Goal: Task Accomplishment & Management: Use online tool/utility

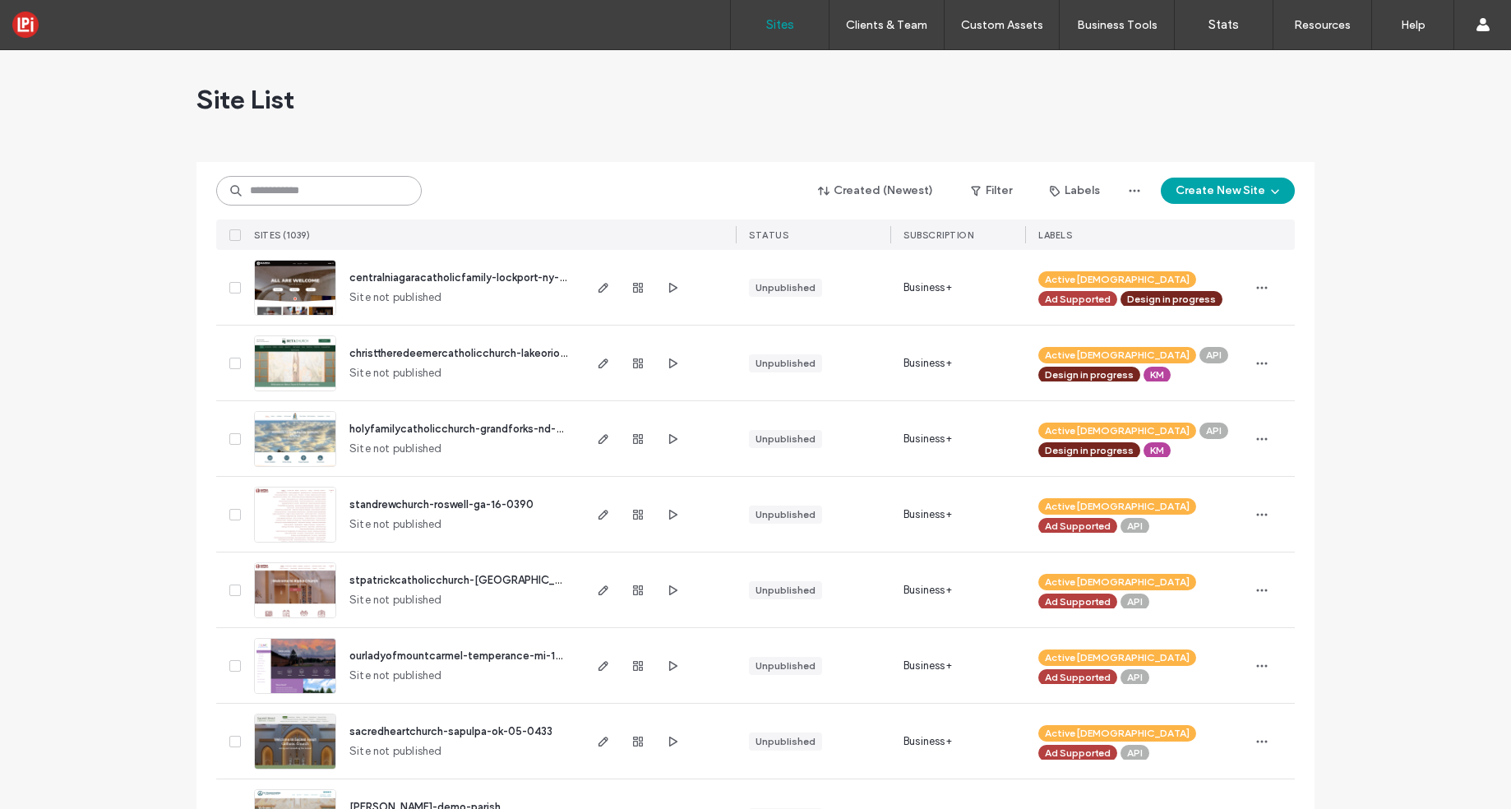
click at [284, 188] on input at bounding box center [318, 191] width 205 height 30
paste input "**********"
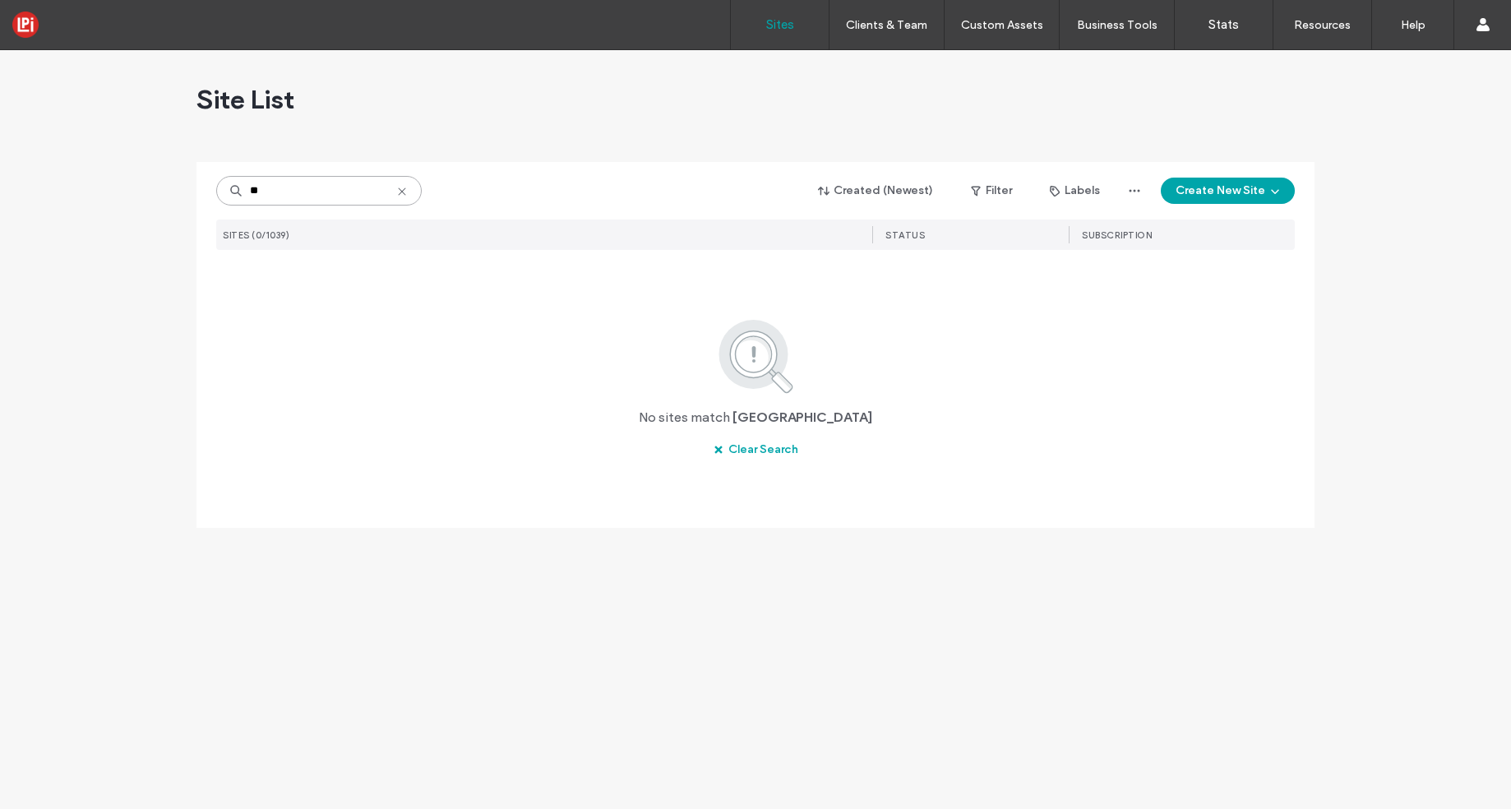
type input "*"
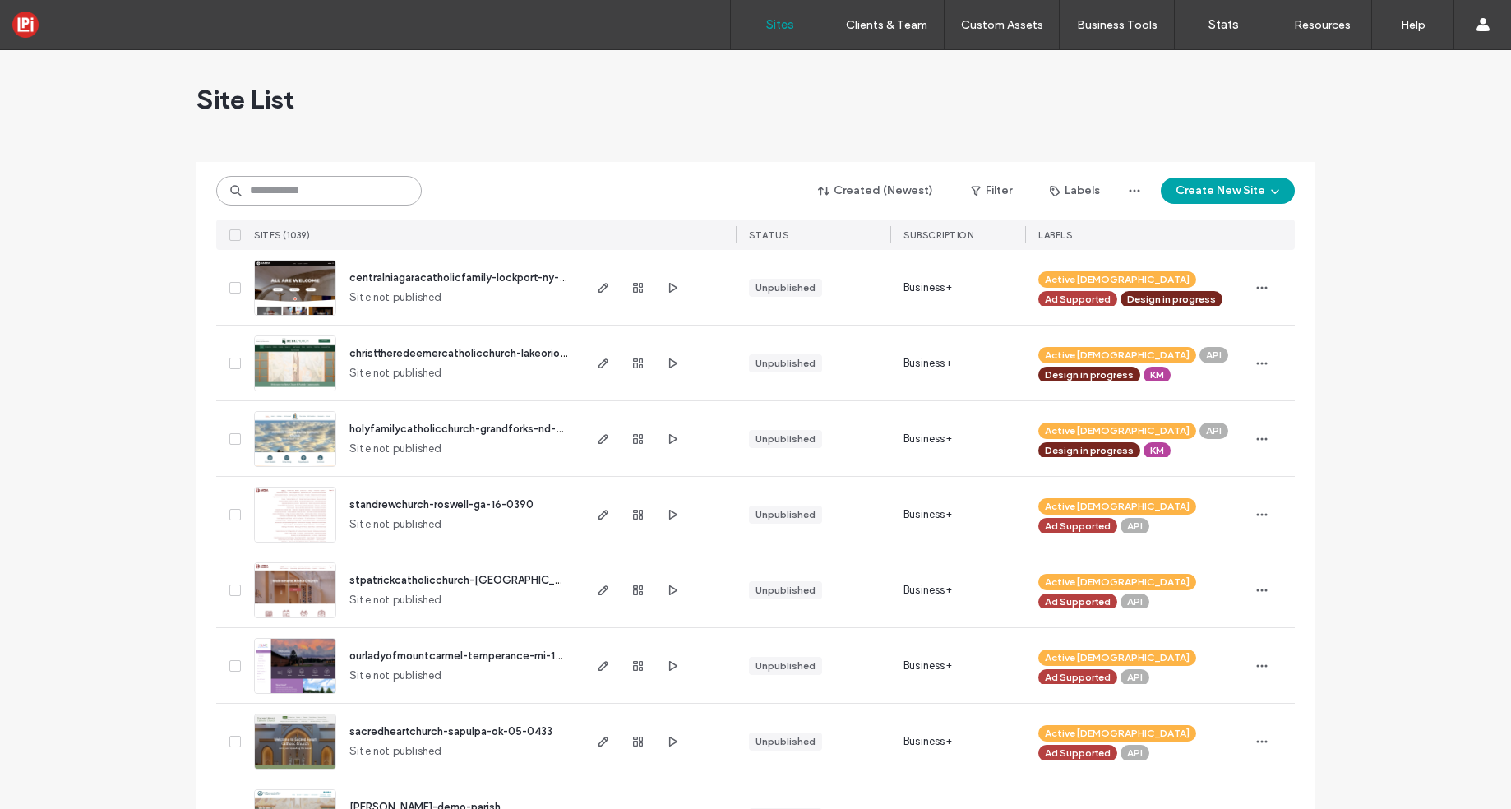
paste input "*******"
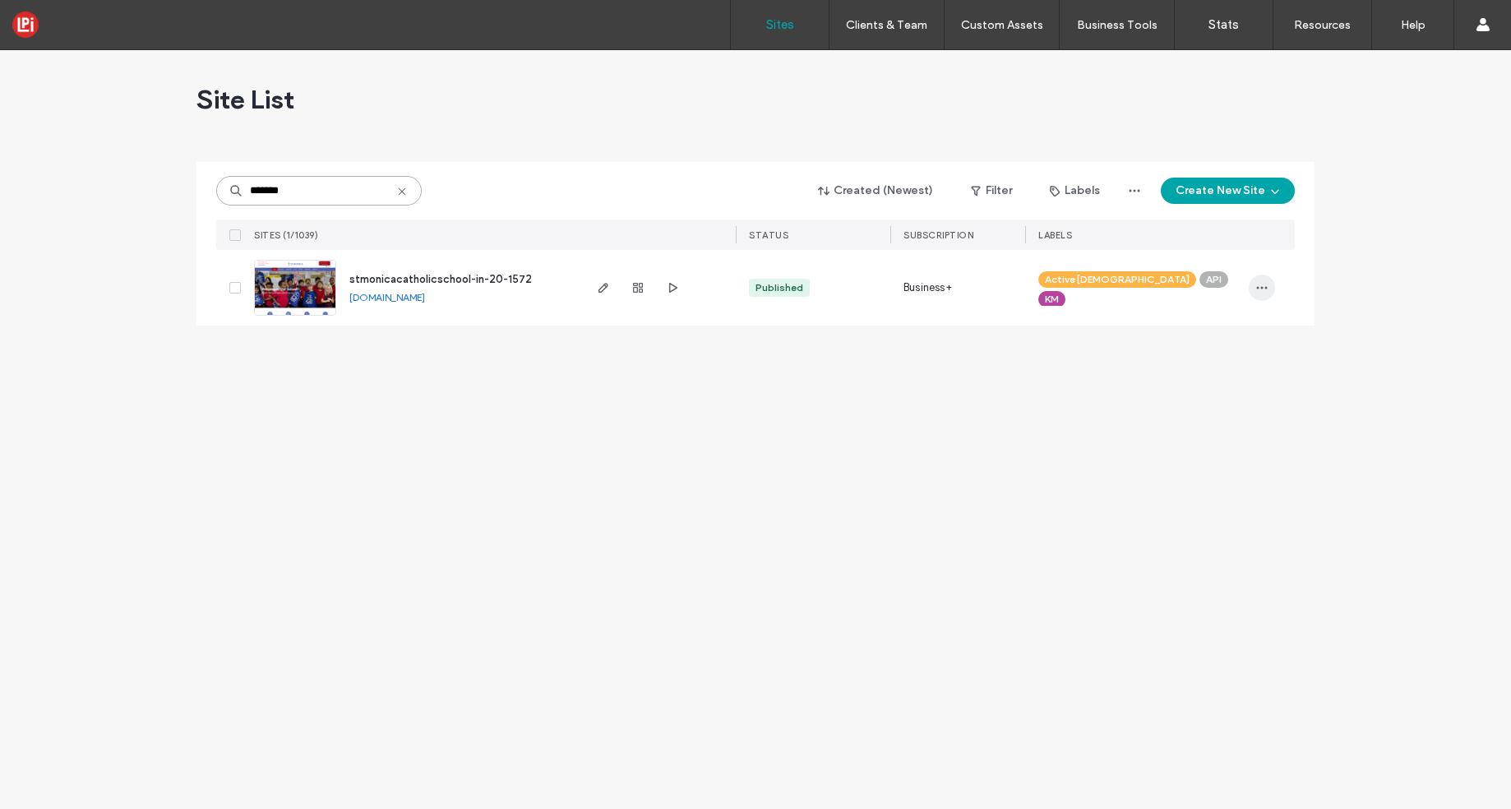
type input "*******"
click at [1257, 284] on icon "button" at bounding box center [1261, 287] width 13 height 13
click at [1212, 391] on span "Assign Label" at bounding box center [1190, 393] width 62 height 16
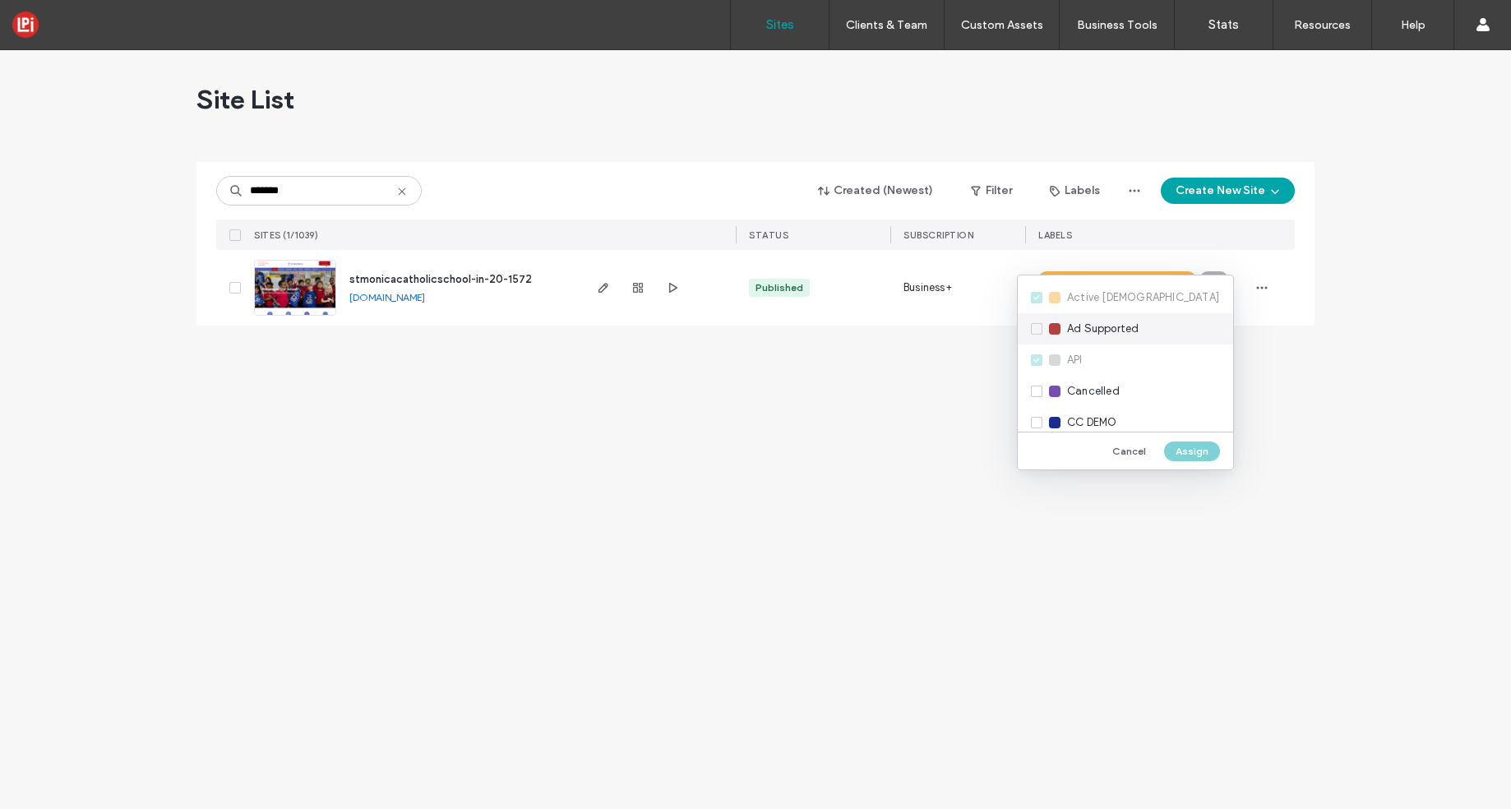
click at [1037, 330] on div "Ad Supported" at bounding box center [1125, 328] width 215 height 31
click at [1189, 454] on button "Assign" at bounding box center [1192, 451] width 56 height 20
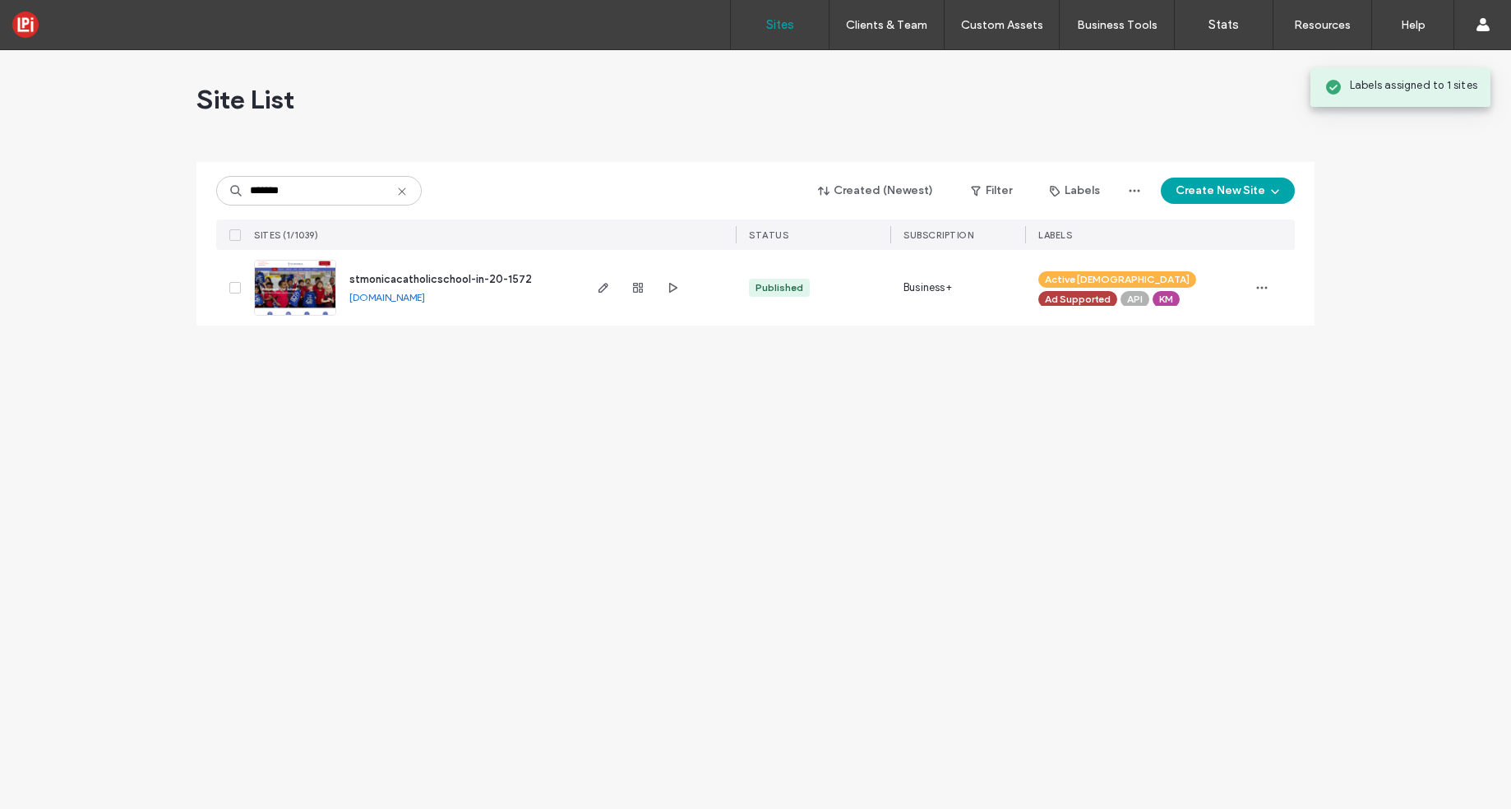
click at [309, 276] on img at bounding box center [295, 317] width 81 height 112
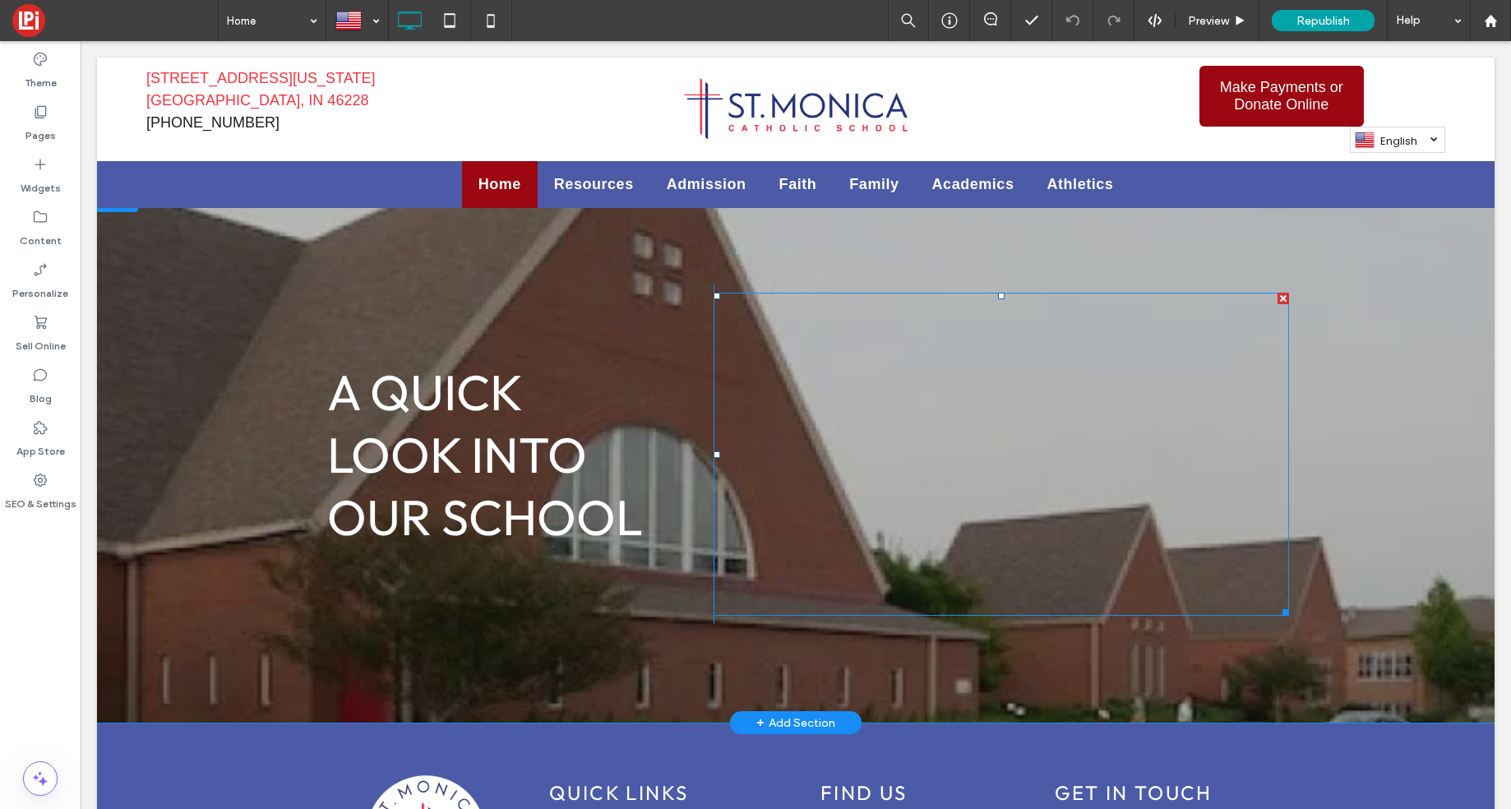
scroll to position [2396, 0]
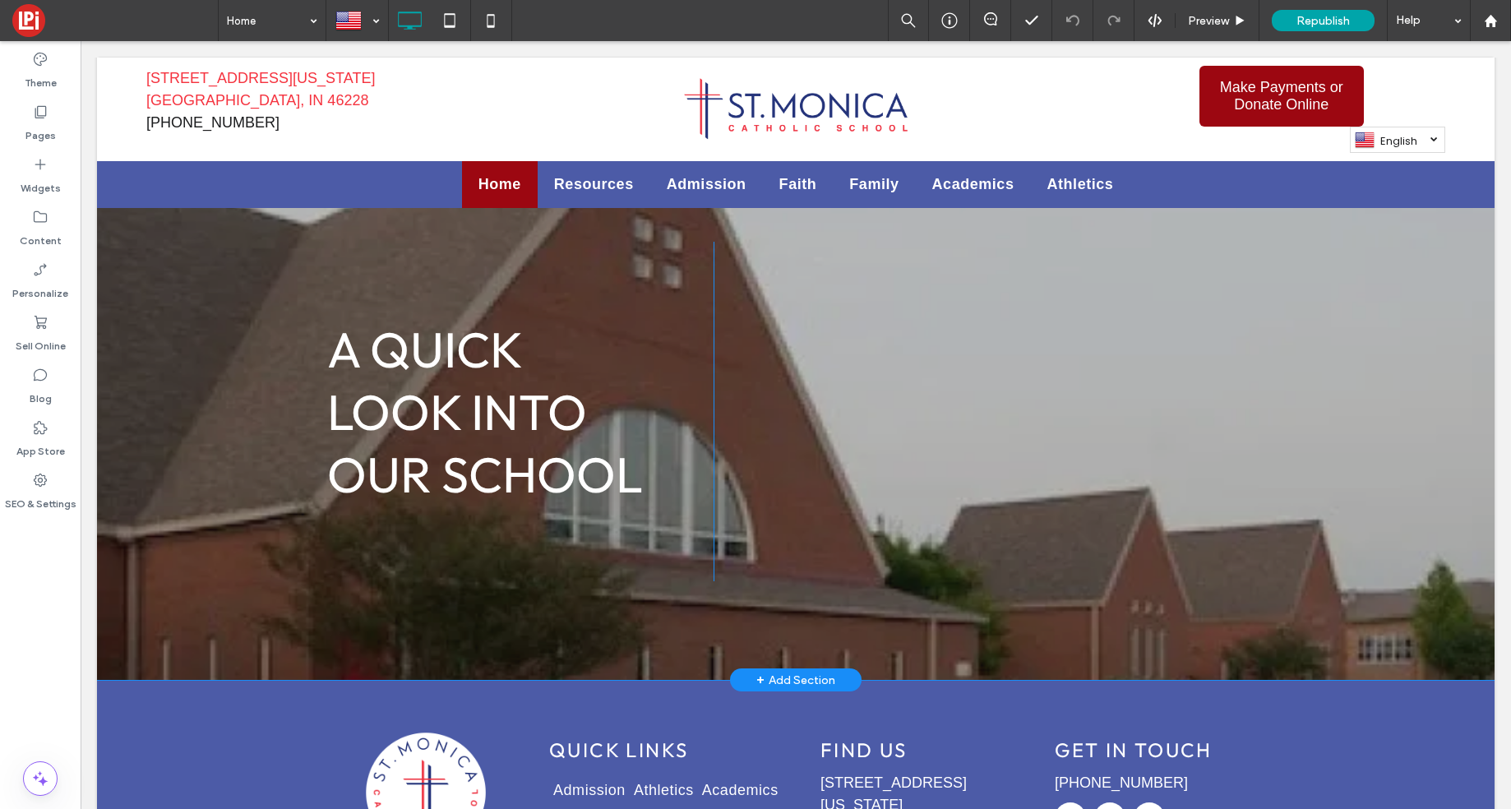
click at [787, 671] on div "+ Add Section" at bounding box center [795, 680] width 79 height 18
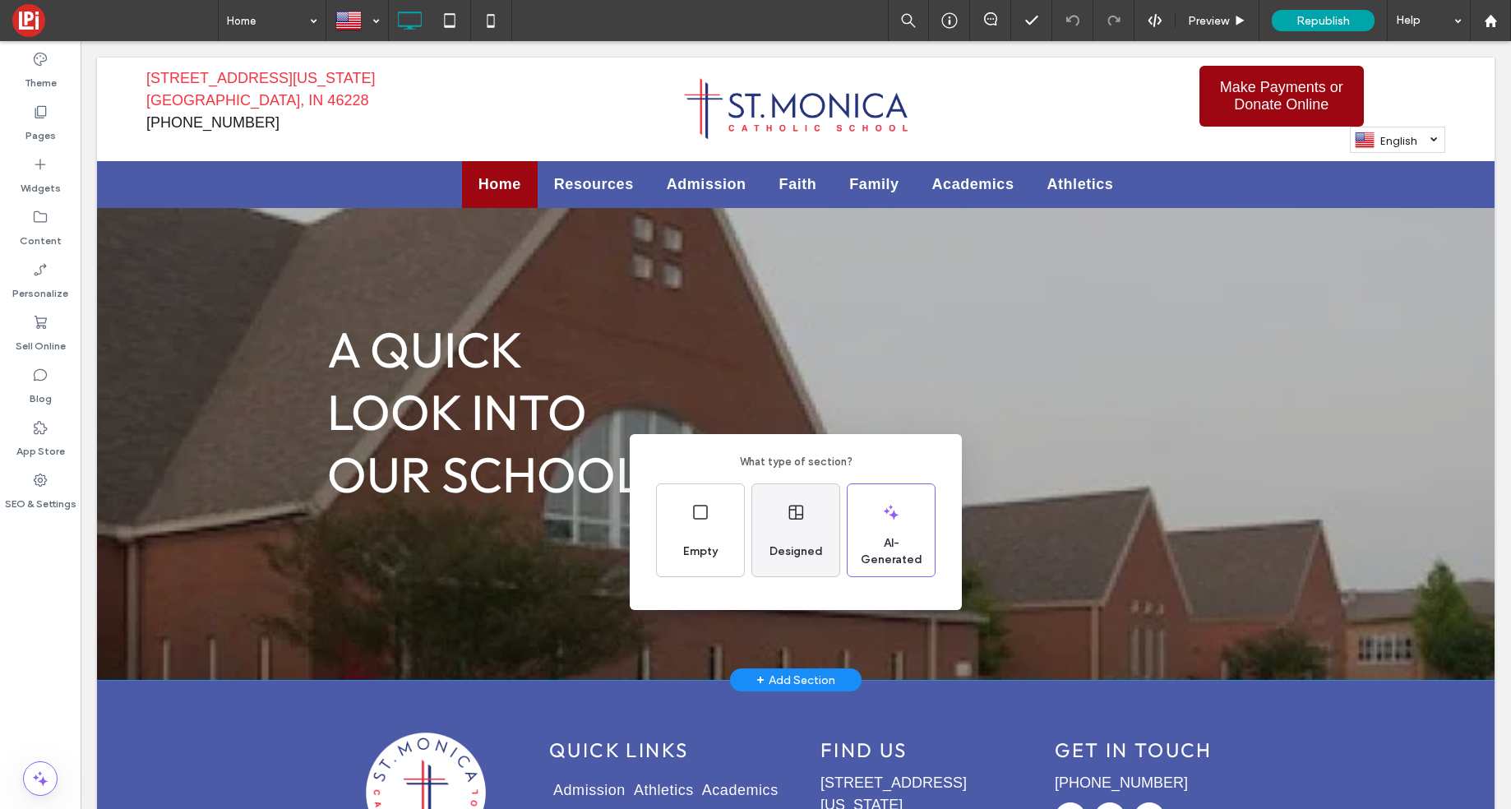
click at [782, 525] on div "Designed" at bounding box center [795, 530] width 87 height 92
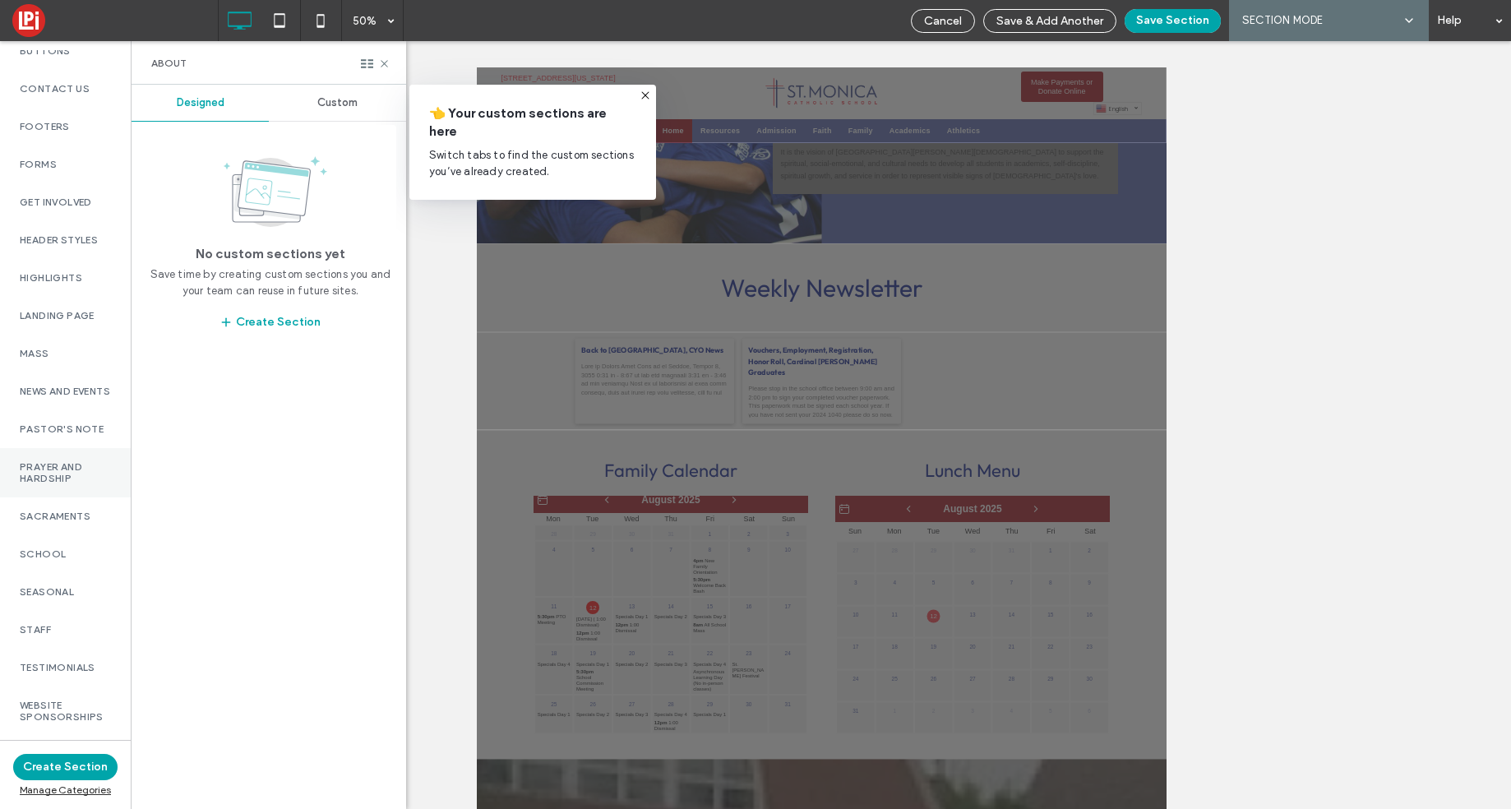
scroll to position [283, 0]
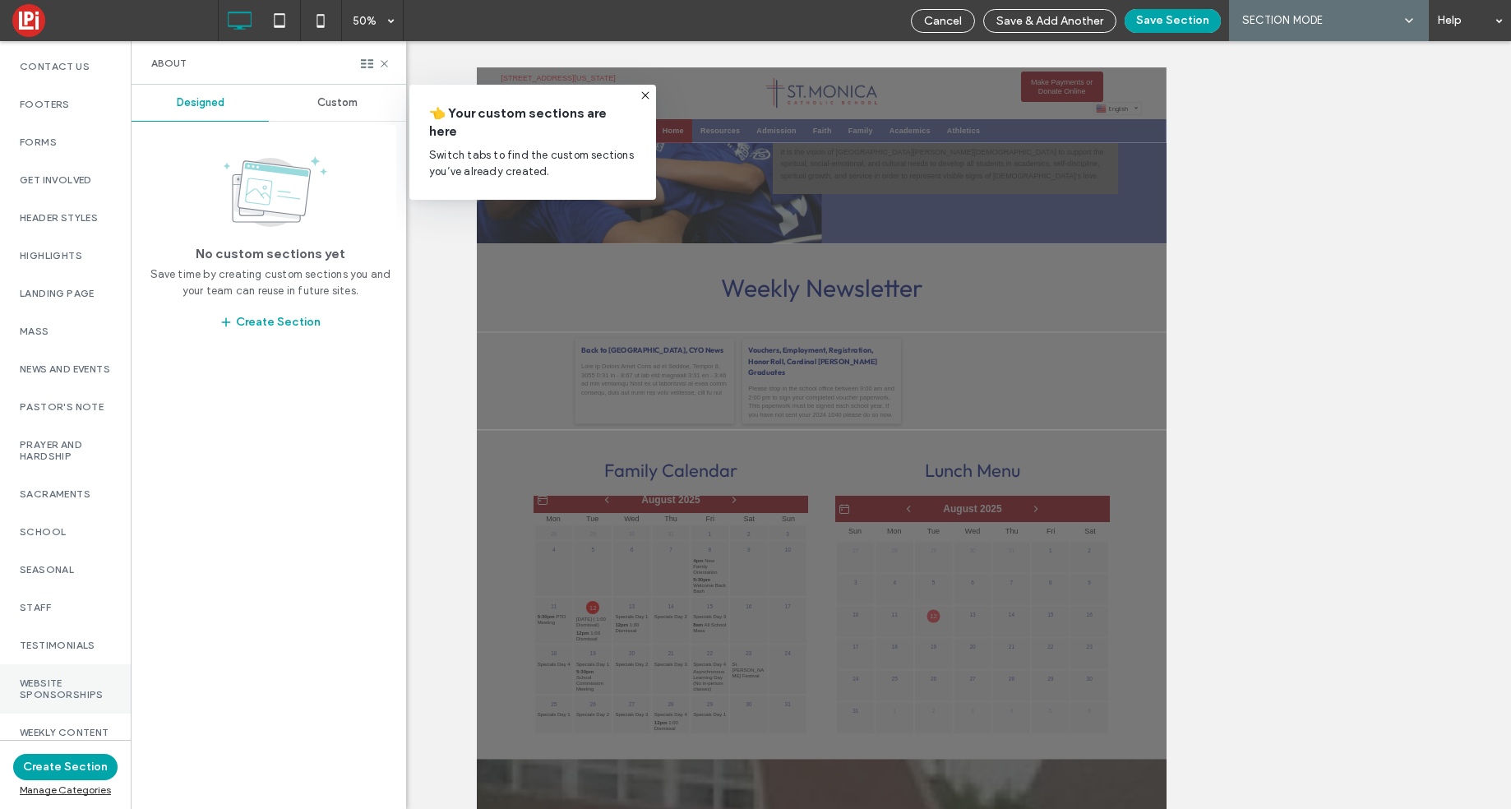
click at [65, 677] on label "Website Sponsorships" at bounding box center [65, 688] width 91 height 23
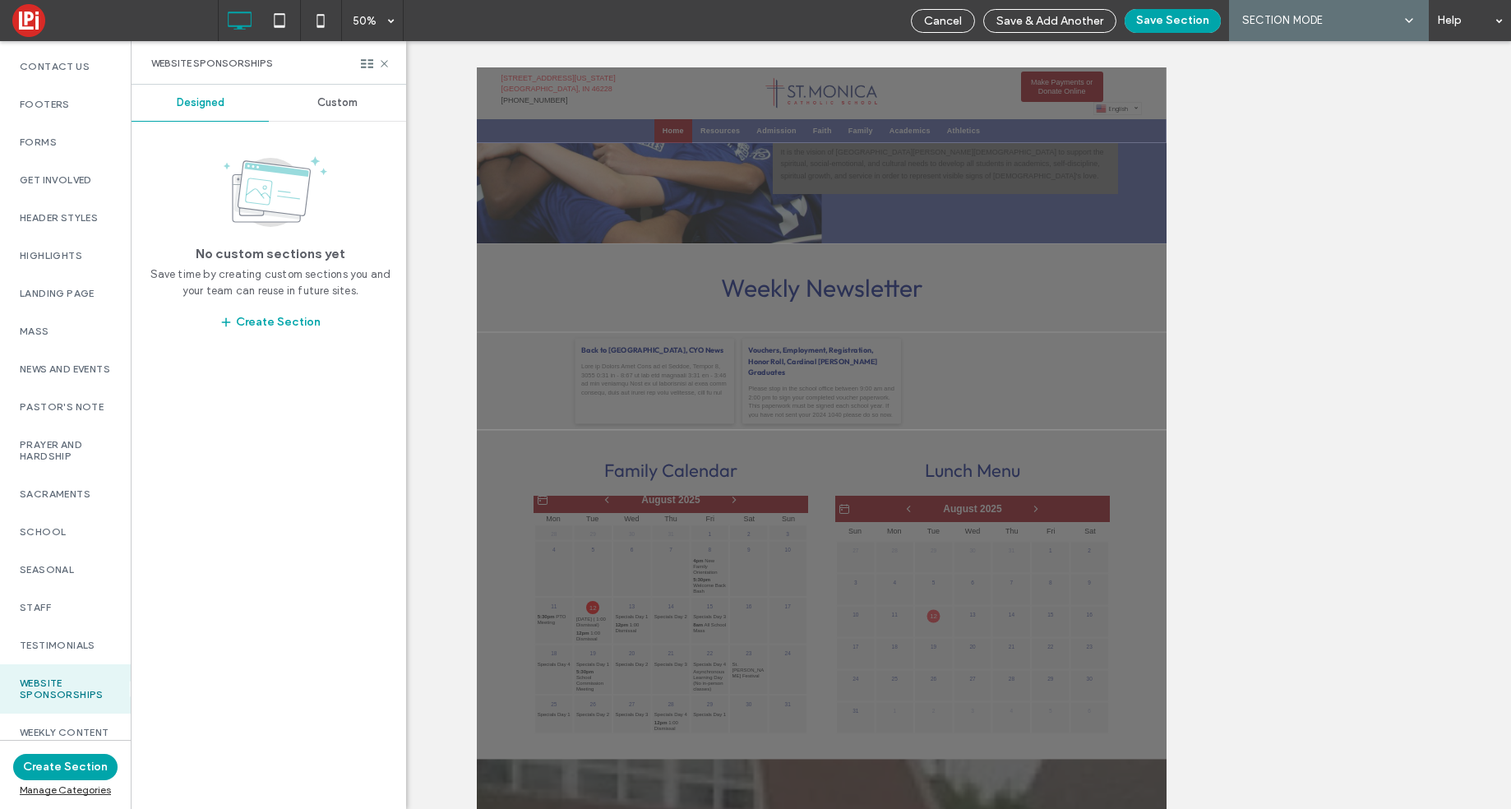
click at [345, 98] on span "Custom" at bounding box center [337, 102] width 40 height 13
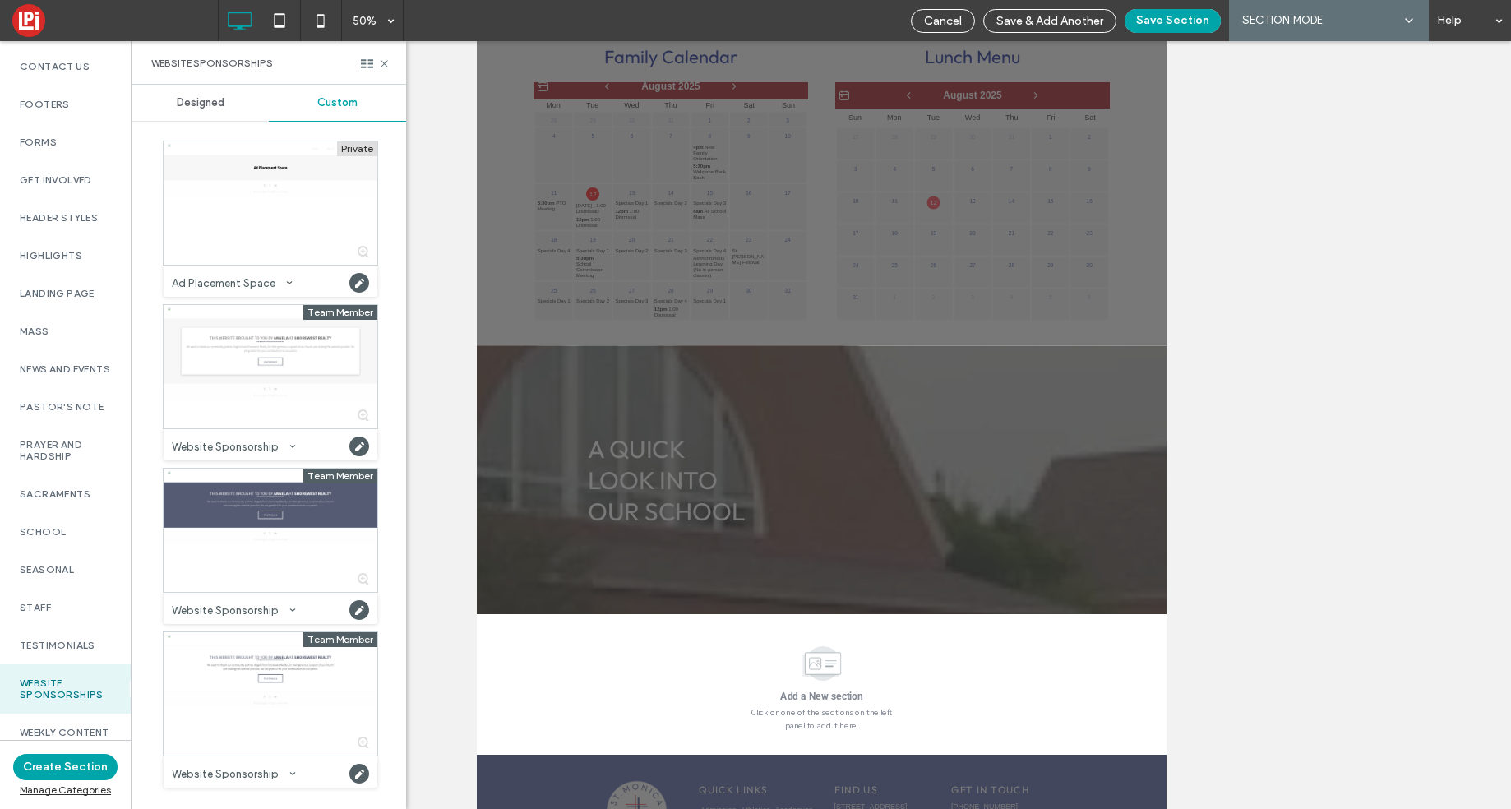
scroll to position [352, 0]
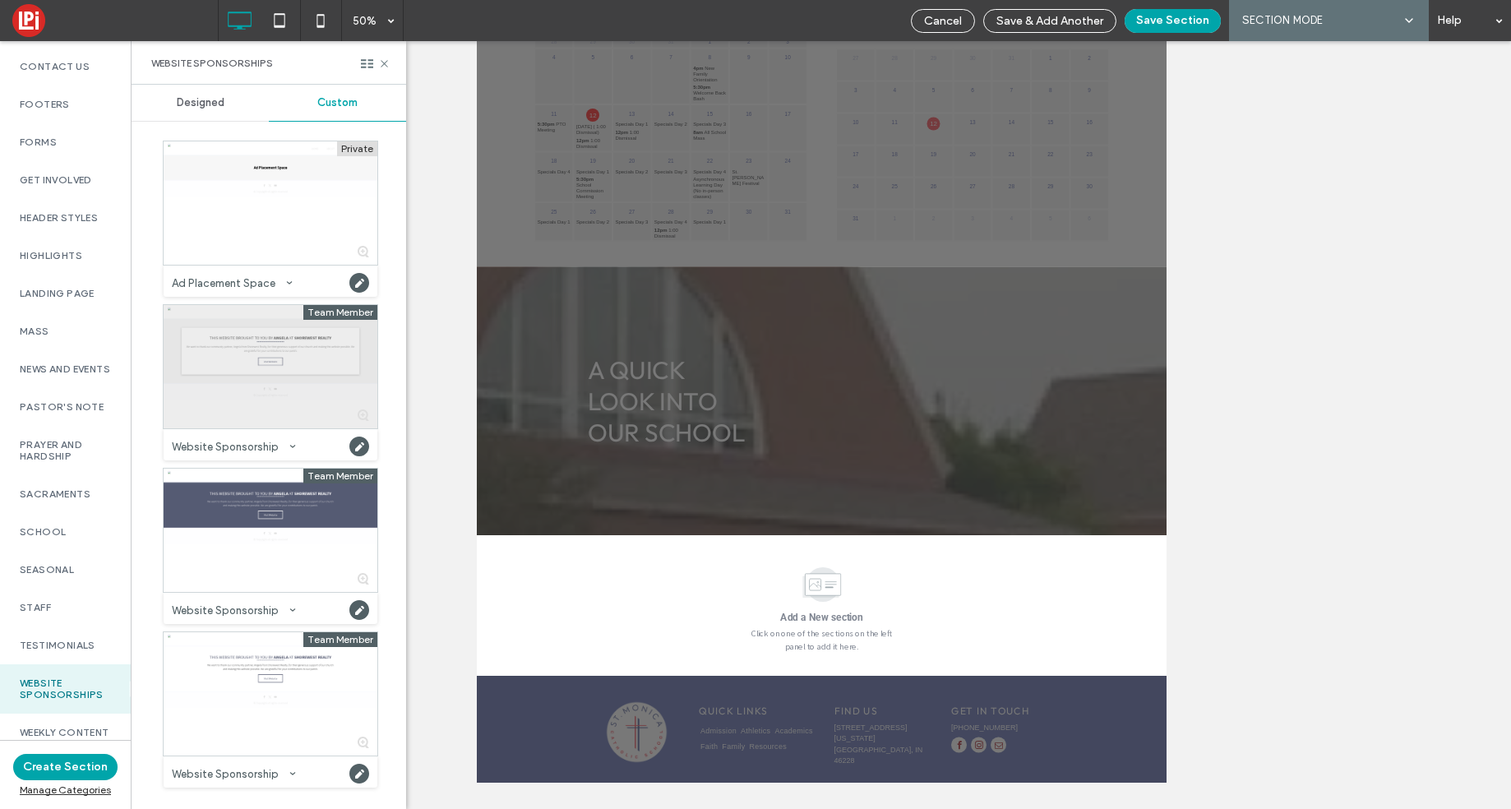
click at [301, 369] on div at bounding box center [271, 366] width 214 height 123
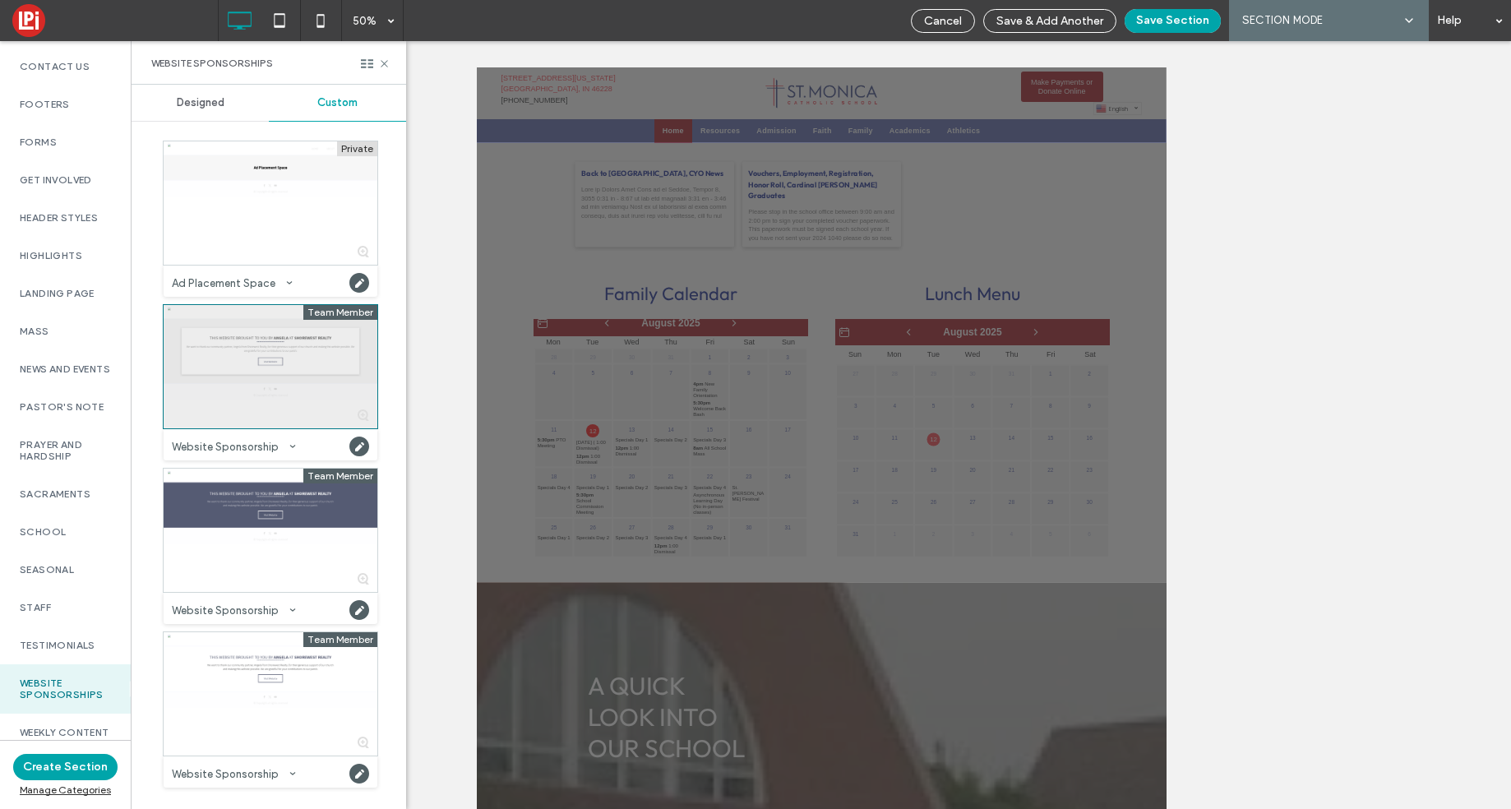
scroll to position [1479, 0]
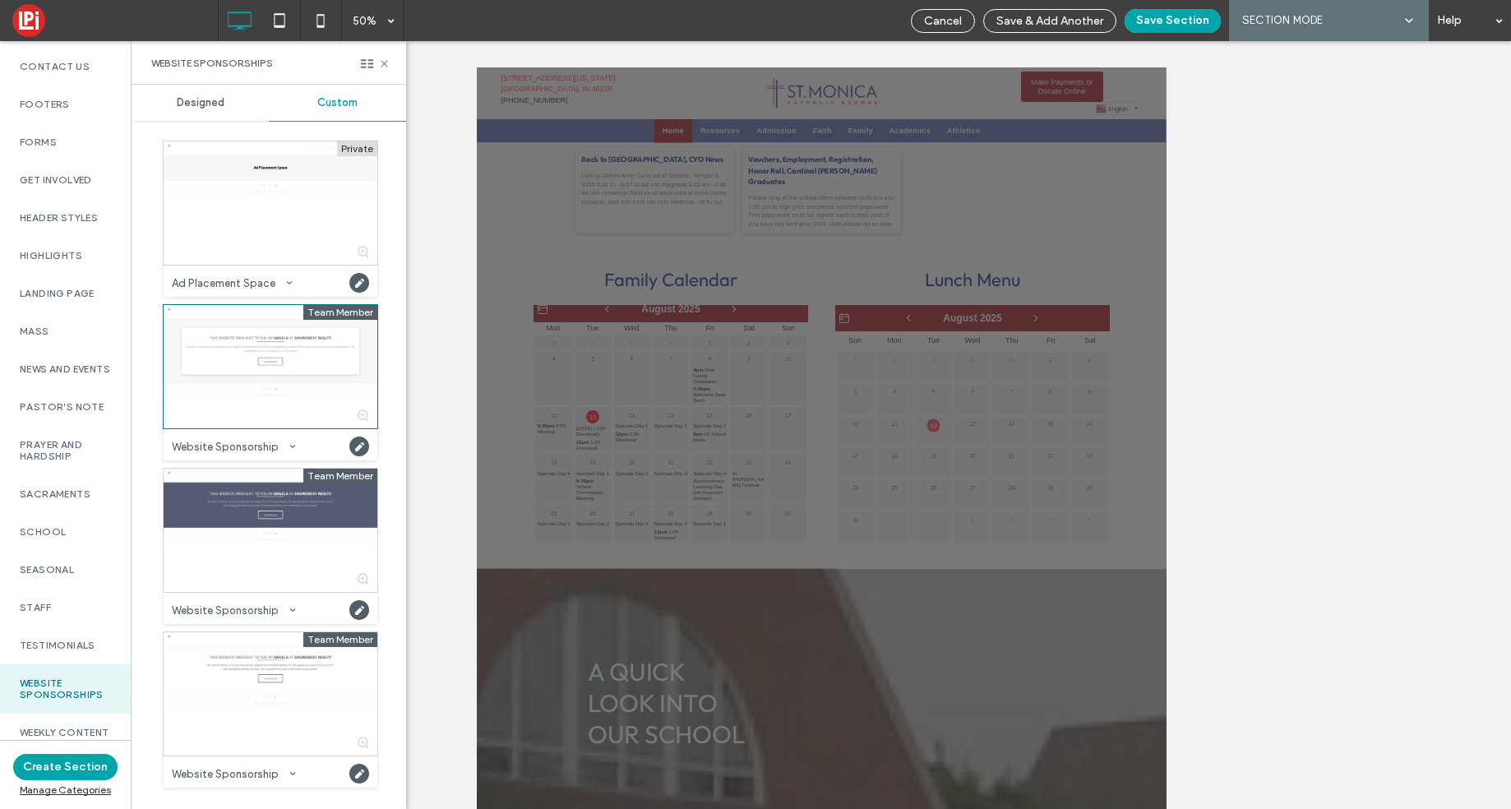
drag, startPoint x: 1197, startPoint y: 19, endPoint x: 1202, endPoint y: 239, distance: 220.3
click at [1197, 19] on button "Save Section" at bounding box center [1172, 21] width 96 height 24
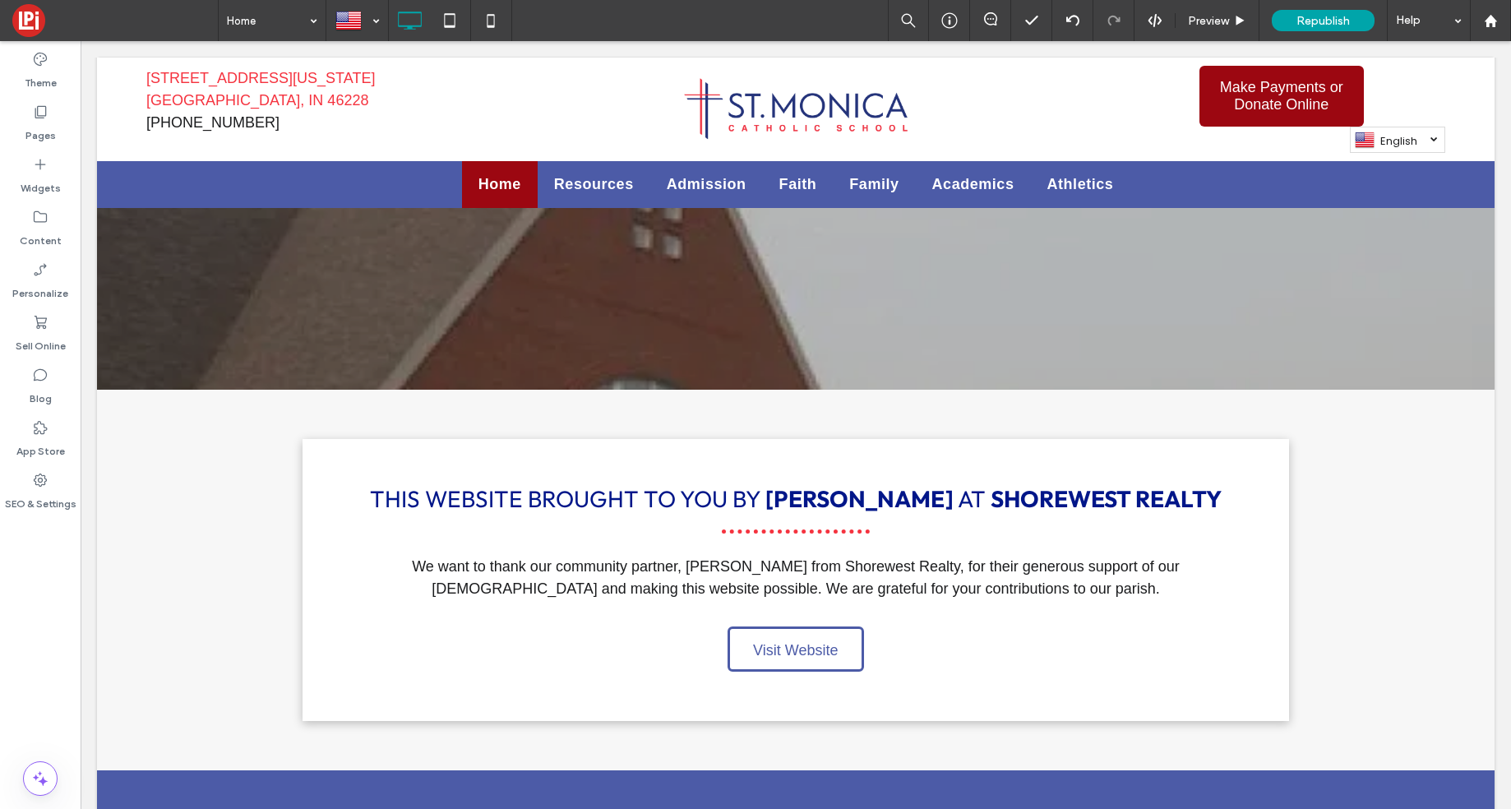
scroll to position [2690, 0]
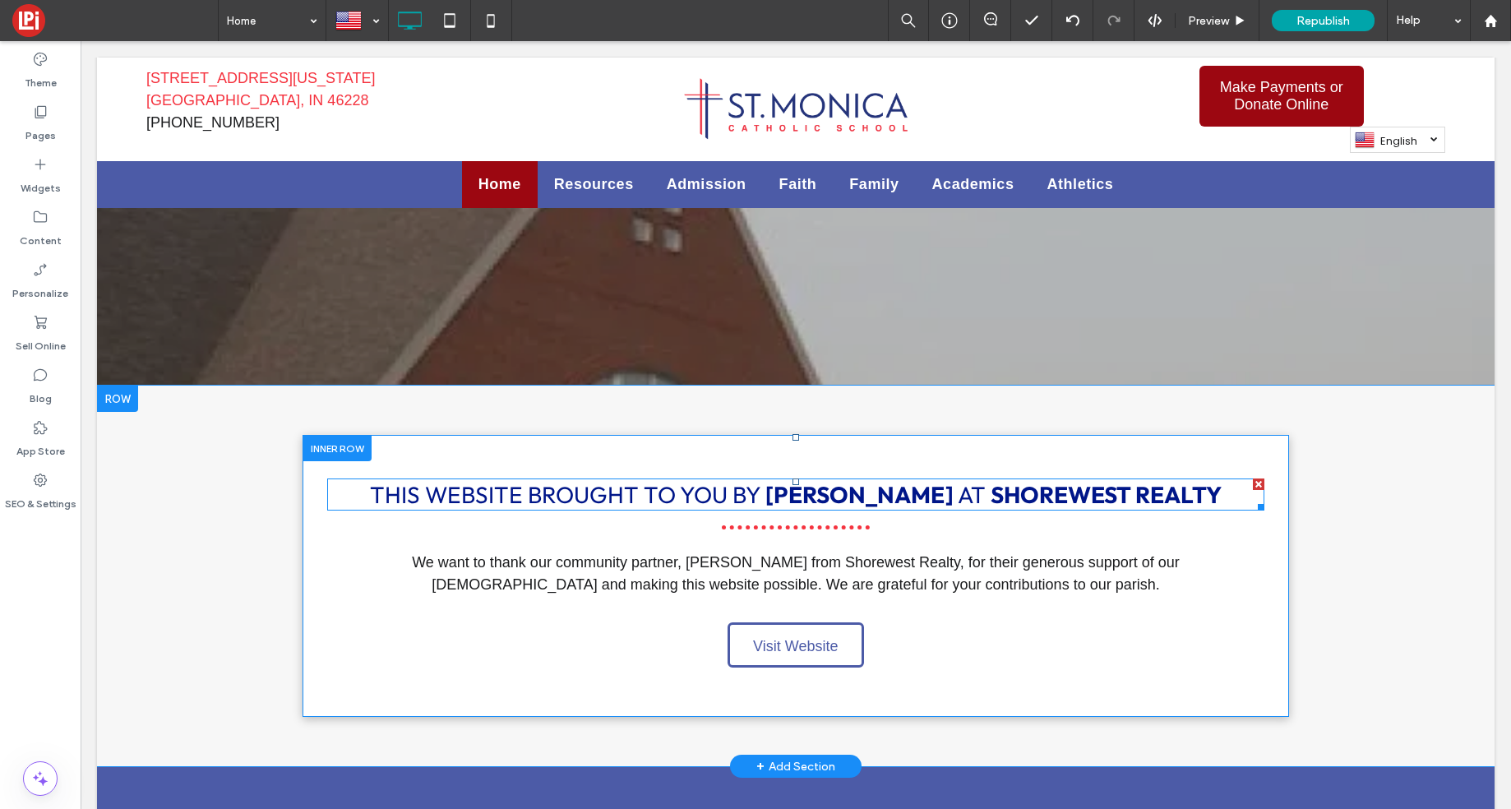
drag, startPoint x: 950, startPoint y: 445, endPoint x: 890, endPoint y: 442, distance: 60.1
click at [990, 480] on strong "Shorewest realty" at bounding box center [1105, 494] width 231 height 29
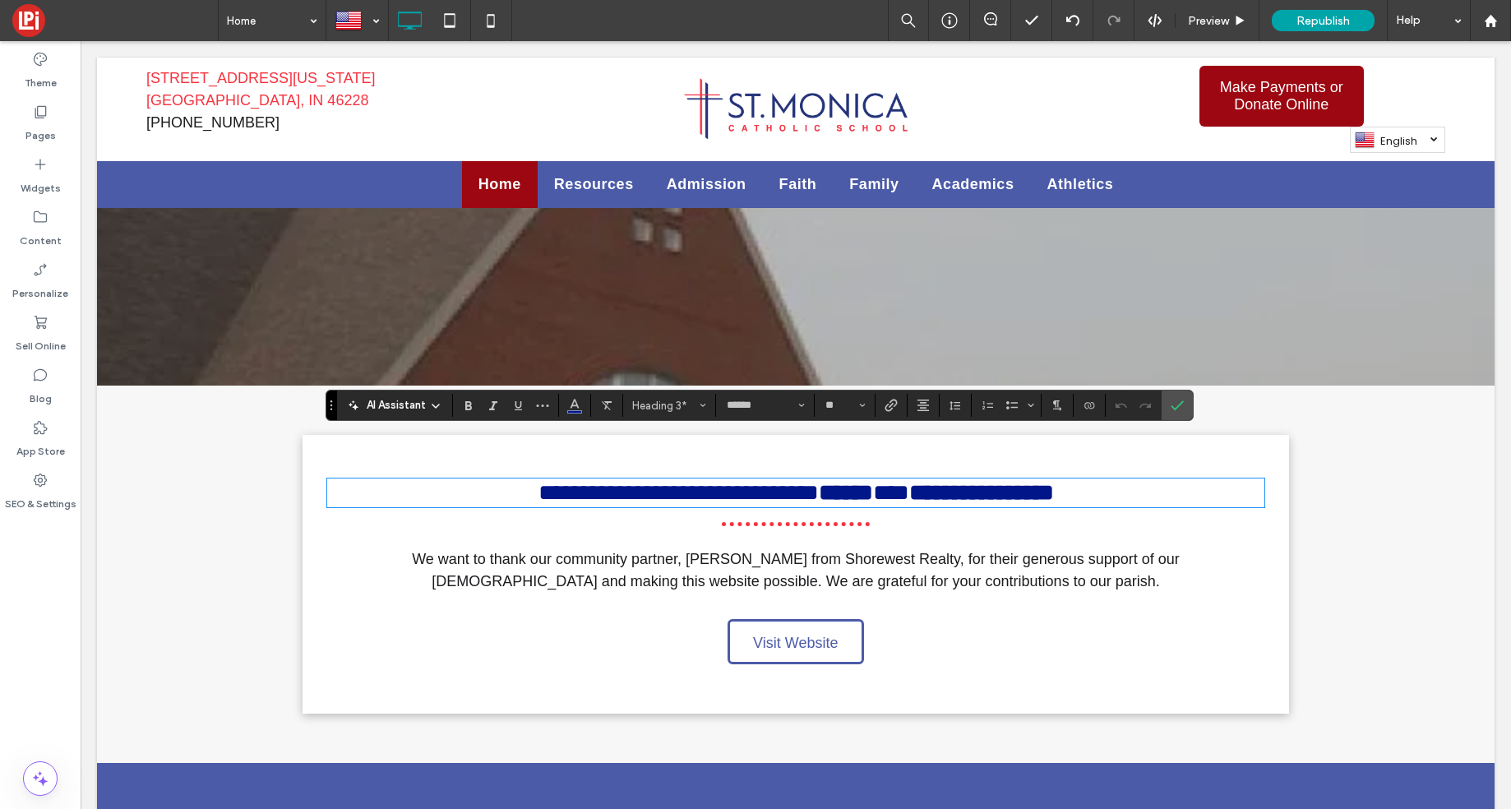
click at [873, 481] on strong "******" at bounding box center [846, 492] width 54 height 23
drag, startPoint x: 690, startPoint y: 513, endPoint x: 672, endPoint y: 517, distance: 19.3
click at [690, 551] on span "We want to thank our community partner, [PERSON_NAME] from Shorewest Realty, fo…" at bounding box center [796, 570] width 768 height 39
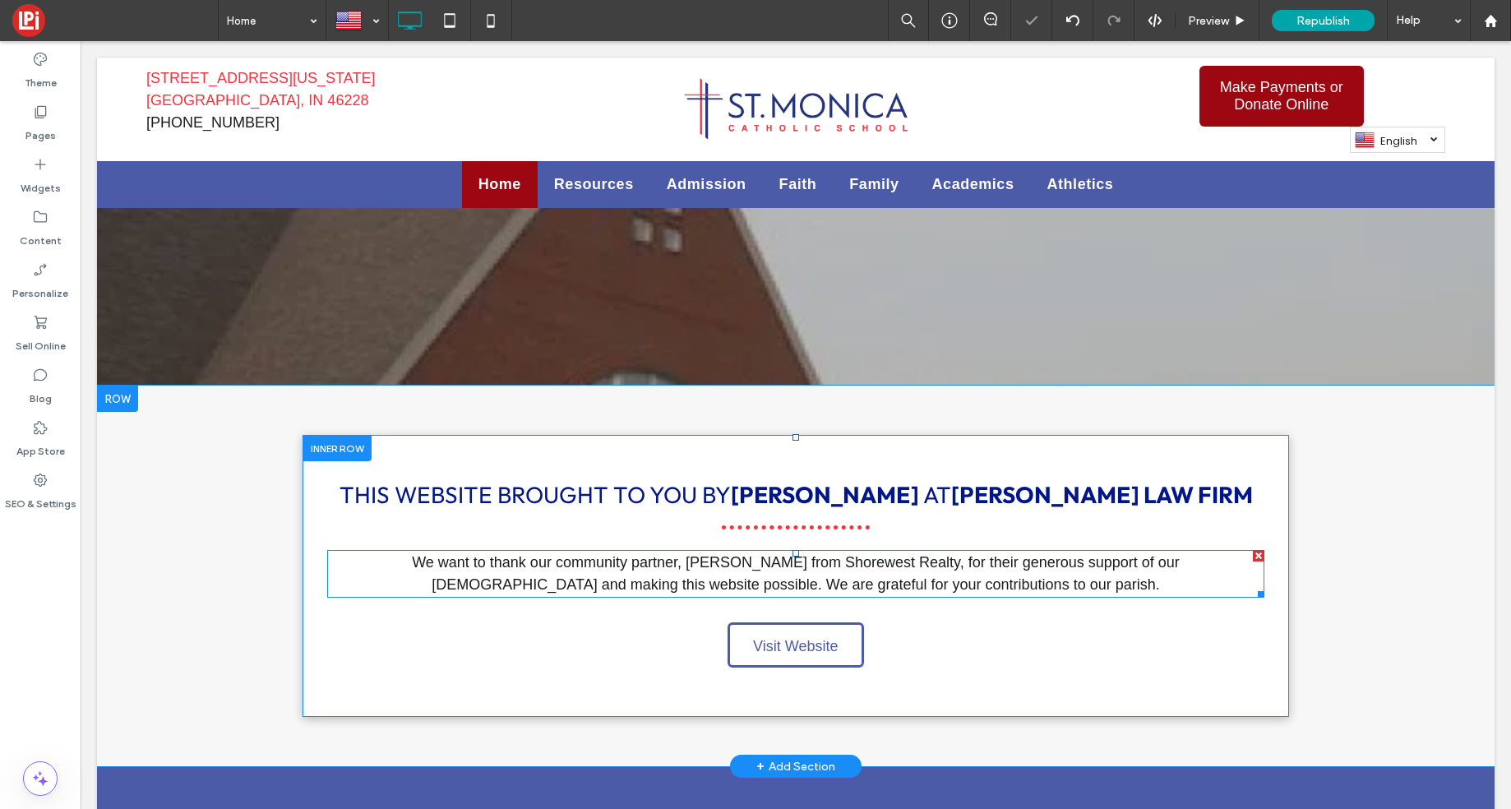
click at [658, 554] on span "We want to thank our community partner, [PERSON_NAME] from Shorewest Realty, fo…" at bounding box center [796, 573] width 768 height 39
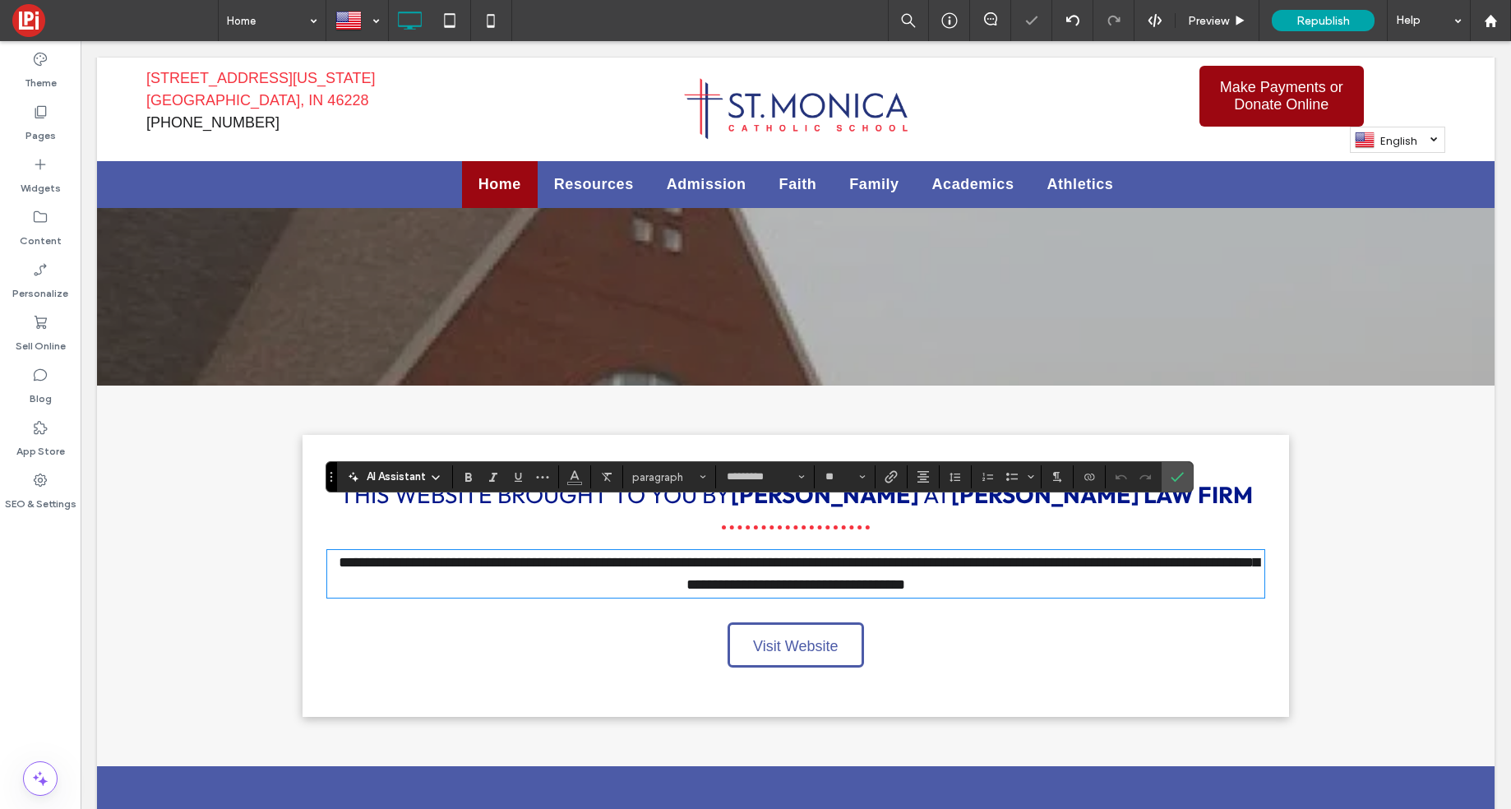
click at [661, 555] on span "**********" at bounding box center [799, 573] width 921 height 37
click at [796, 625] on span "Visit Website" at bounding box center [795, 647] width 85 height 44
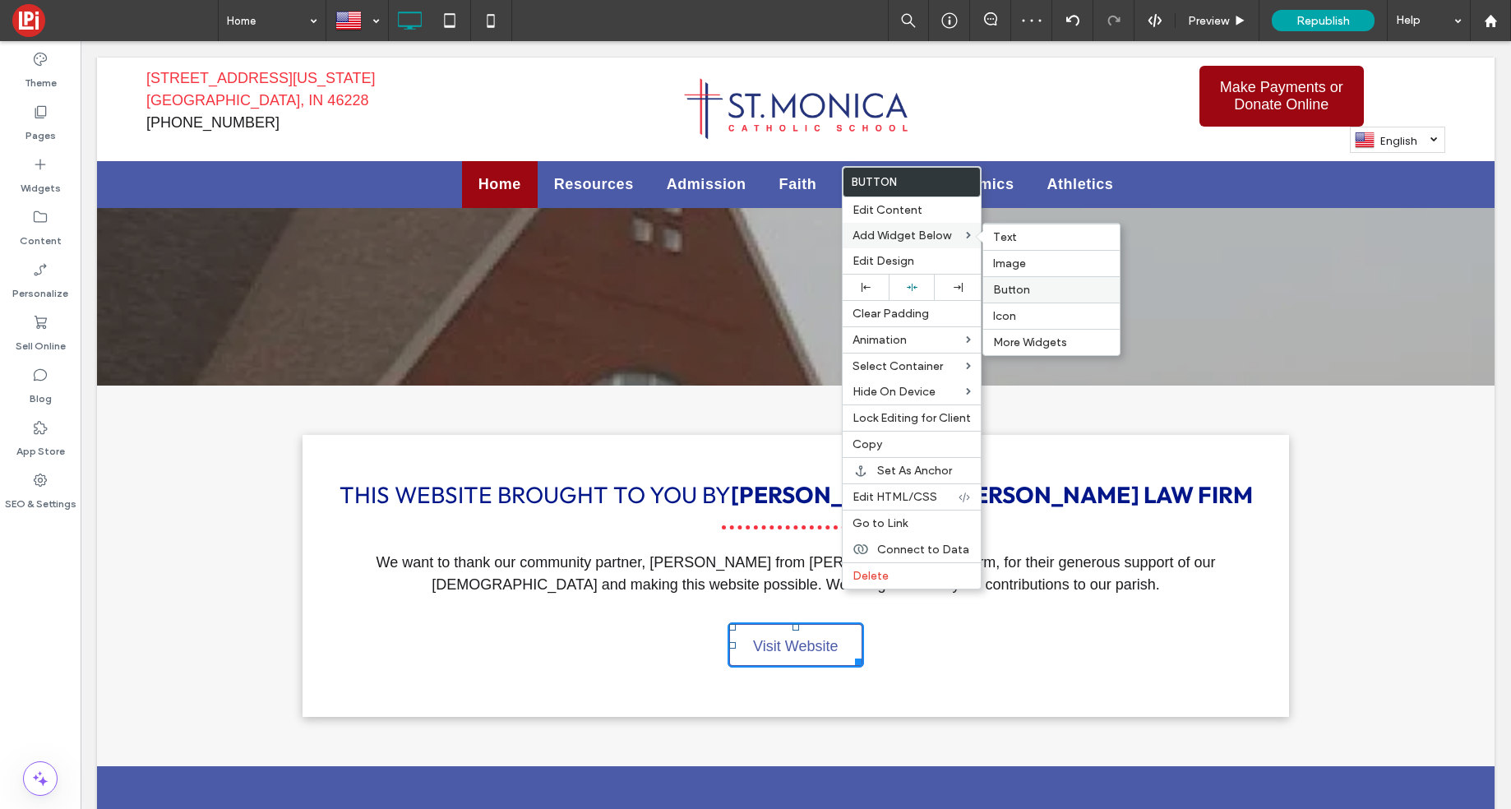
click at [1033, 286] on label "Button" at bounding box center [1051, 290] width 117 height 14
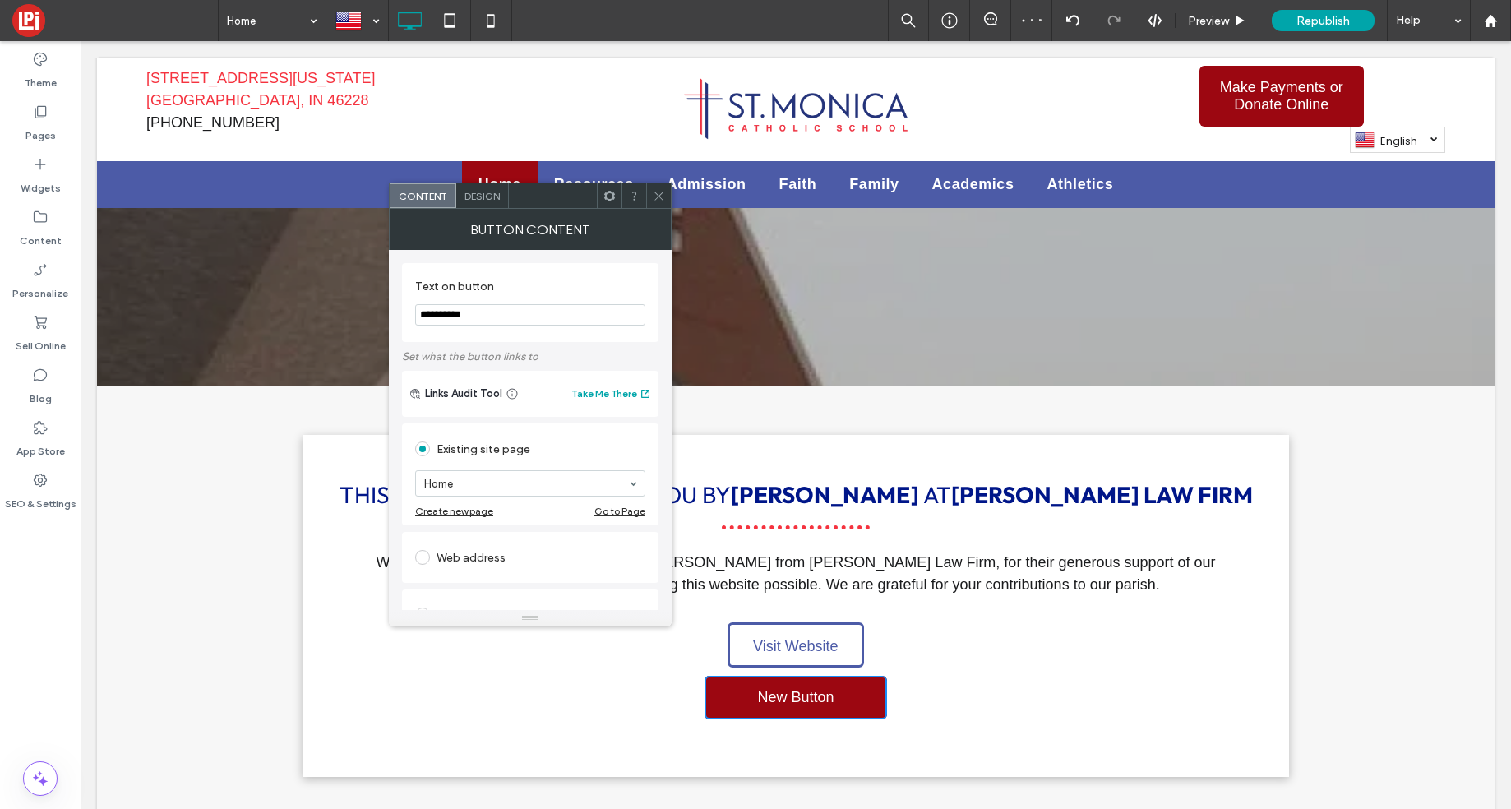
drag, startPoint x: 607, startPoint y: 352, endPoint x: 482, endPoint y: 344, distance: 126.0
type input "**********"
click at [422, 554] on span at bounding box center [422, 557] width 15 height 15
click at [465, 541] on input "url" at bounding box center [530, 538] width 230 height 21
paste input "**********"
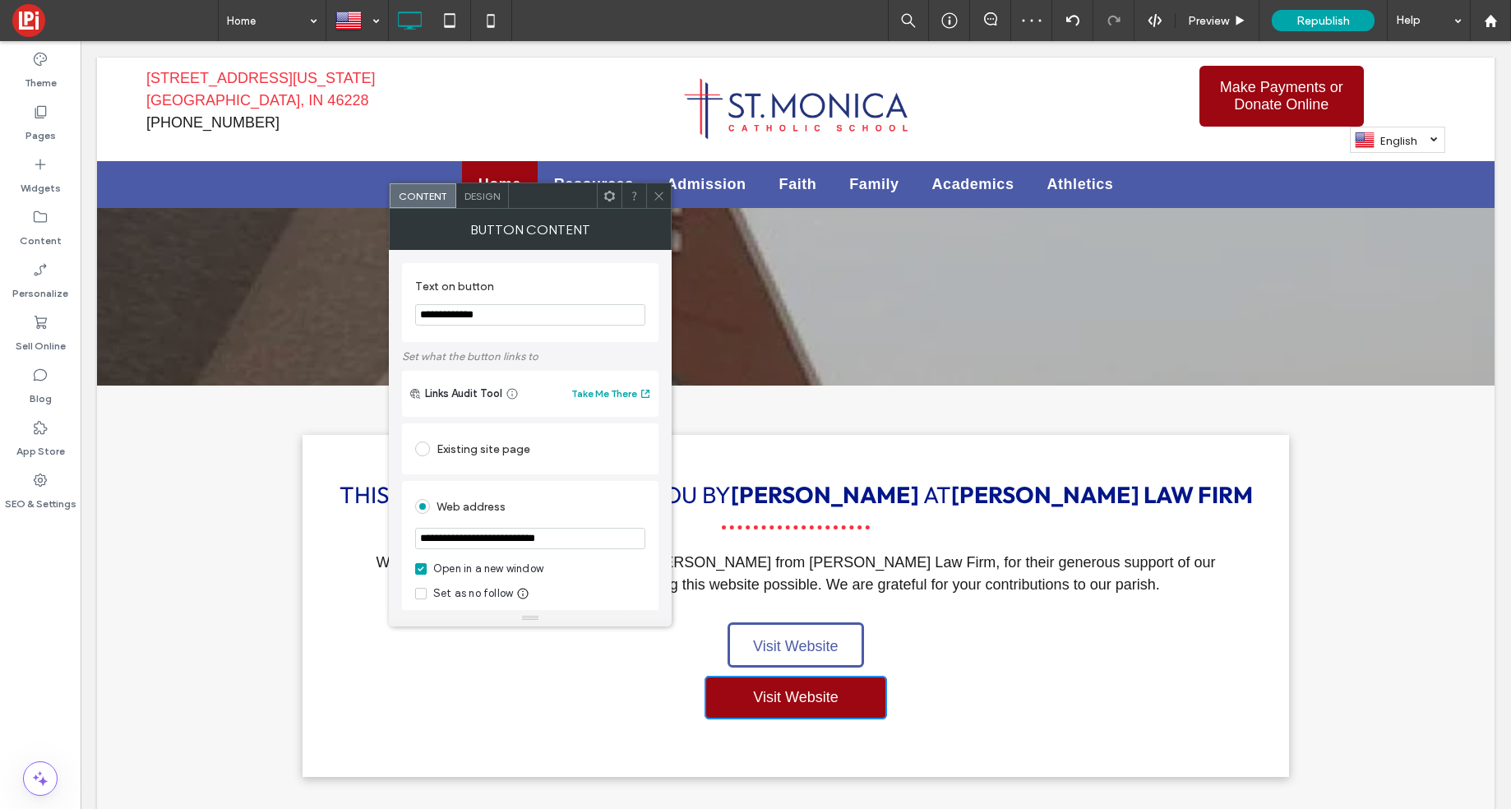
type input "**********"
click at [541, 513] on div "Web address" at bounding box center [530, 506] width 230 height 26
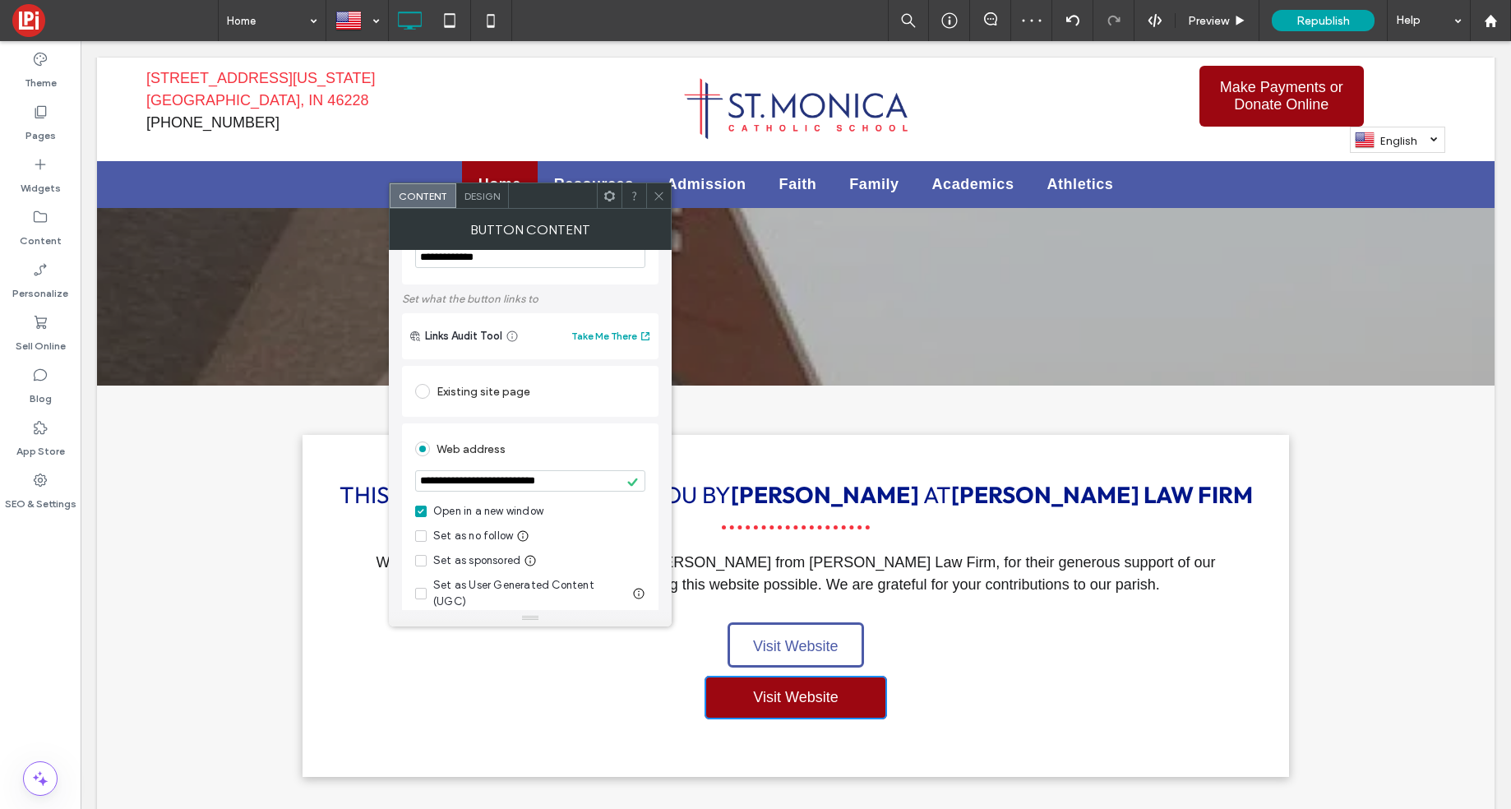
scroll to position [59, 0]
click at [413, 561] on div "**********" at bounding box center [530, 519] width 256 height 195
click at [423, 562] on span at bounding box center [421, 559] width 12 height 12
click at [594, 547] on div "Open in a new window Set as no follow Set as sponsored Set as User Generated Co…" at bounding box center [530, 554] width 230 height 107
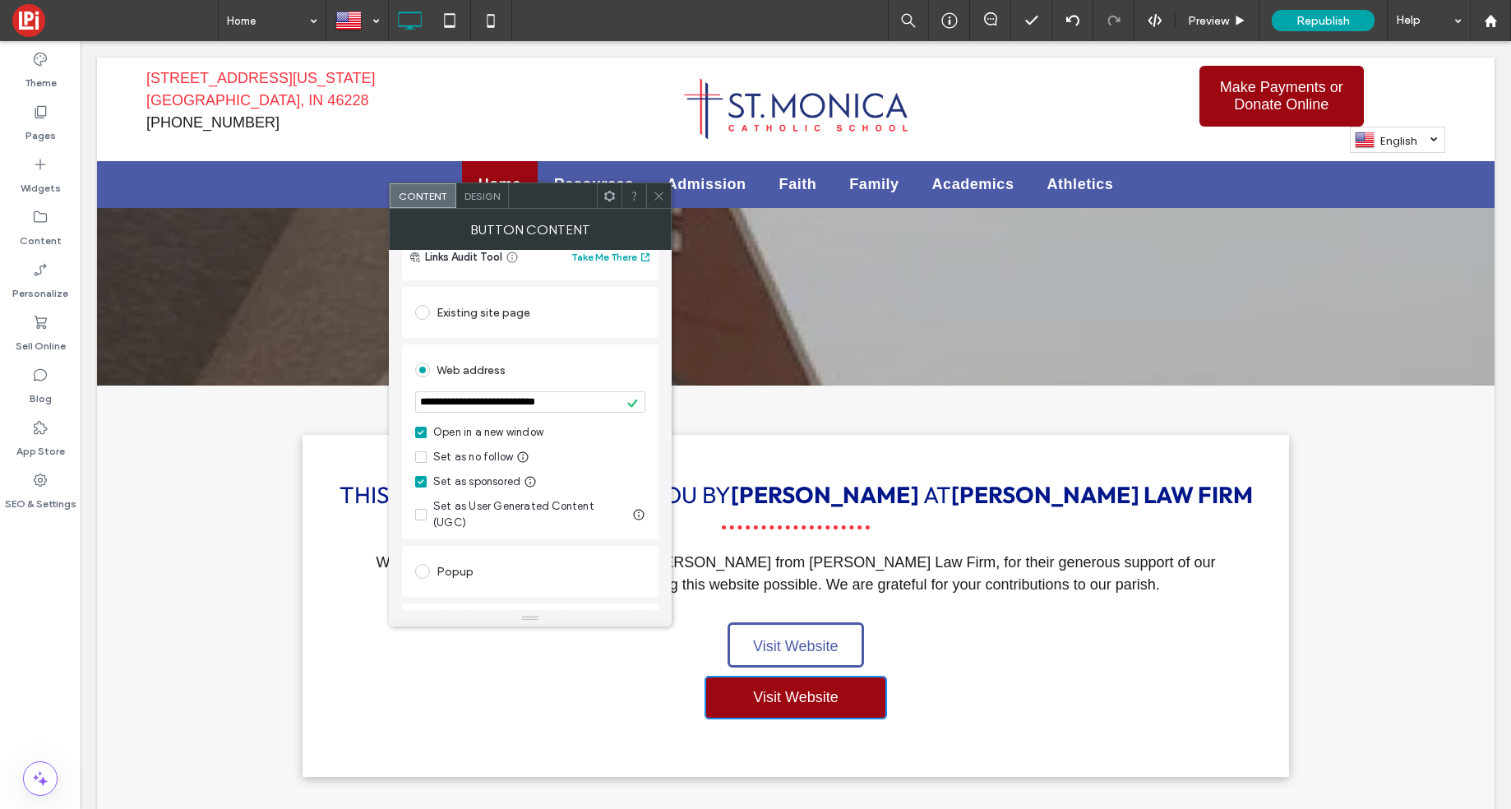
scroll to position [139, 0]
click at [655, 198] on icon at bounding box center [659, 196] width 12 height 12
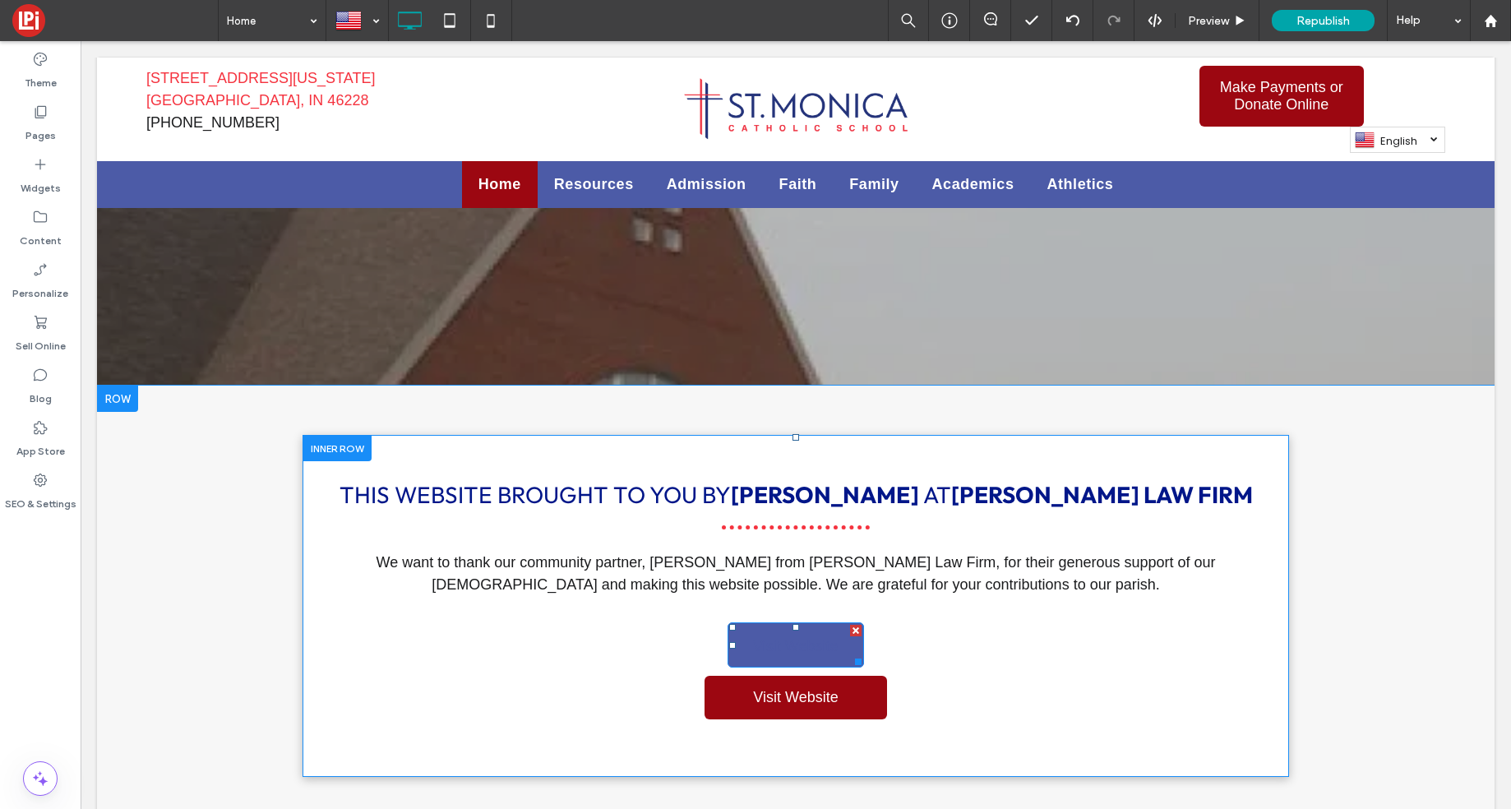
click at [856, 625] on div at bounding box center [856, 631] width 12 height 12
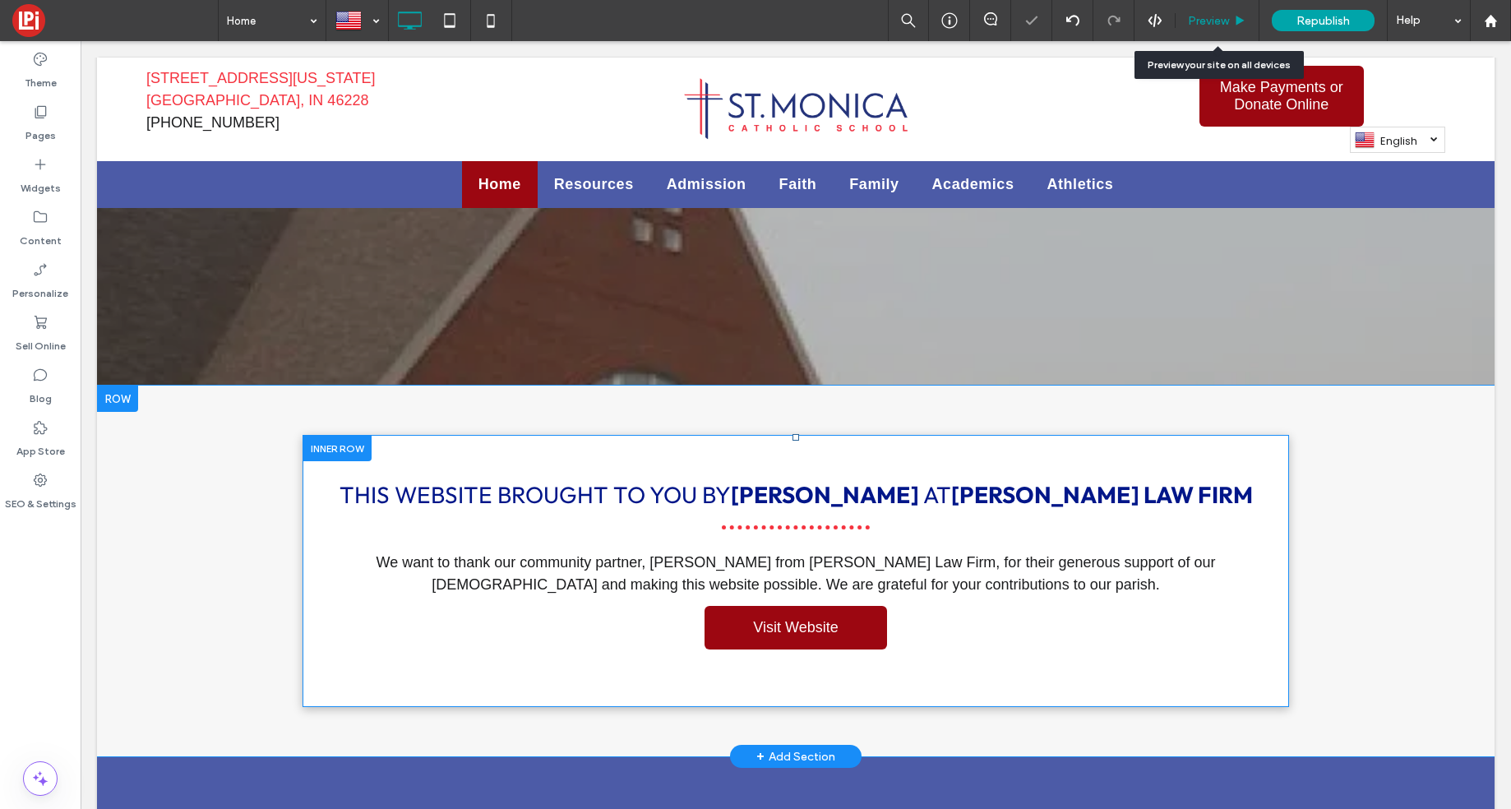
click at [1204, 29] on div "Preview" at bounding box center [1217, 20] width 84 height 41
click at [1207, 19] on span "Preview" at bounding box center [1208, 21] width 41 height 14
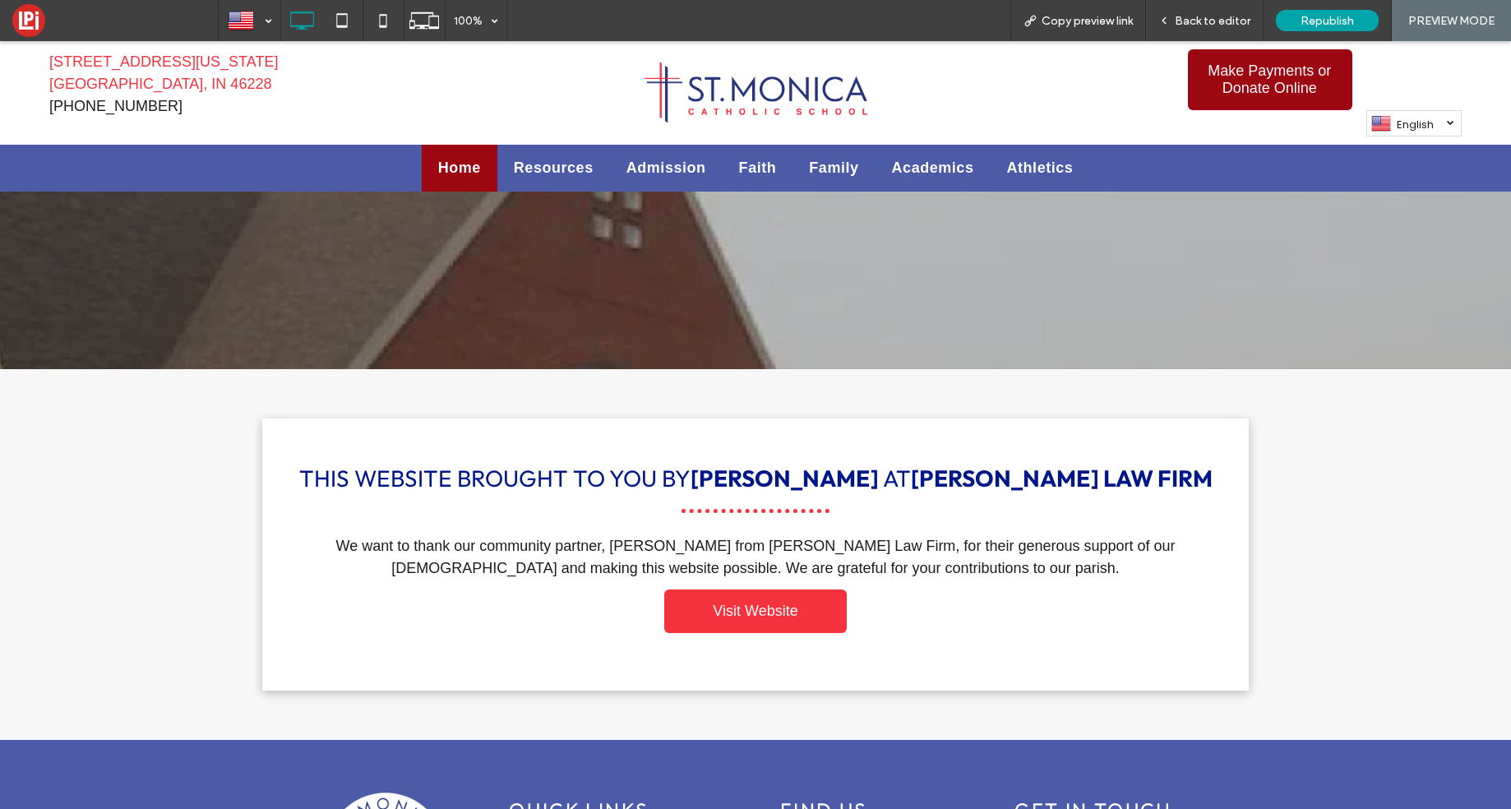
click at [813, 589] on link "Visit Website" at bounding box center [755, 611] width 182 height 44
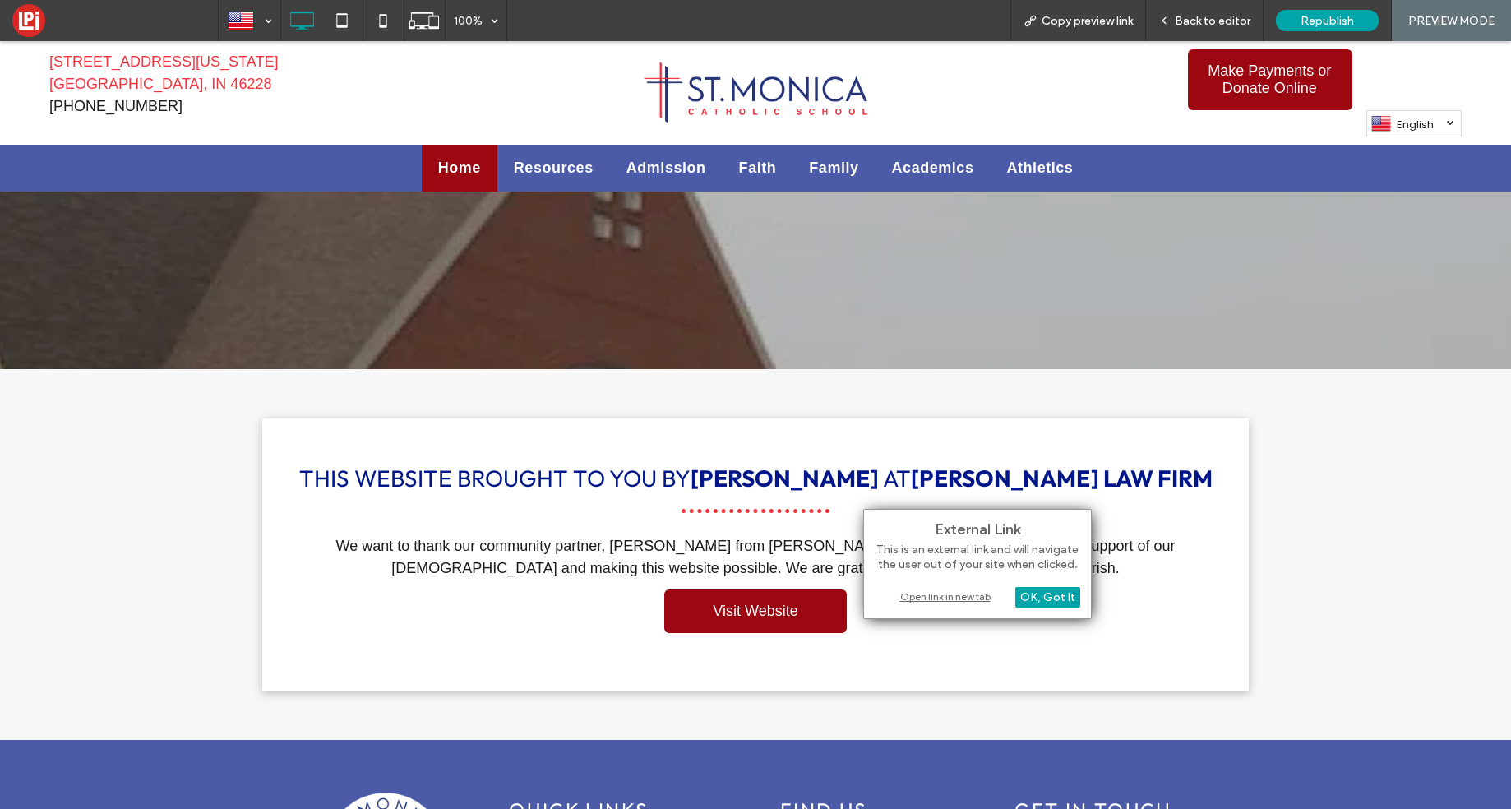
click at [948, 593] on div "Open link in new tab" at bounding box center [977, 596] width 205 height 17
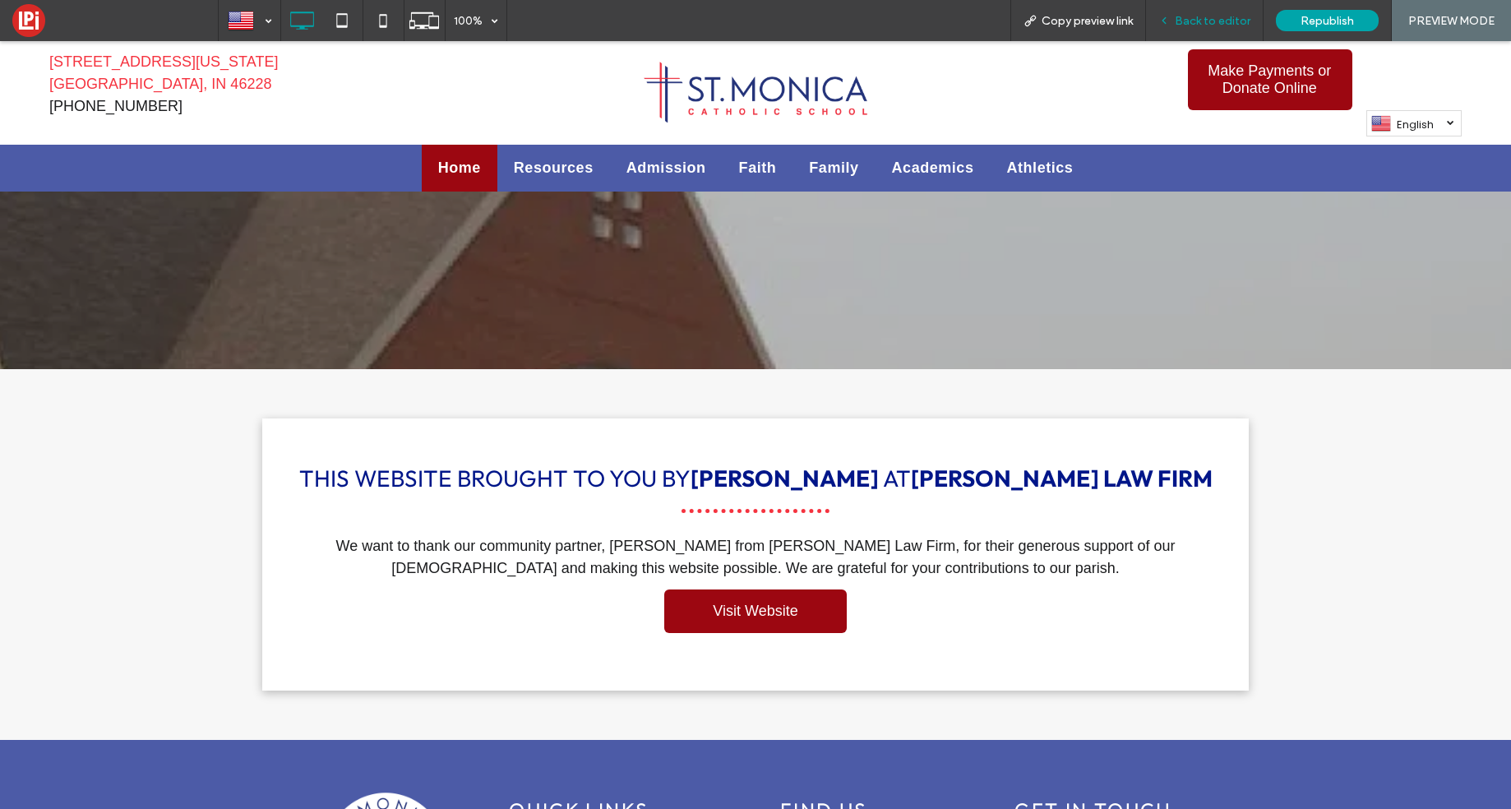
click at [1203, 19] on span "Back to editor" at bounding box center [1213, 21] width 76 height 14
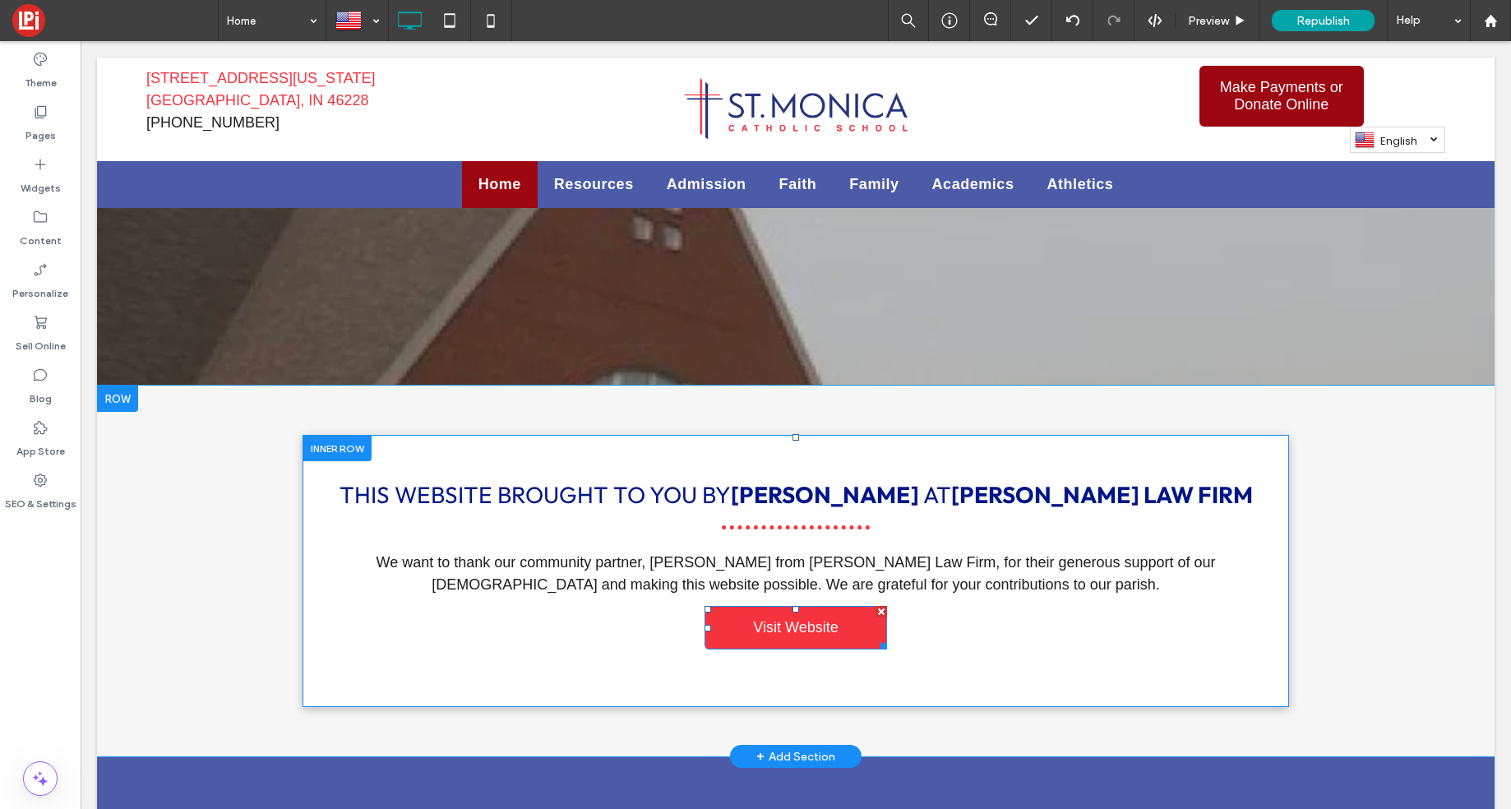
click at [832, 619] on span "Visit Website" at bounding box center [795, 627] width 85 height 17
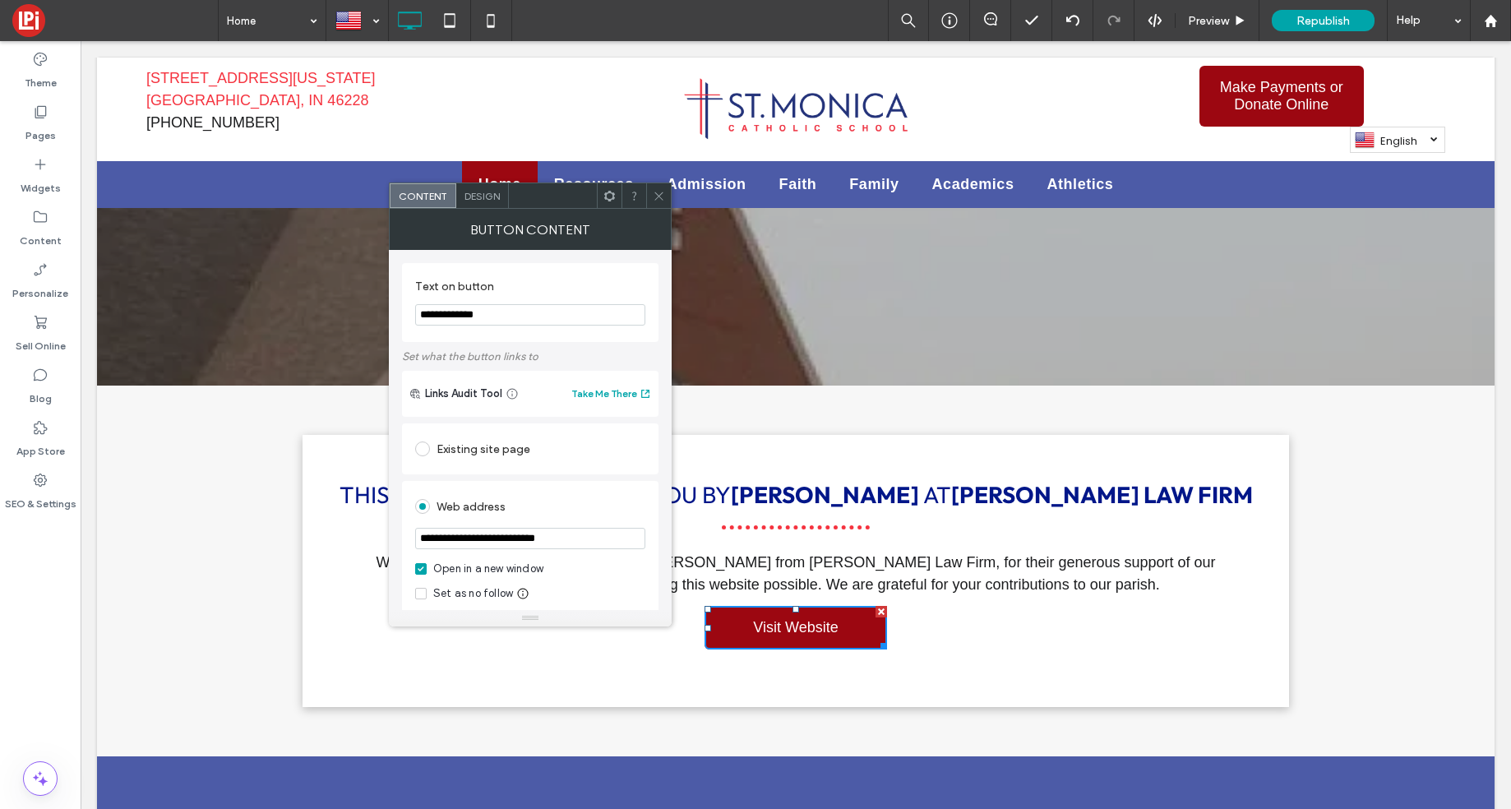
click at [475, 203] on div "Design" at bounding box center [482, 195] width 53 height 25
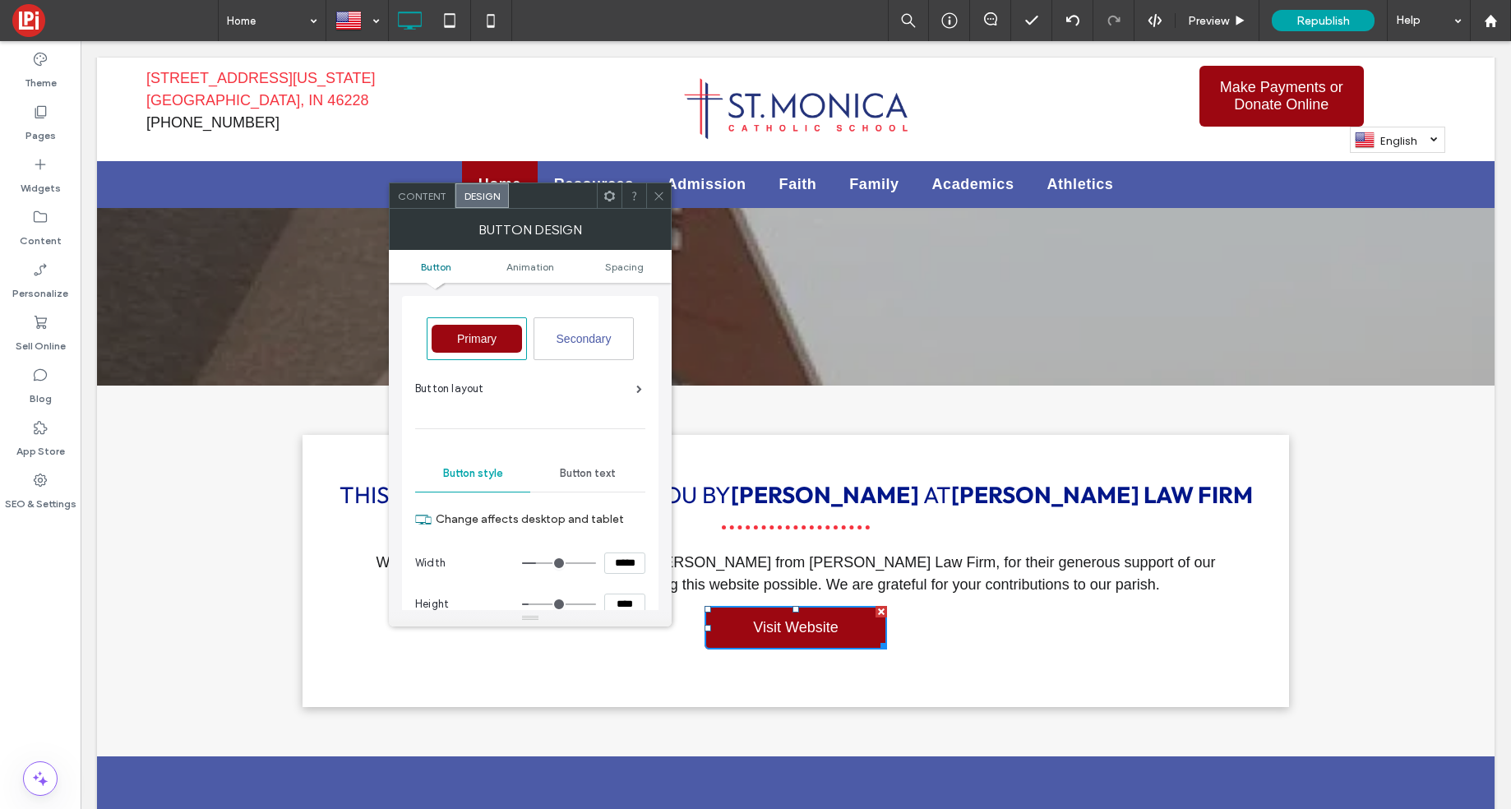
click at [575, 339] on span "Secondary" at bounding box center [583, 338] width 55 height 13
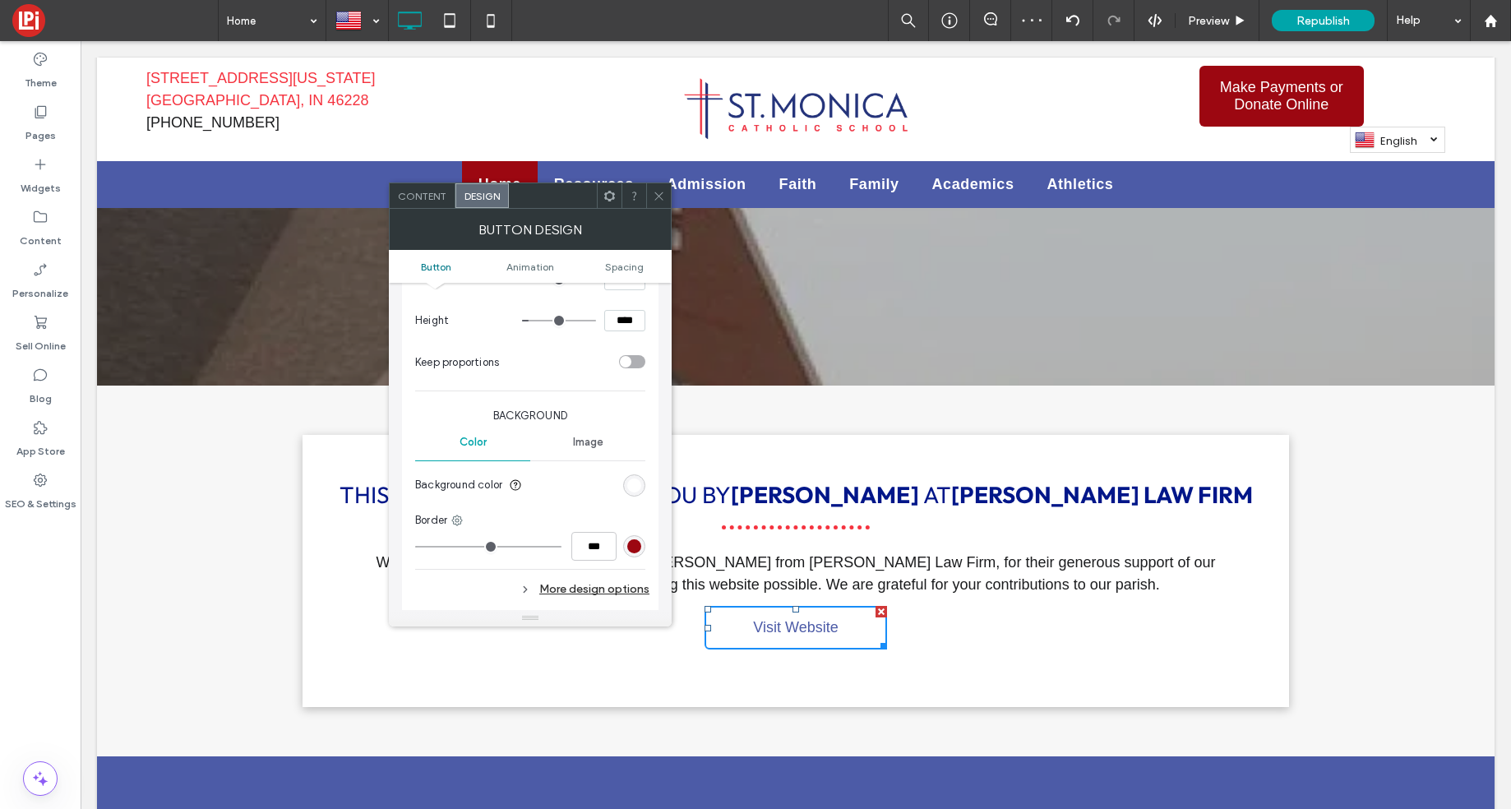
scroll to position [332, 0]
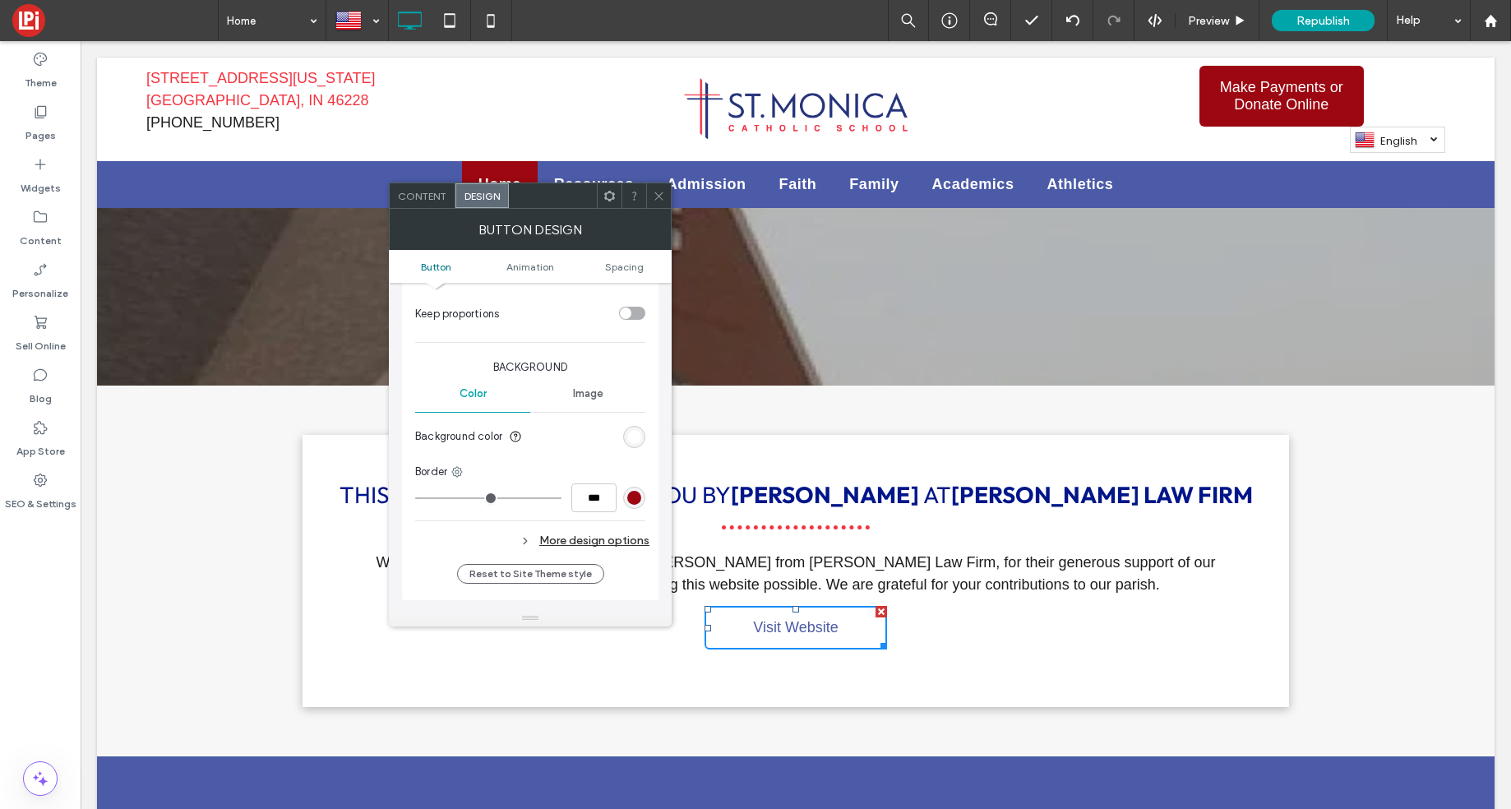
type input "*"
type input "***"
type input "*"
click at [426, 499] on input "range" at bounding box center [488, 498] width 146 height 2
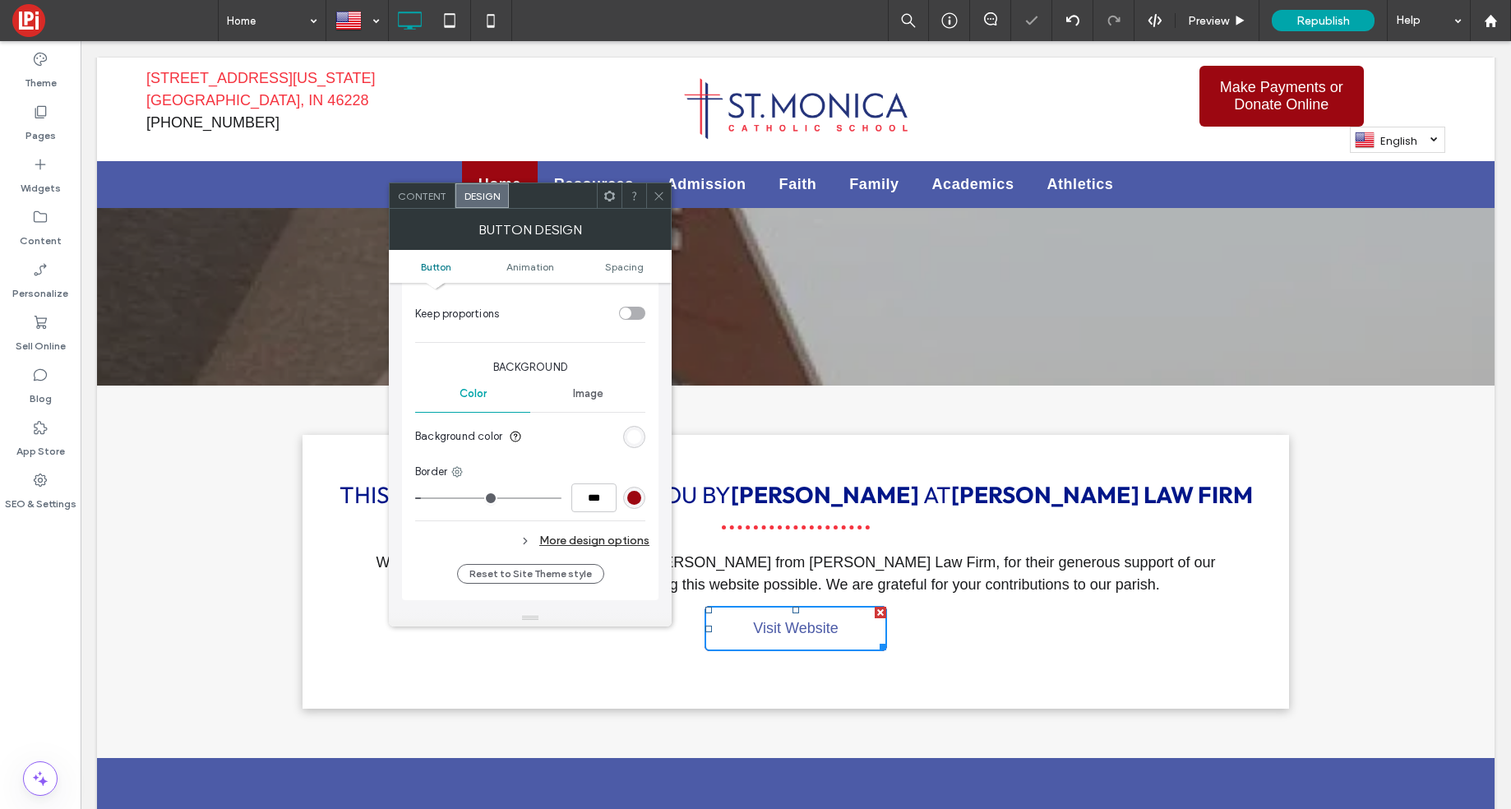
click at [641, 496] on div "rgb(156, 7, 17)" at bounding box center [634, 498] width 22 height 22
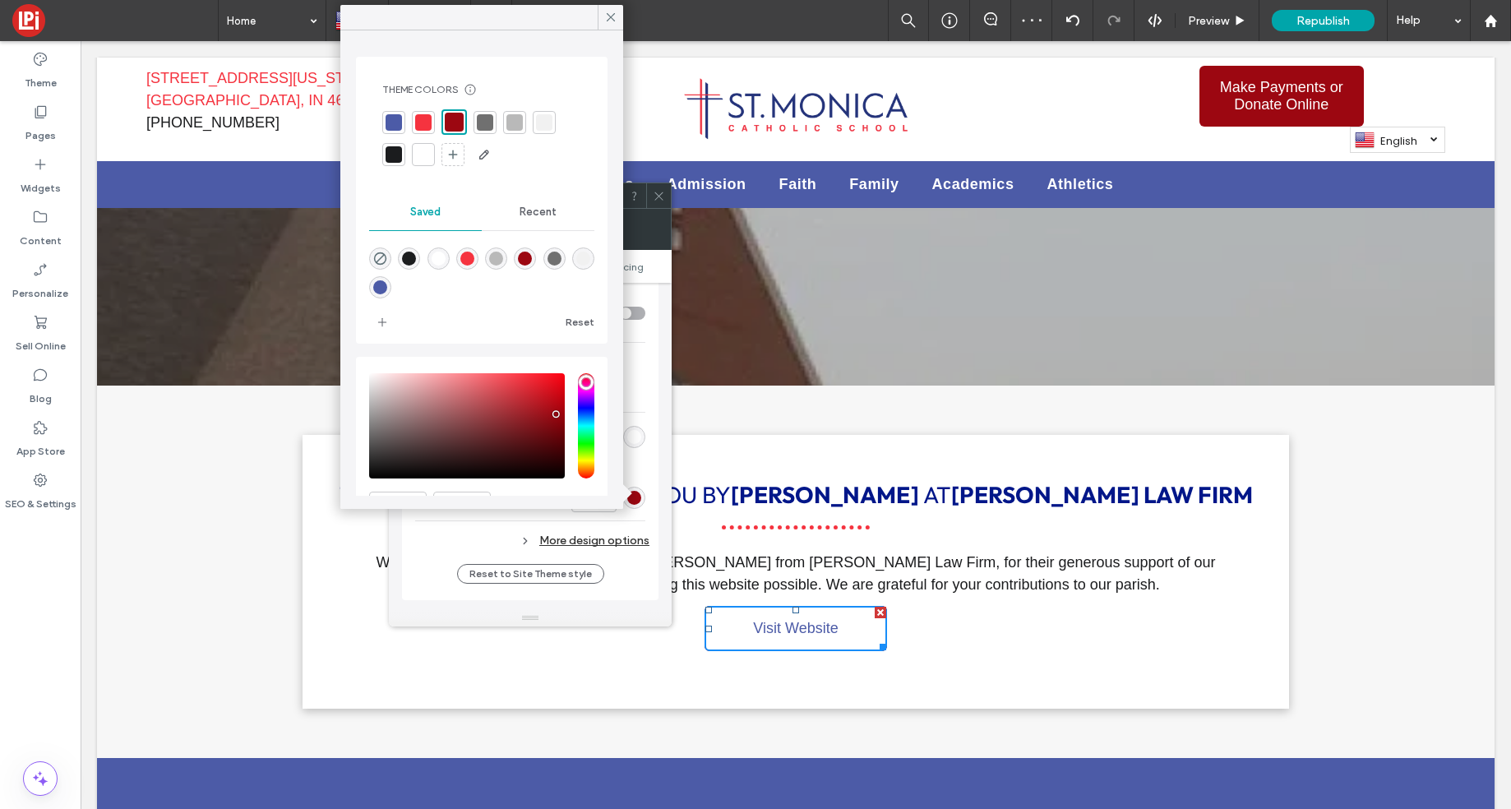
click at [395, 120] on div at bounding box center [393, 122] width 16 height 16
click at [607, 16] on icon at bounding box center [610, 17] width 15 height 15
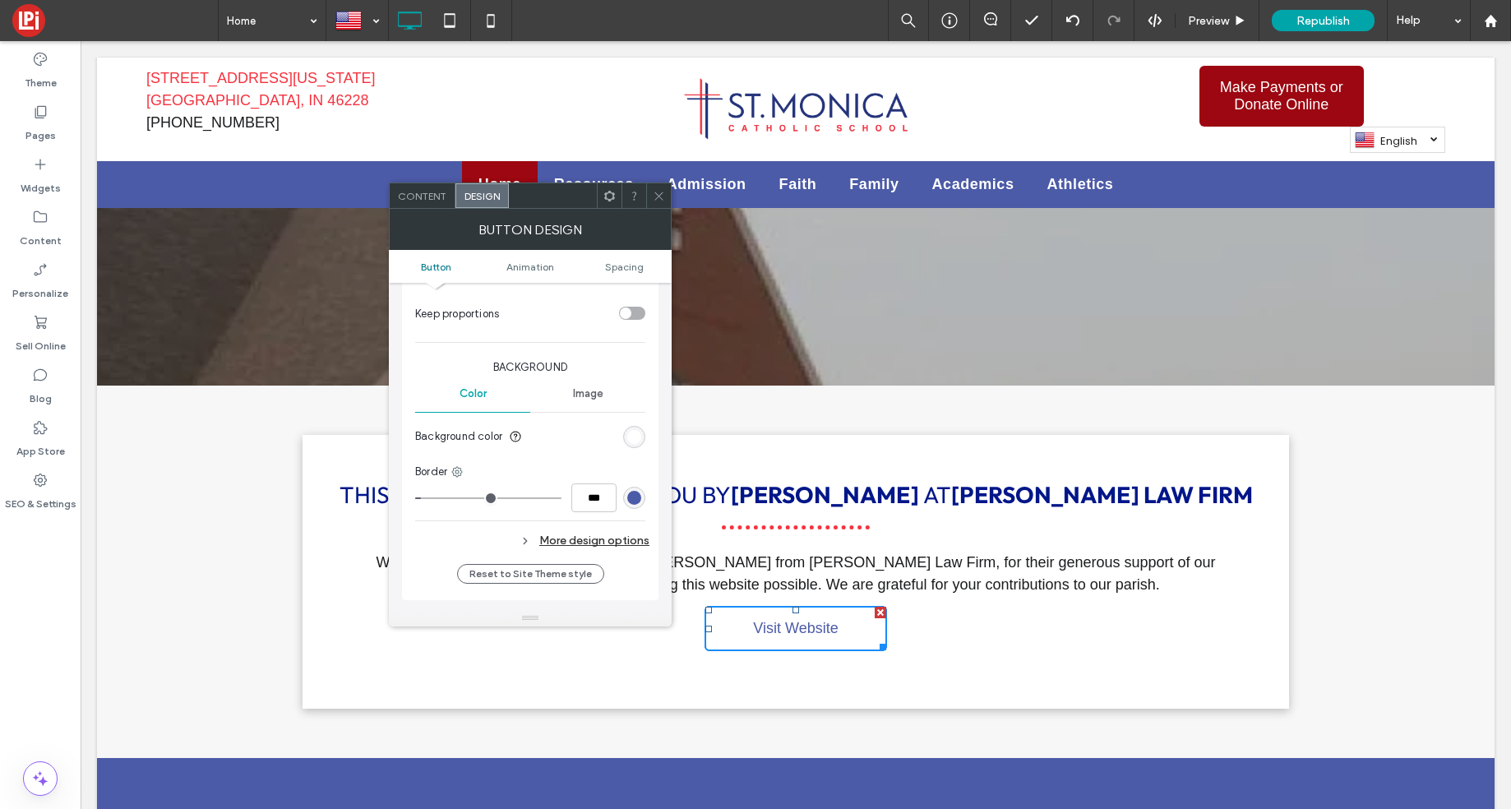
click at [432, 195] on span "Content" at bounding box center [422, 196] width 48 height 12
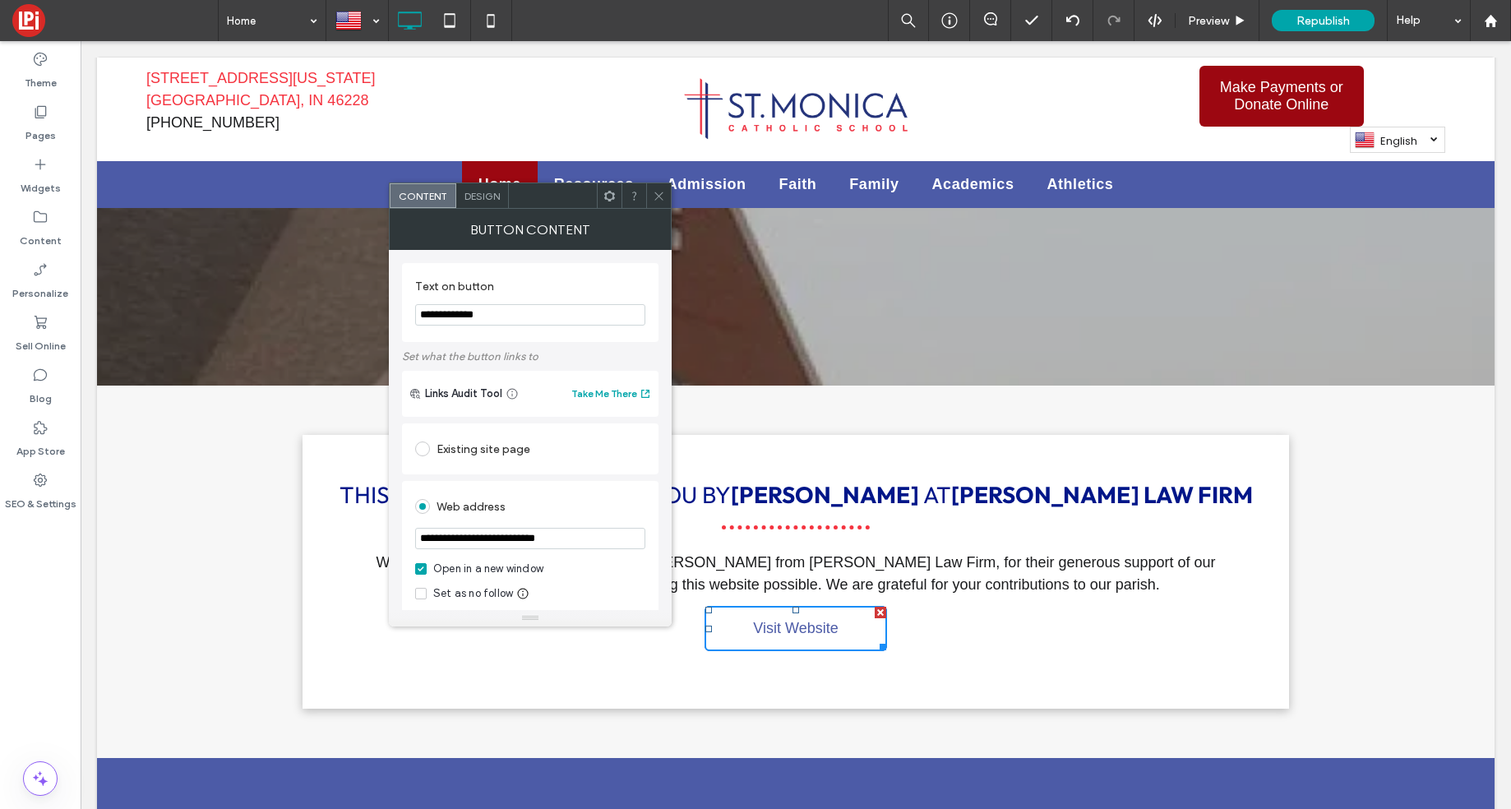
scroll to position [66, 0]
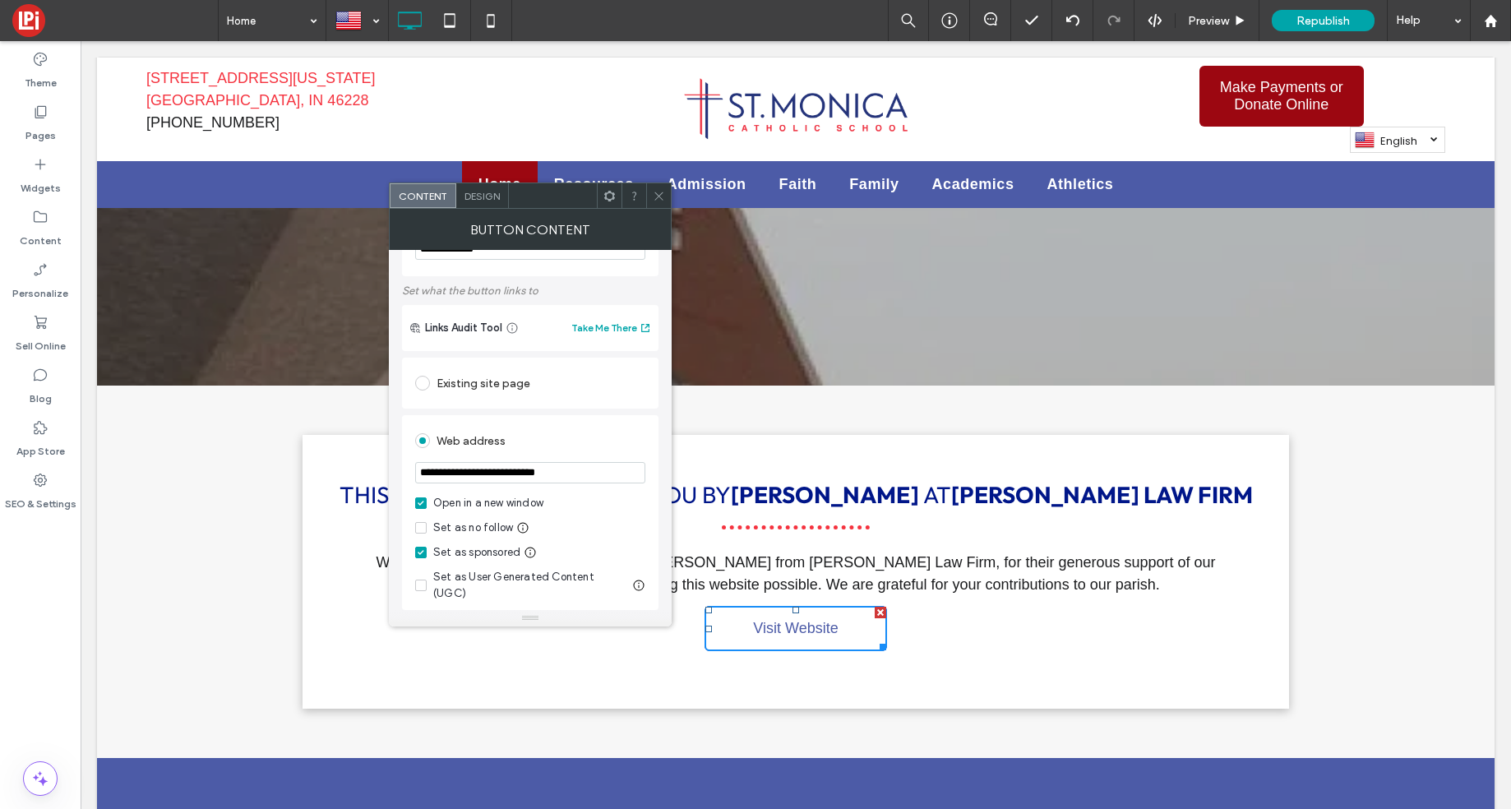
drag, startPoint x: 654, startPoint y: 195, endPoint x: 654, endPoint y: 217, distance: 22.2
click at [654, 195] on icon at bounding box center [659, 196] width 12 height 12
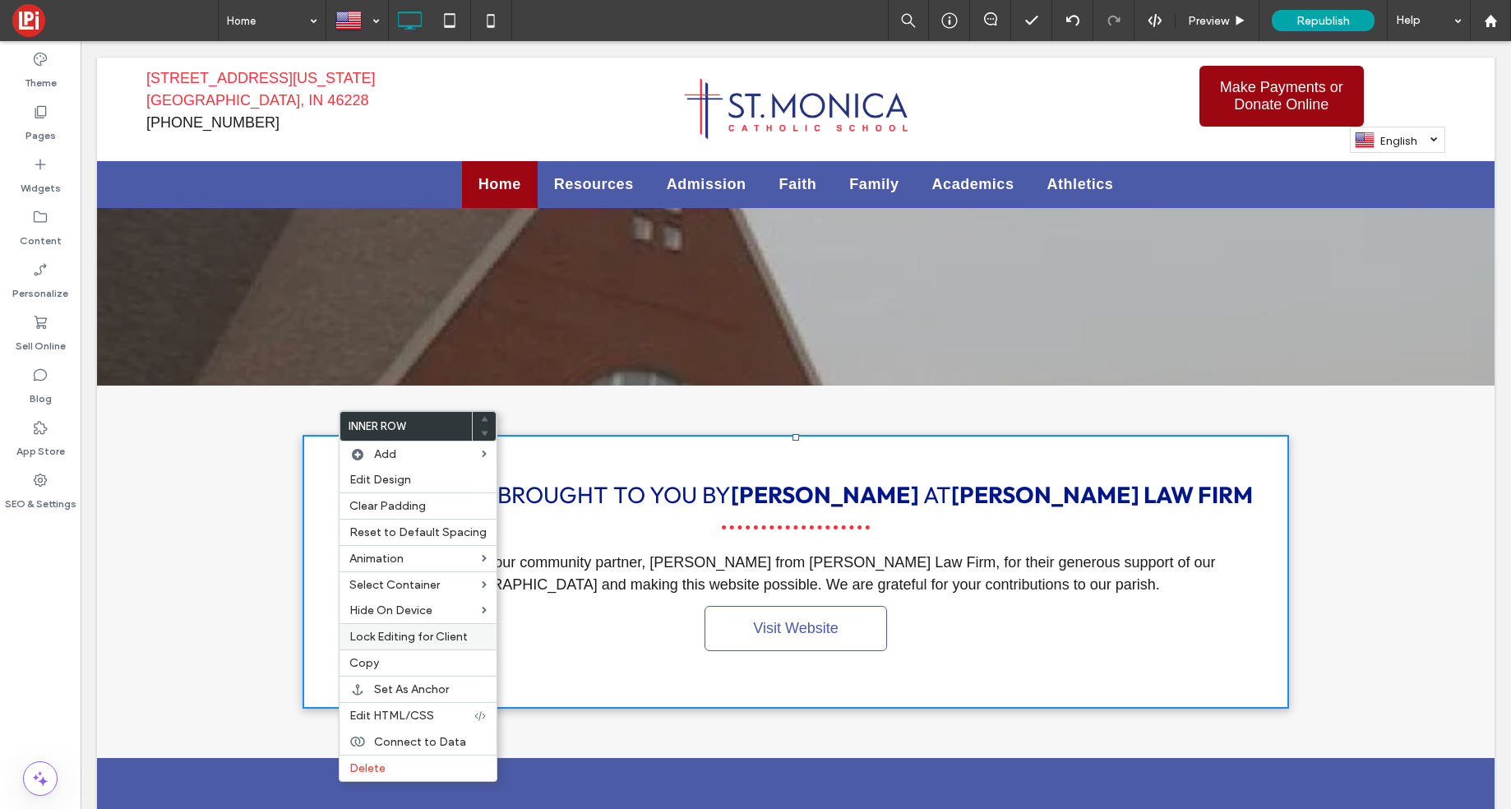
click at [459, 637] on span "Lock Editing for Client" at bounding box center [408, 637] width 118 height 14
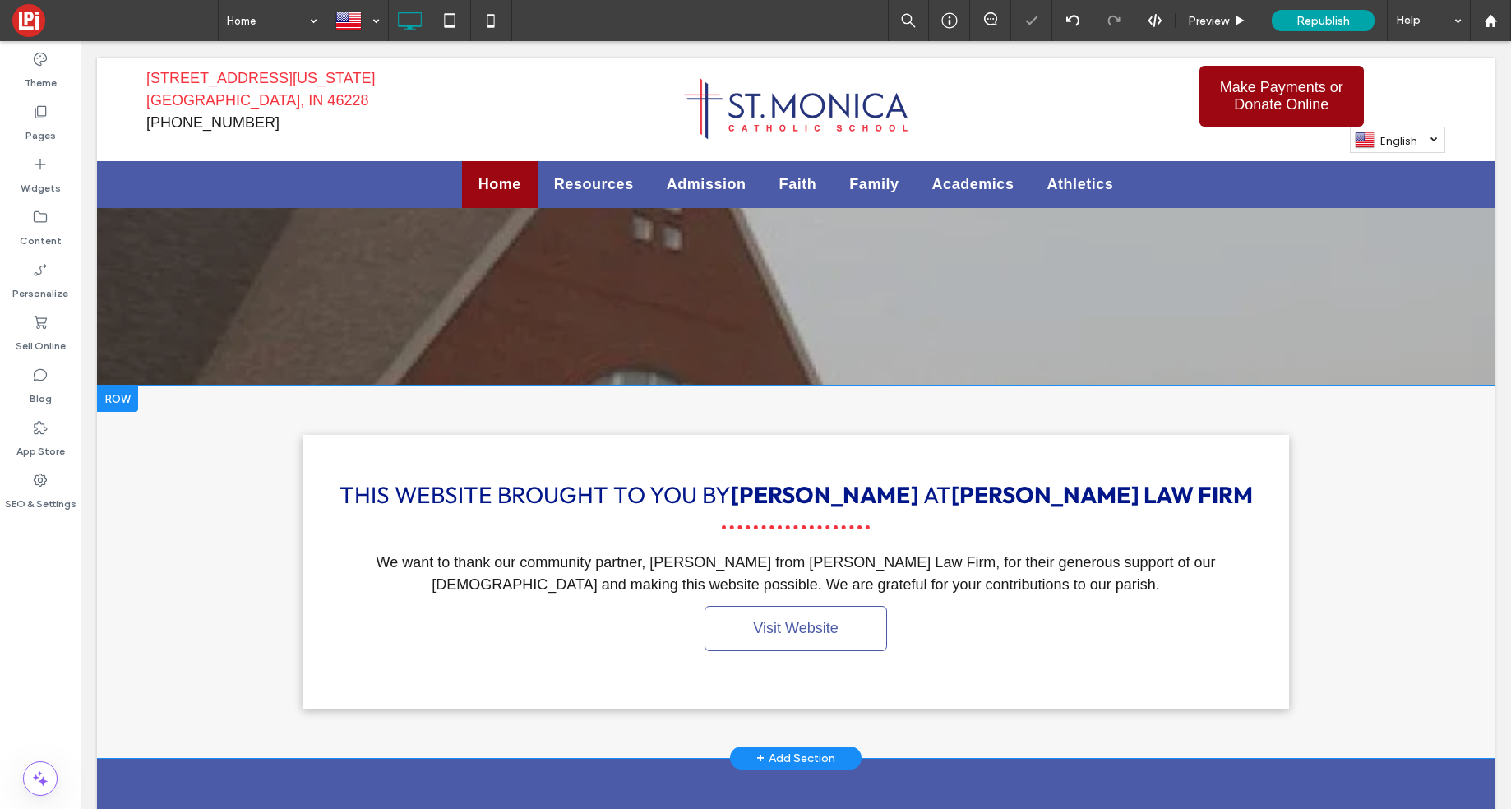
click at [127, 385] on div at bounding box center [117, 398] width 41 height 26
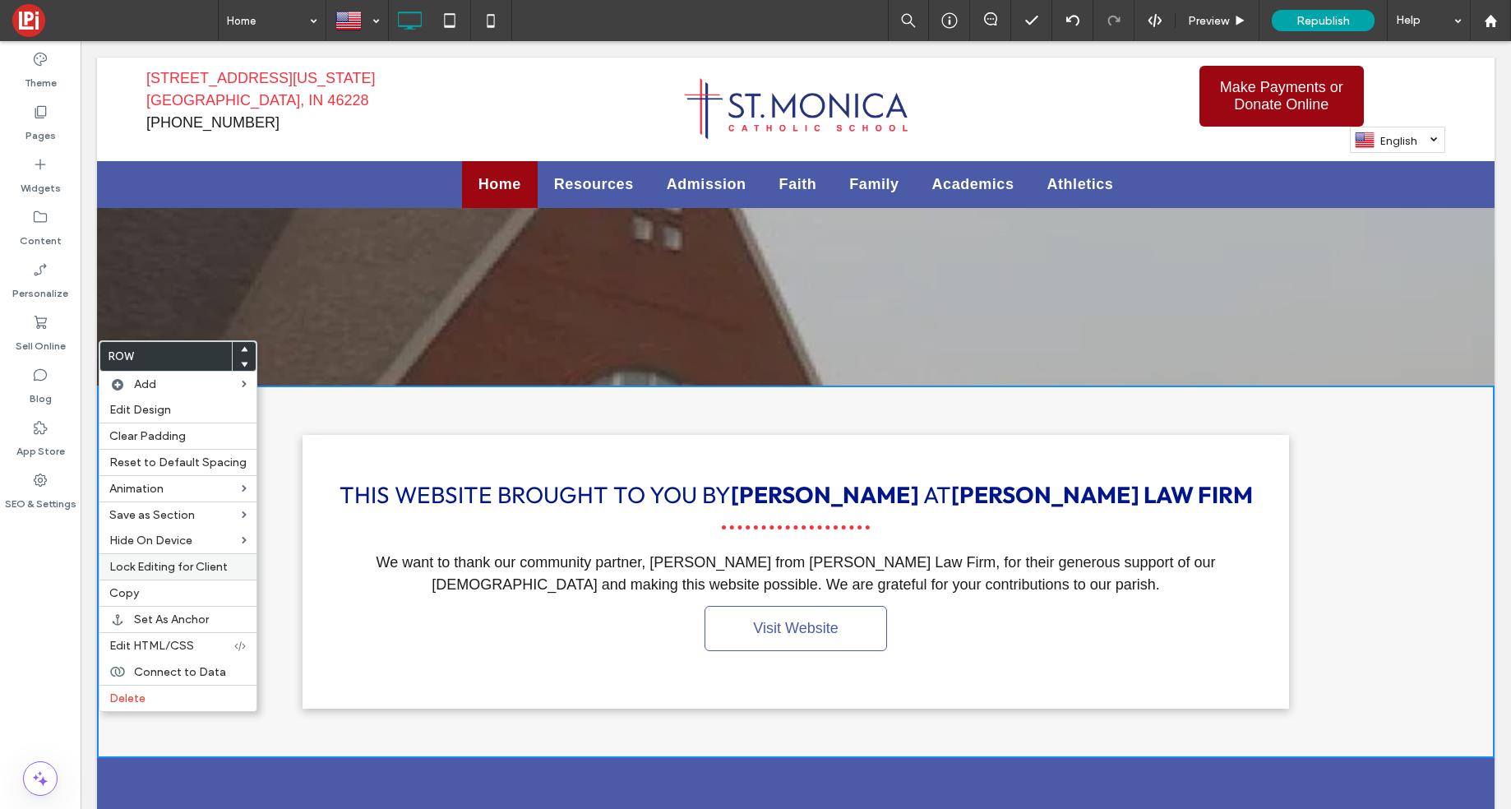
click at [162, 567] on span "Lock Editing for Client" at bounding box center [168, 567] width 118 height 14
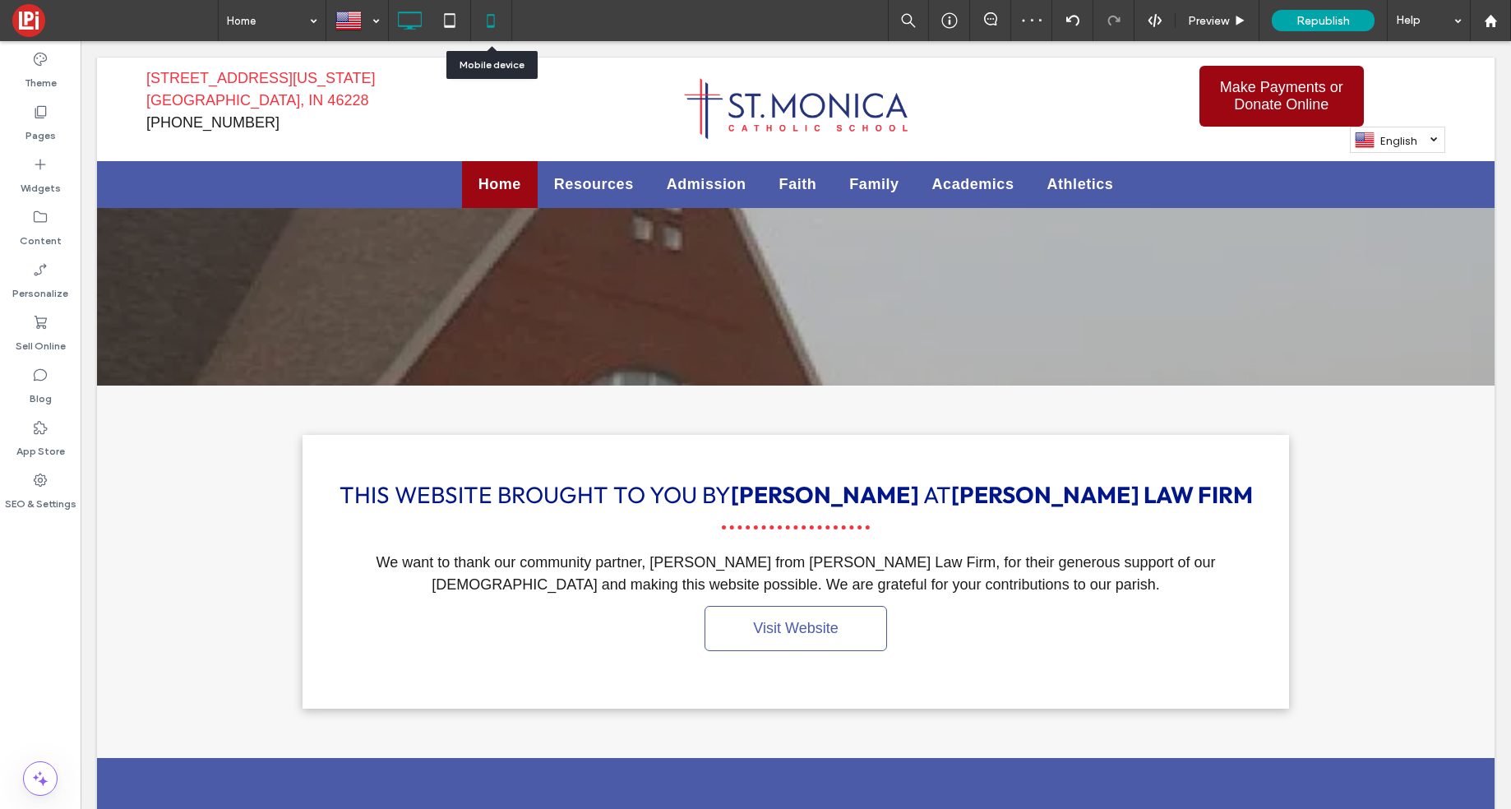
click at [493, 18] on icon at bounding box center [490, 20] width 33 height 33
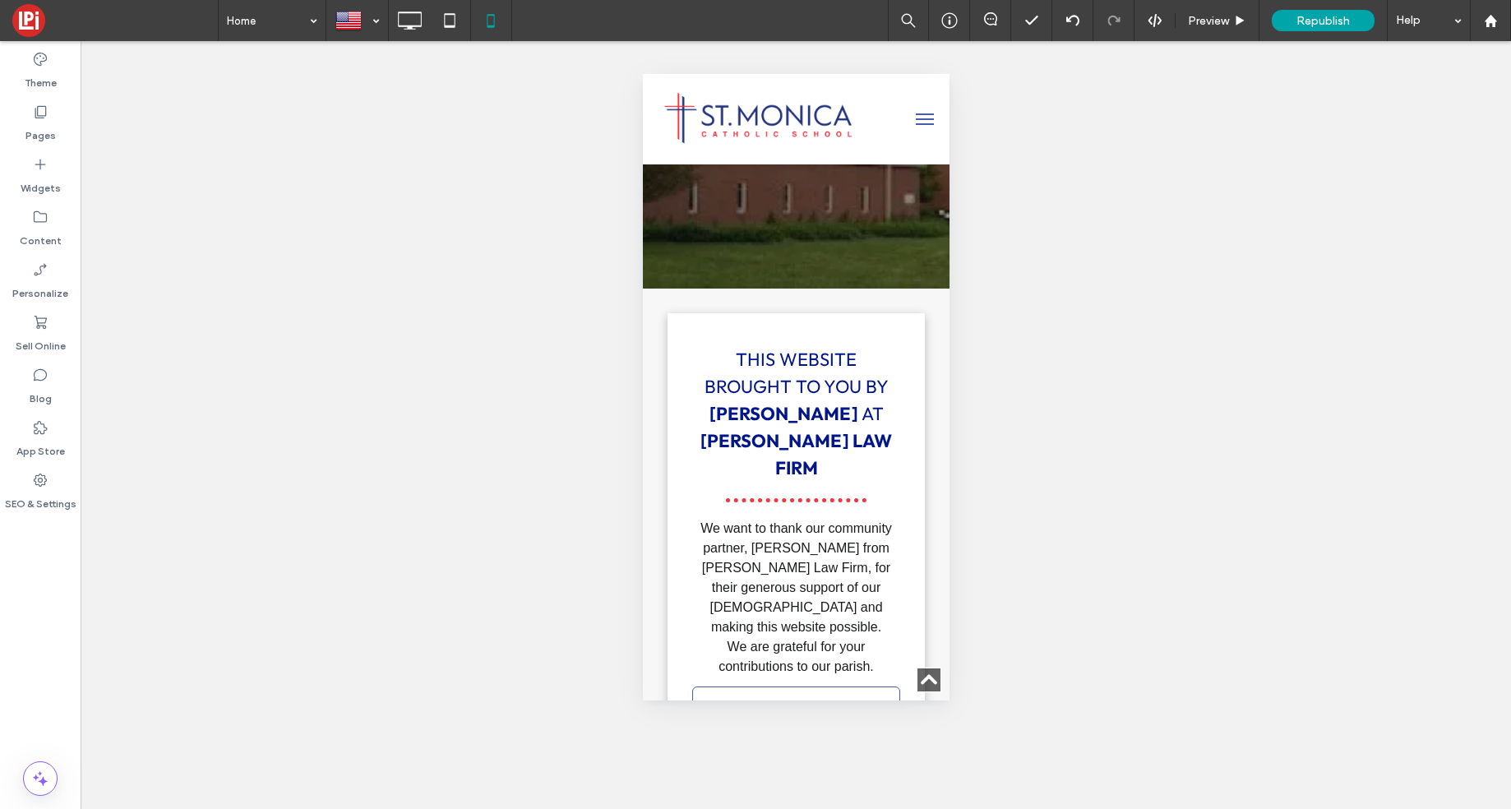
scroll to position [3455, 0]
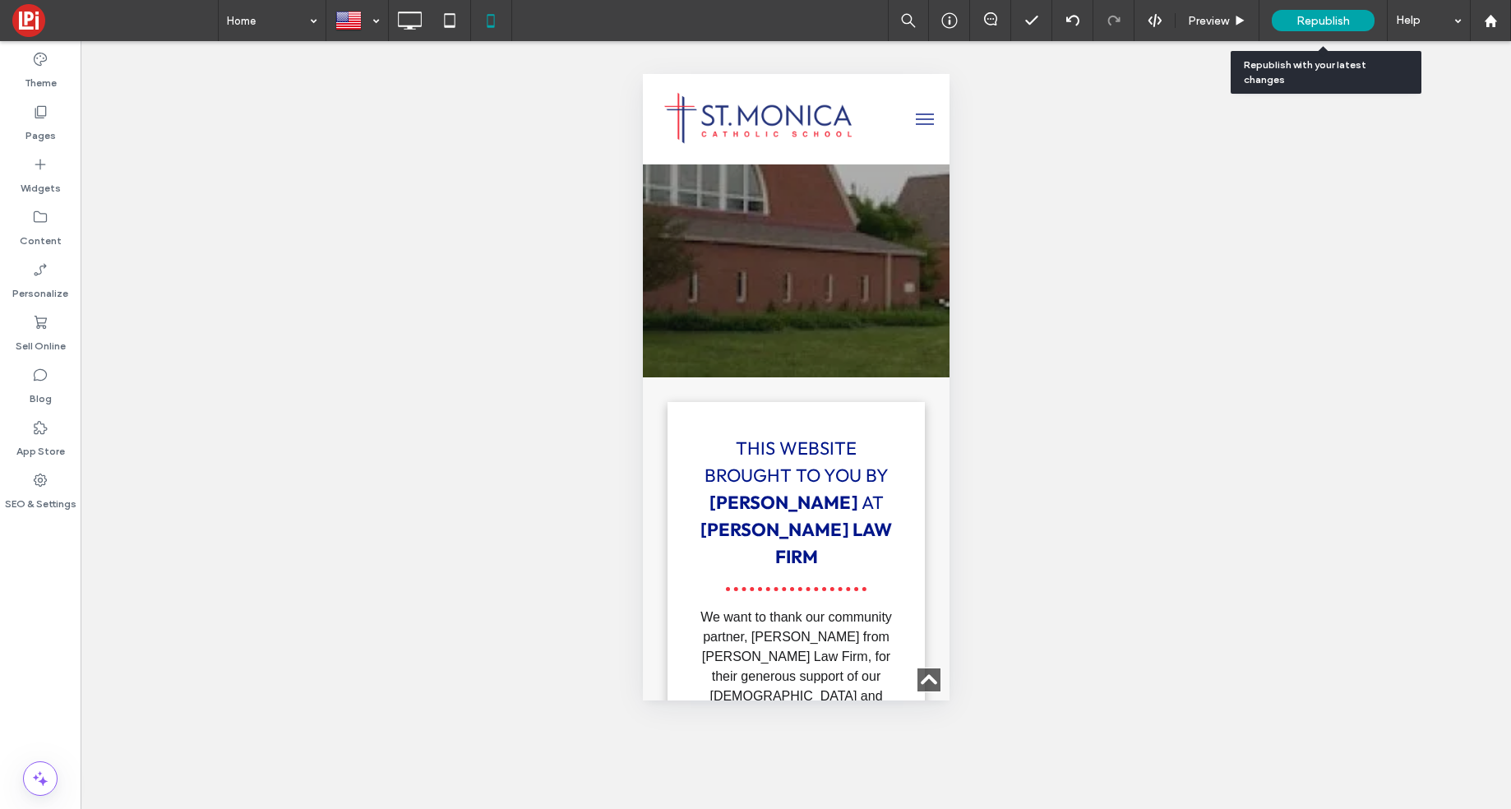
click at [1321, 21] on span "Republish" at bounding box center [1322, 21] width 53 height 14
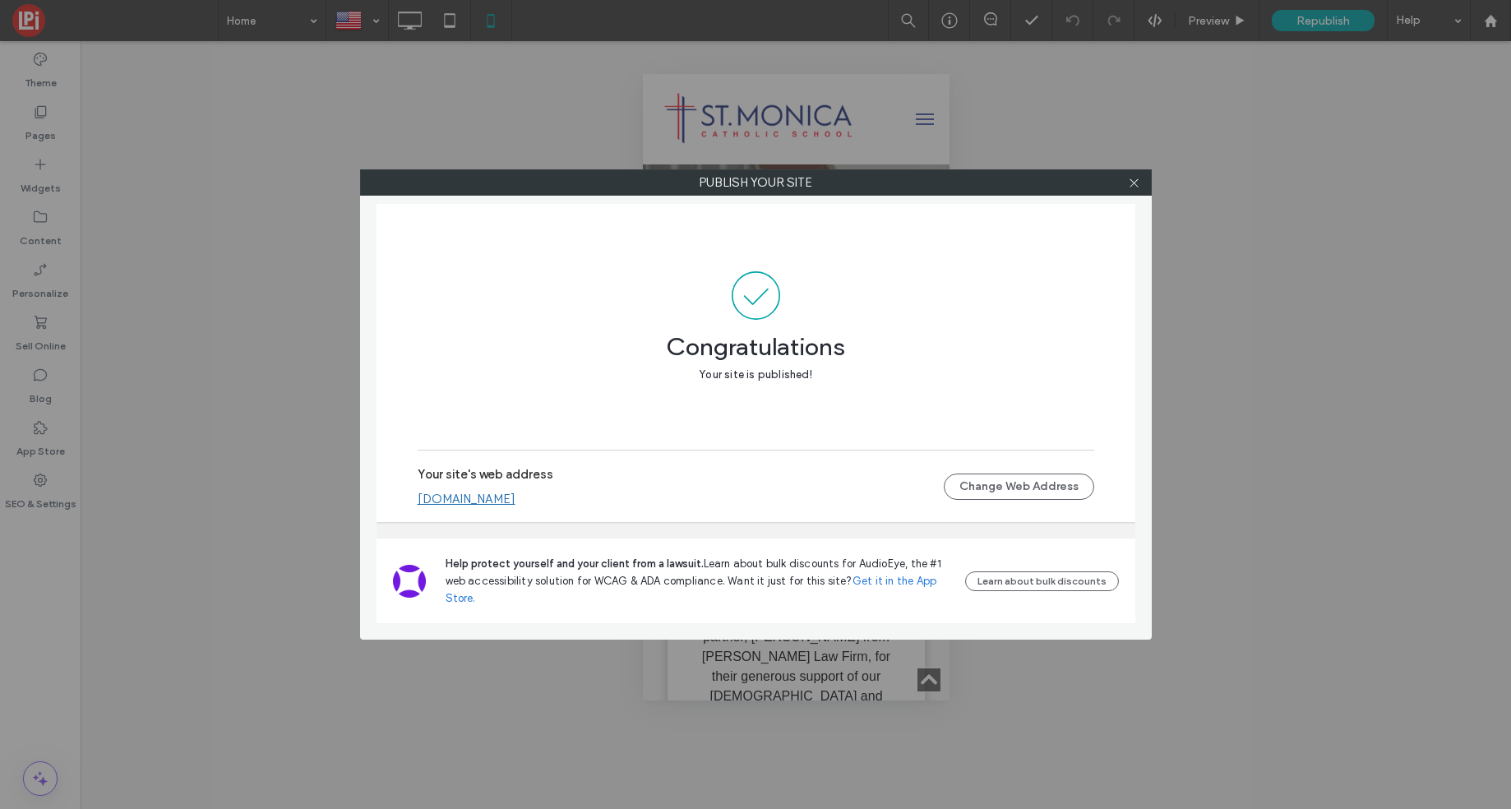
click at [1140, 176] on div at bounding box center [1134, 182] width 25 height 25
click at [1126, 181] on div at bounding box center [1134, 182] width 25 height 25
click at [1130, 182] on icon at bounding box center [1134, 183] width 12 height 12
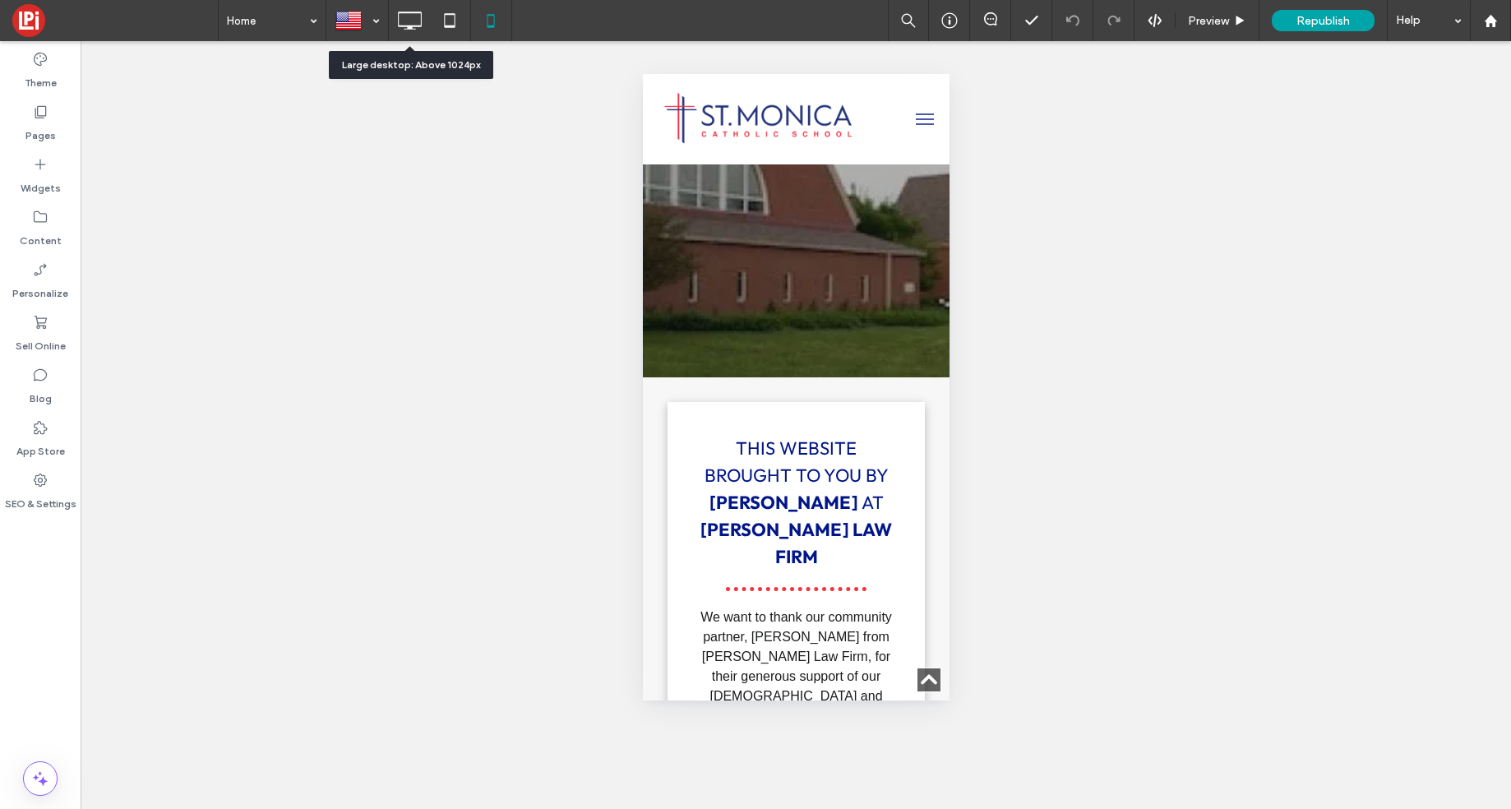
drag, startPoint x: 413, startPoint y: 16, endPoint x: 826, endPoint y: 366, distance: 541.1
click at [413, 16] on icon at bounding box center [409, 20] width 33 height 33
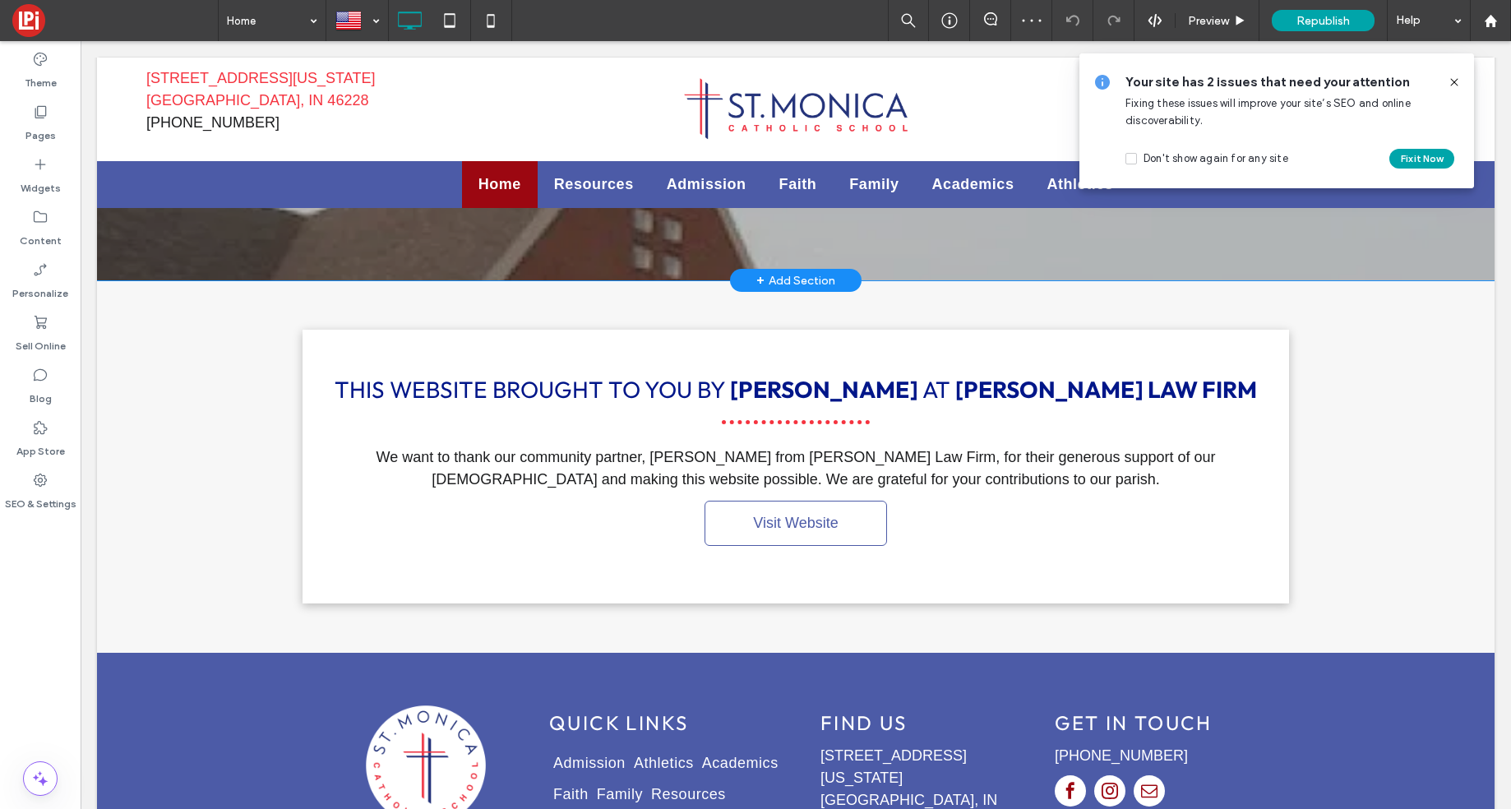
scroll to position [2866, 0]
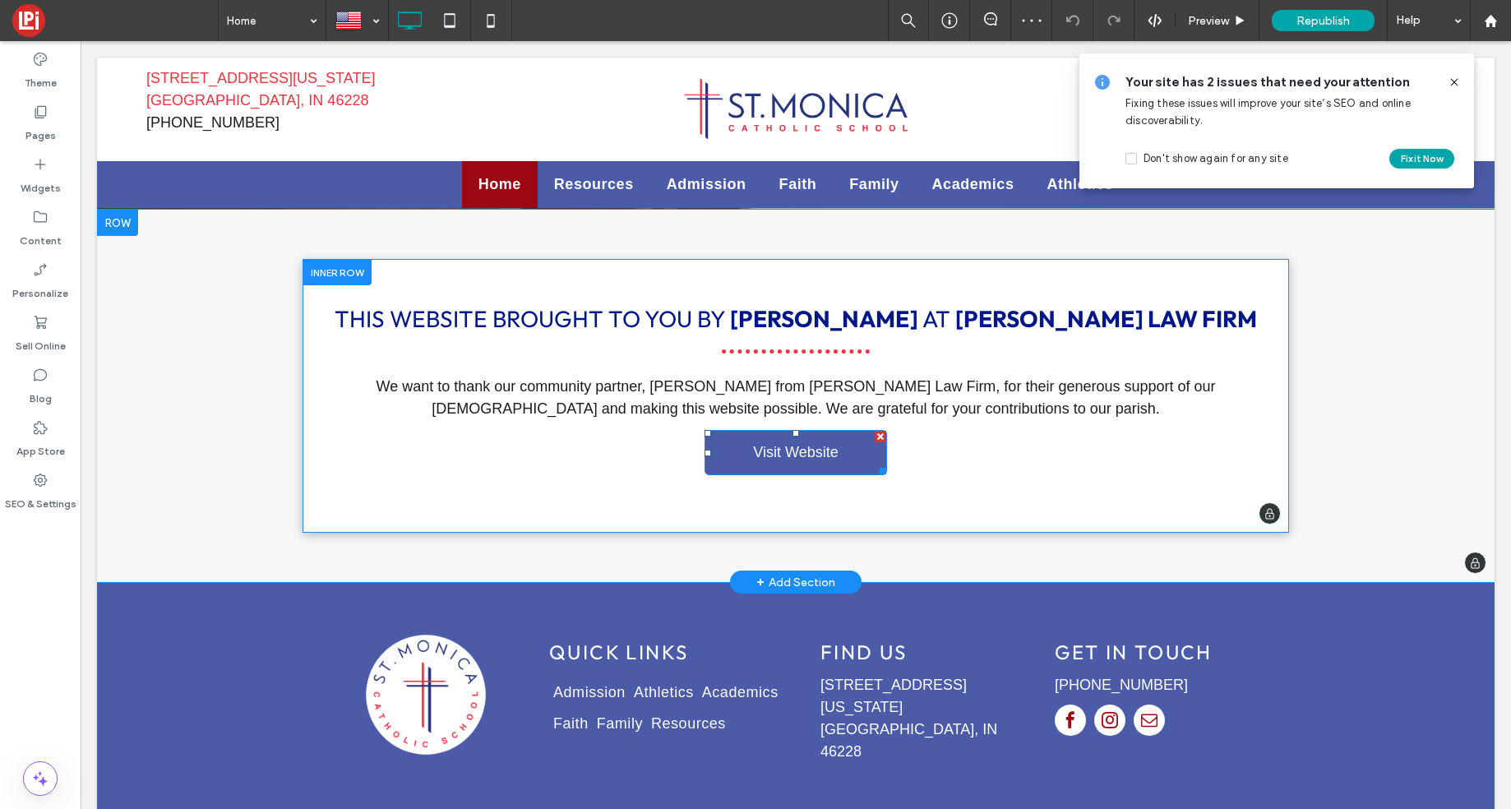
click at [790, 444] on span "Visit Website" at bounding box center [795, 452] width 85 height 17
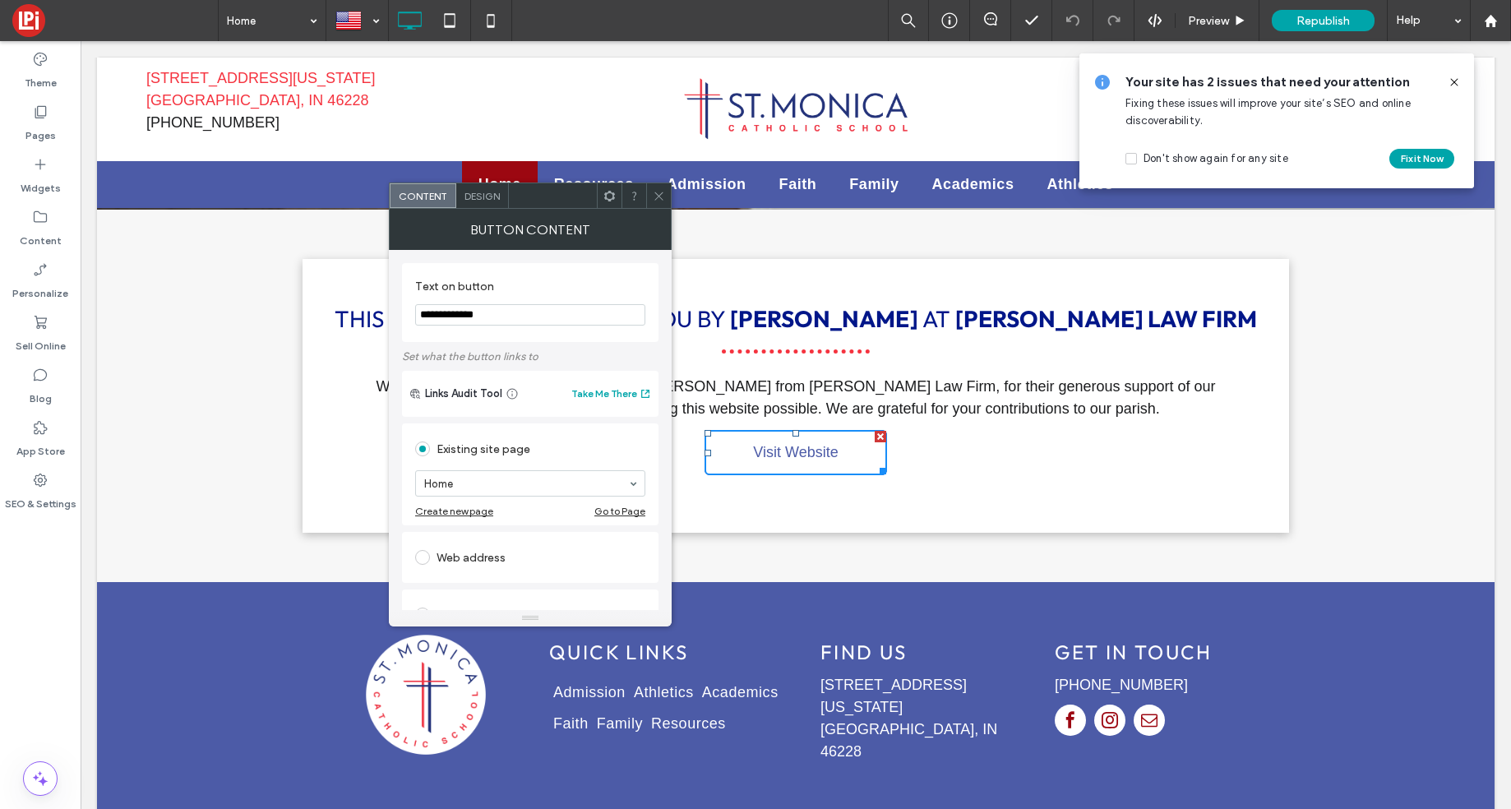
click at [430, 564] on label at bounding box center [425, 557] width 21 height 15
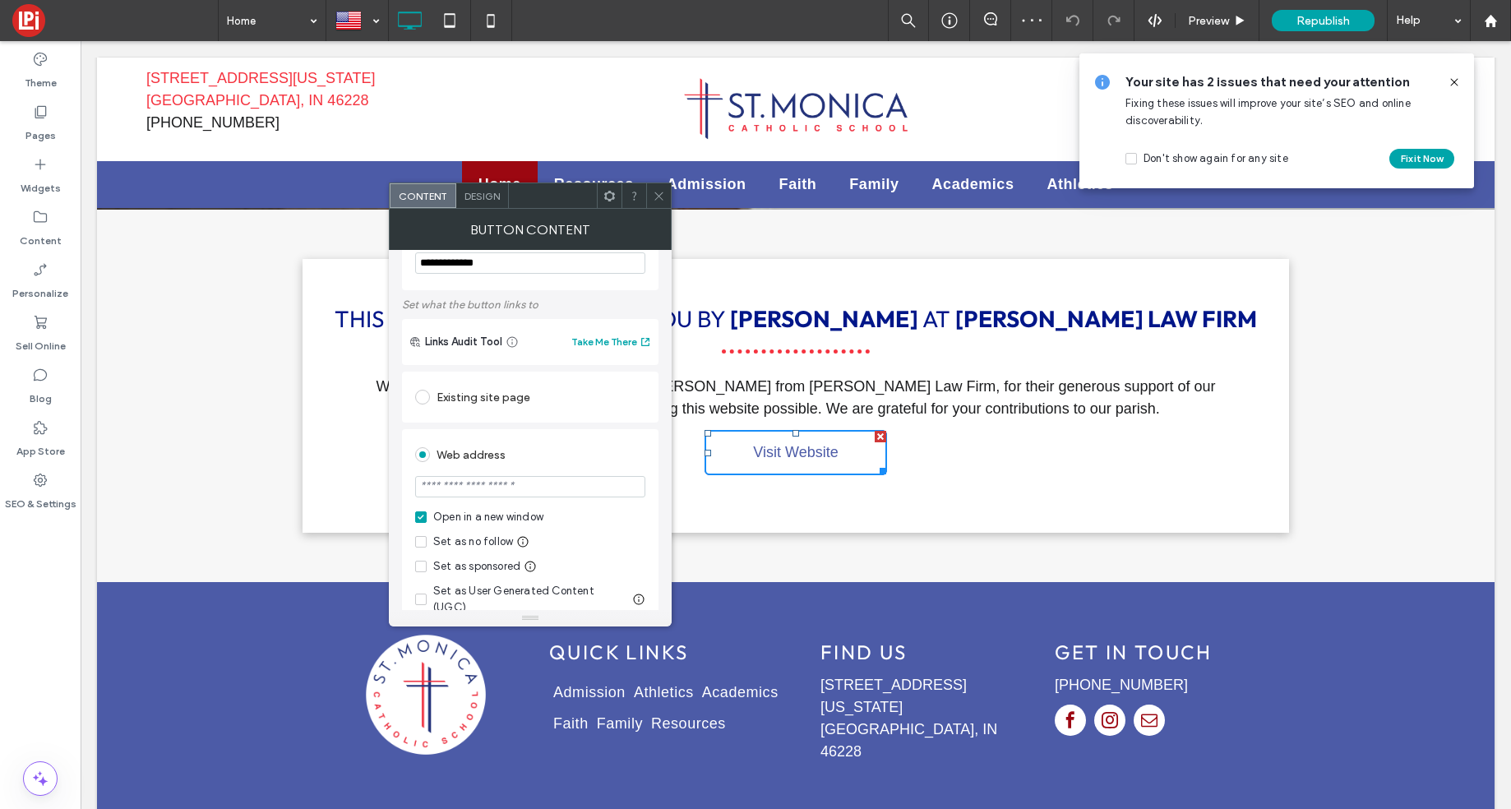
scroll to position [53, 0]
click at [424, 568] on span at bounding box center [421, 565] width 12 height 12
click at [492, 486] on input "url" at bounding box center [530, 484] width 230 height 21
paste input "**********"
type input "**********"
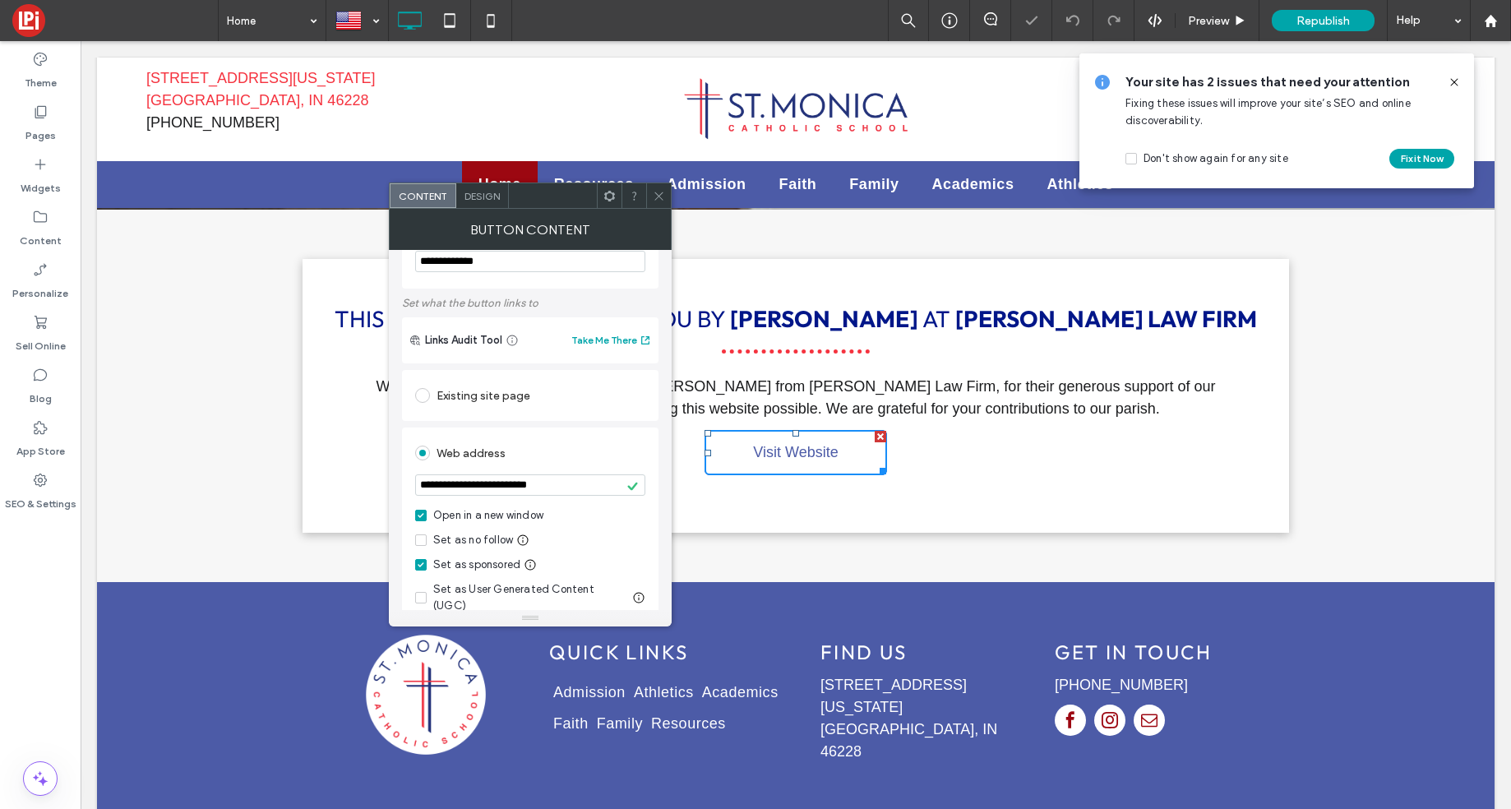
click at [574, 454] on div "Web address" at bounding box center [530, 453] width 230 height 26
click at [425, 568] on span at bounding box center [421, 565] width 12 height 12
drag, startPoint x: 658, startPoint y: 201, endPoint x: 639, endPoint y: 207, distance: 19.0
click at [658, 201] on icon at bounding box center [659, 196] width 12 height 12
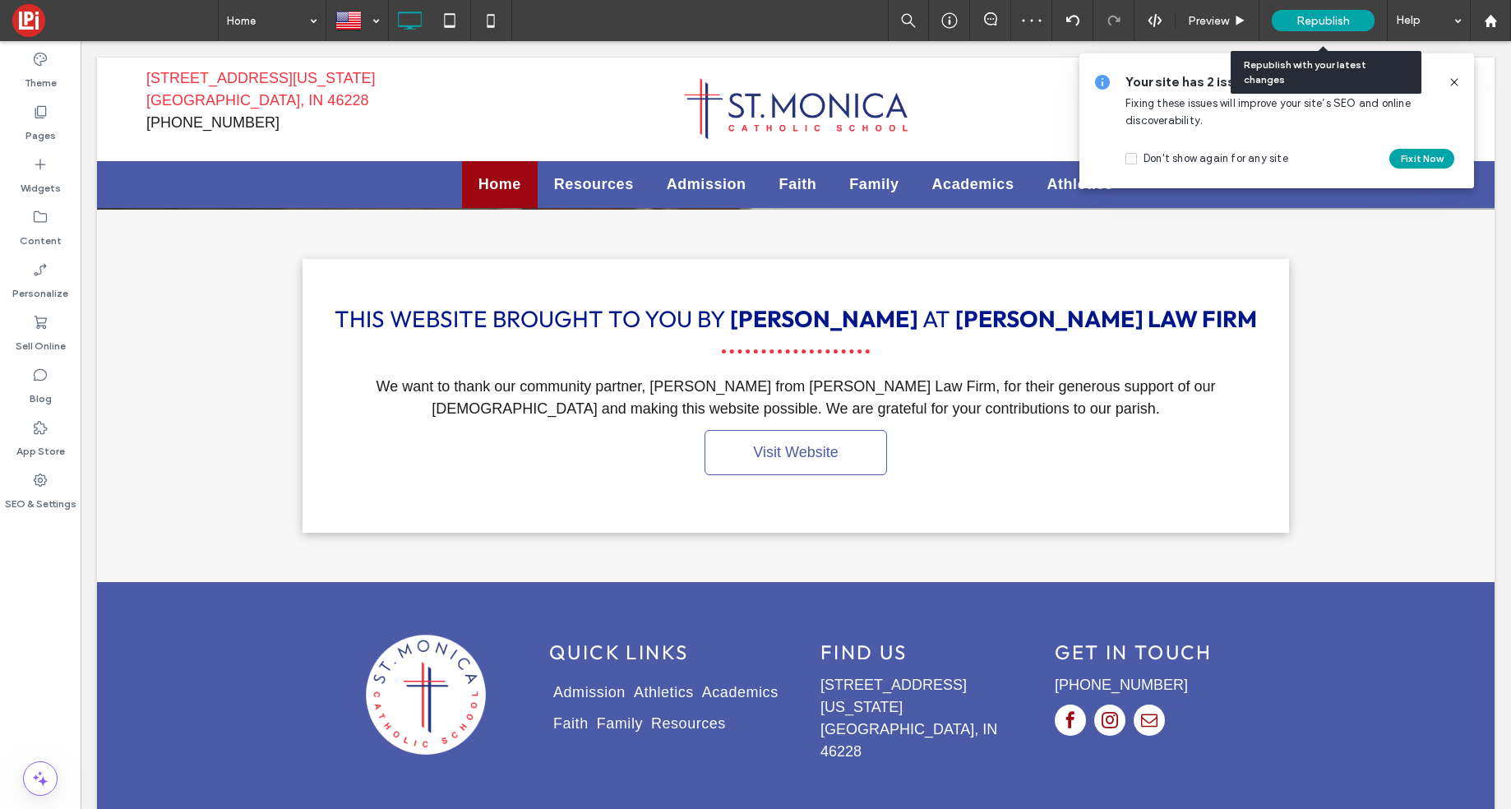
click at [1309, 14] on span "Republish" at bounding box center [1322, 21] width 53 height 14
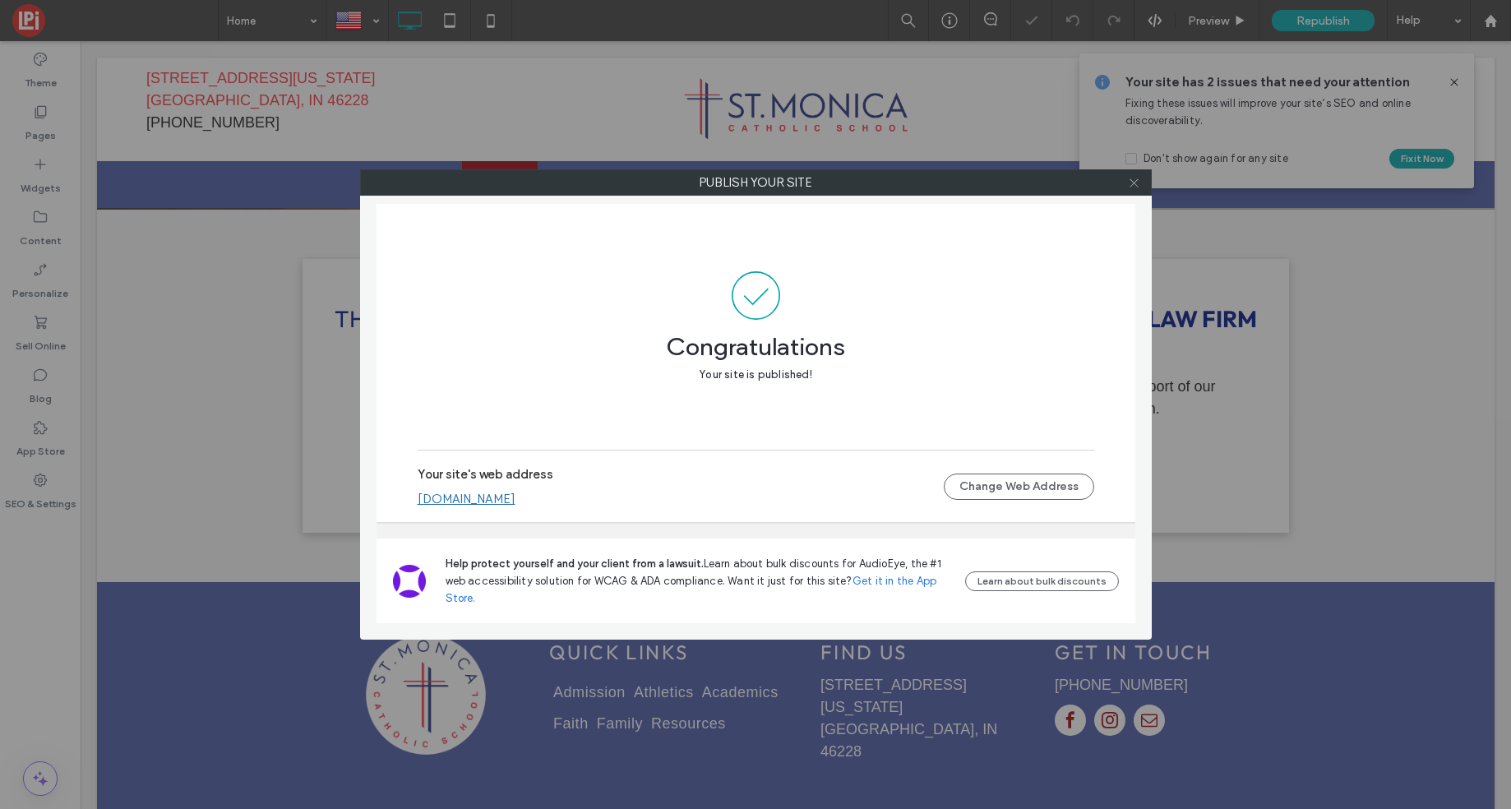
click at [1135, 184] on use at bounding box center [1133, 182] width 8 height 8
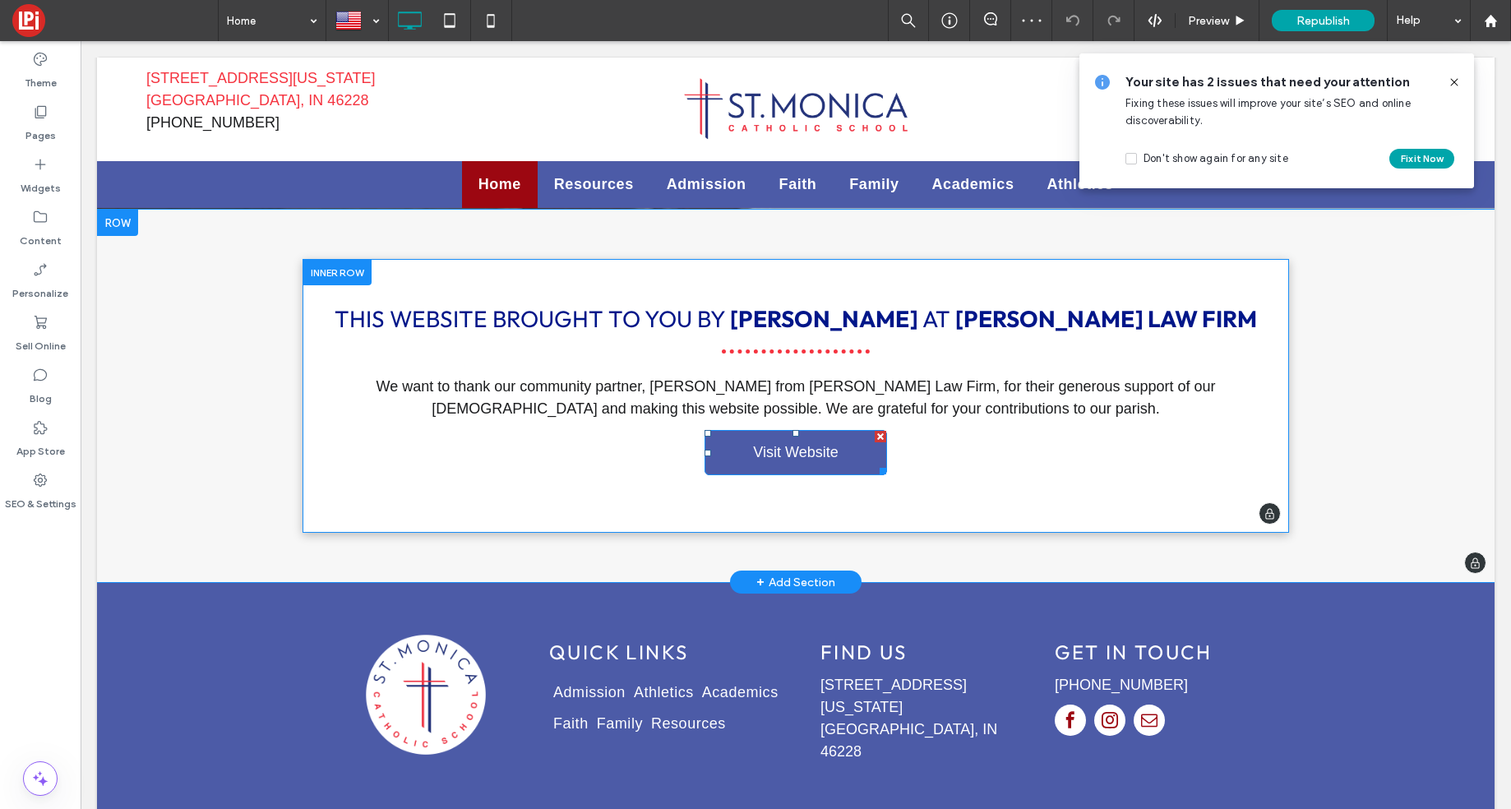
click at [831, 430] on link "Visit Website" at bounding box center [795, 452] width 182 height 45
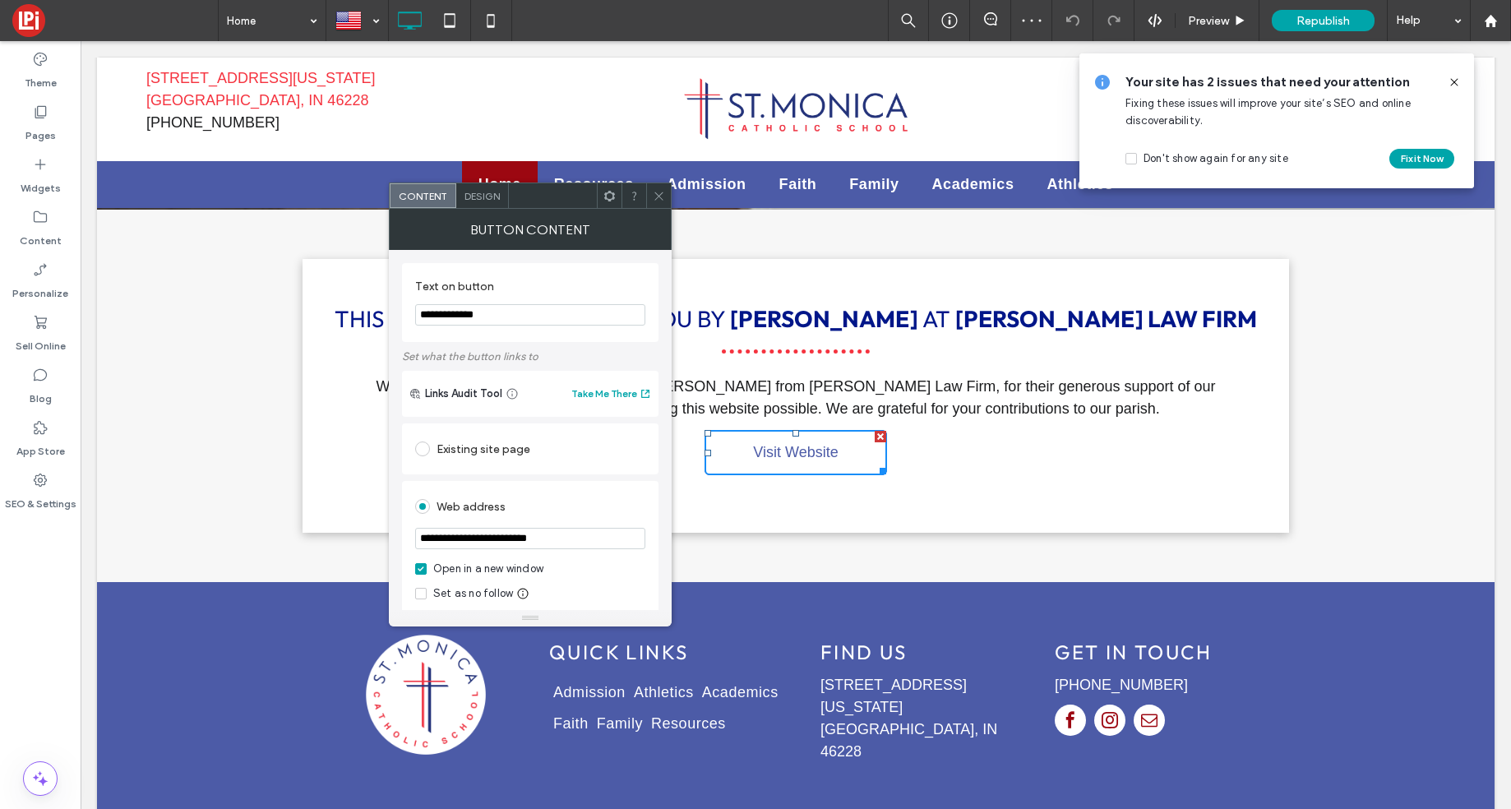
drag, startPoint x: 656, startPoint y: 196, endPoint x: 426, endPoint y: 244, distance: 235.0
click at [656, 196] on icon at bounding box center [659, 196] width 12 height 12
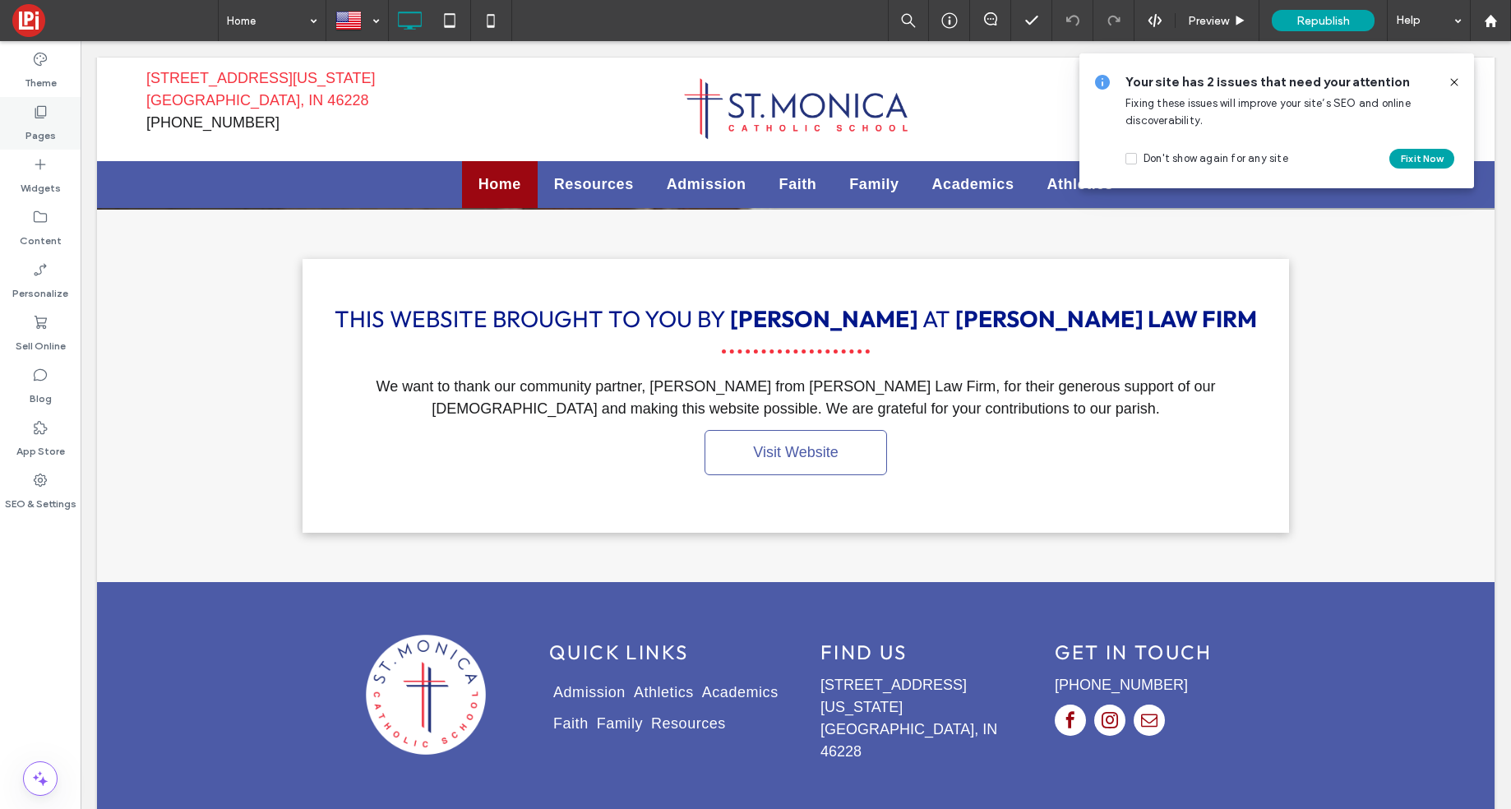
click at [39, 113] on icon at bounding box center [40, 112] width 16 height 16
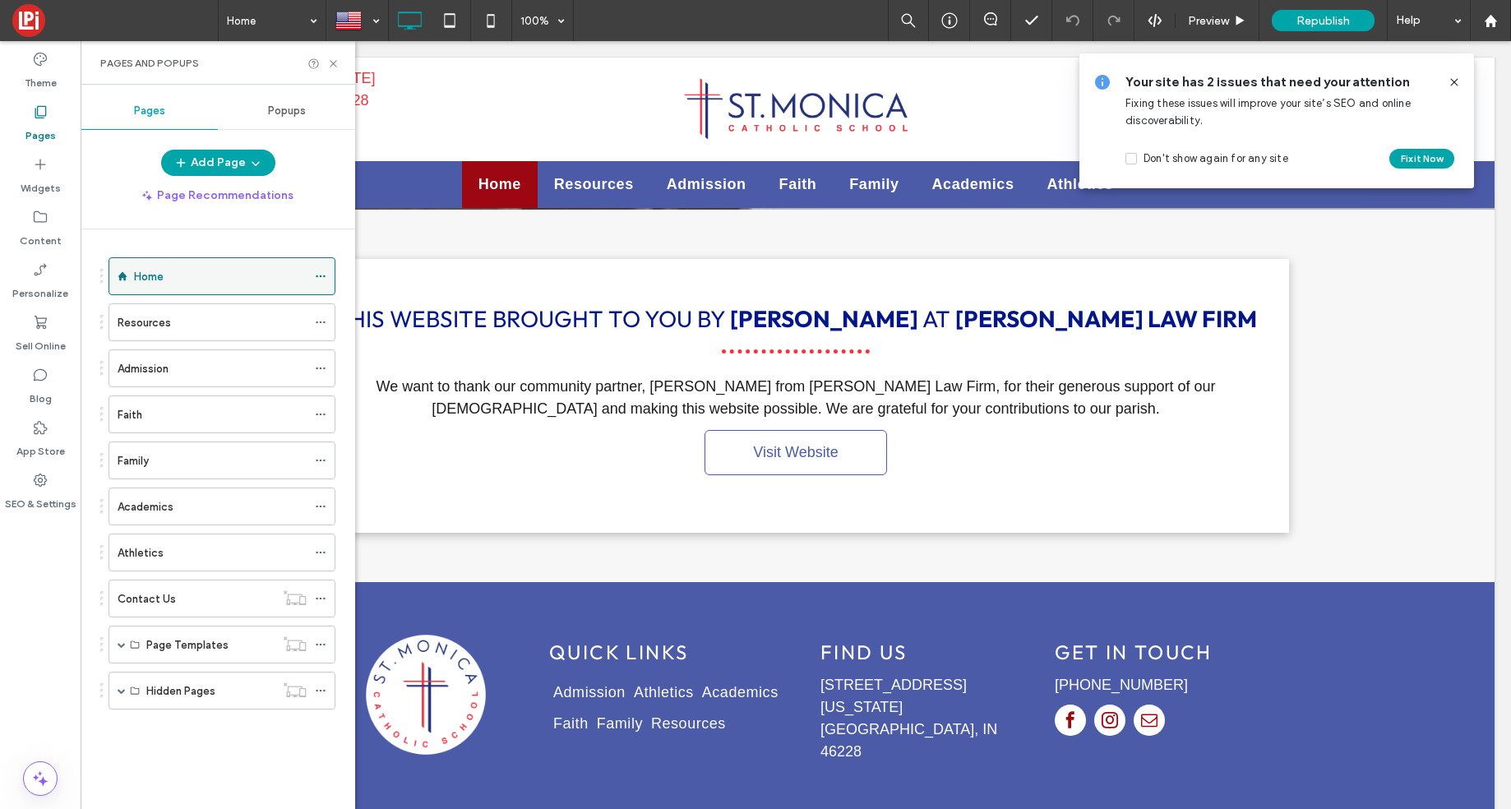
click at [324, 277] on icon at bounding box center [321, 276] width 12 height 12
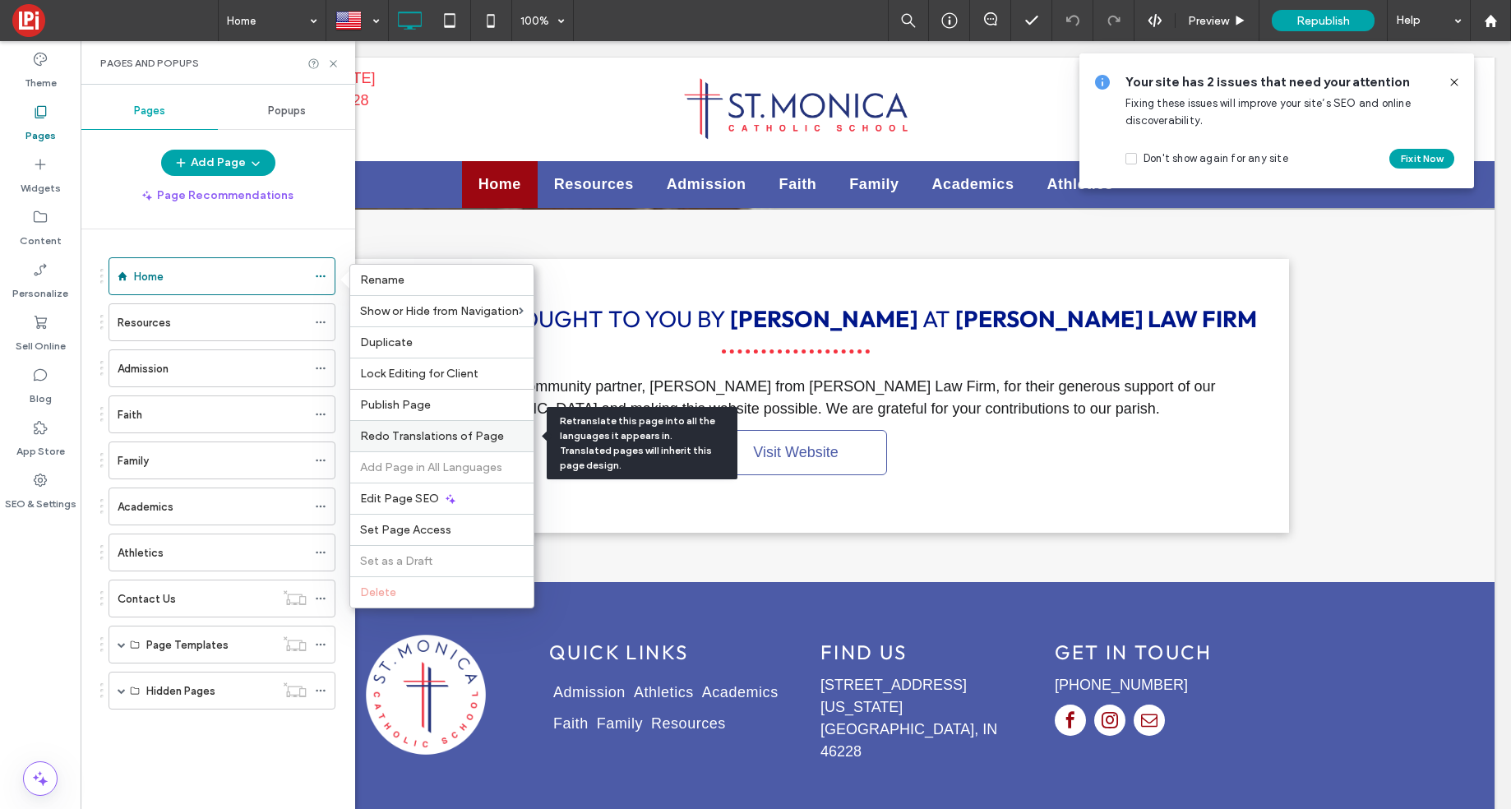
click at [455, 440] on span "Redo Translations of Page" at bounding box center [432, 436] width 144 height 14
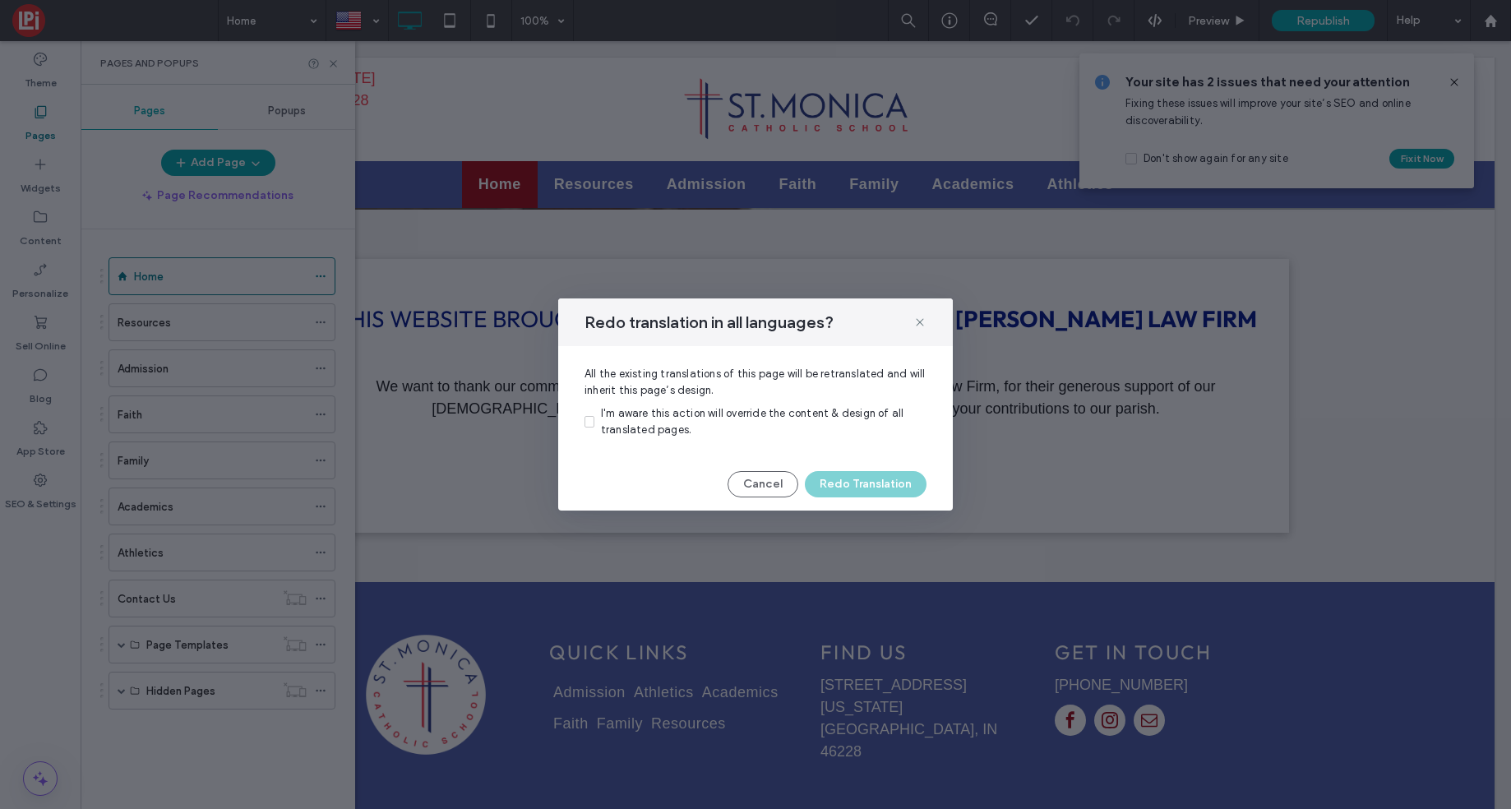
click at [593, 421] on span at bounding box center [589, 422] width 10 height 12
click at [875, 482] on button "Redo Translation" at bounding box center [866, 484] width 122 height 26
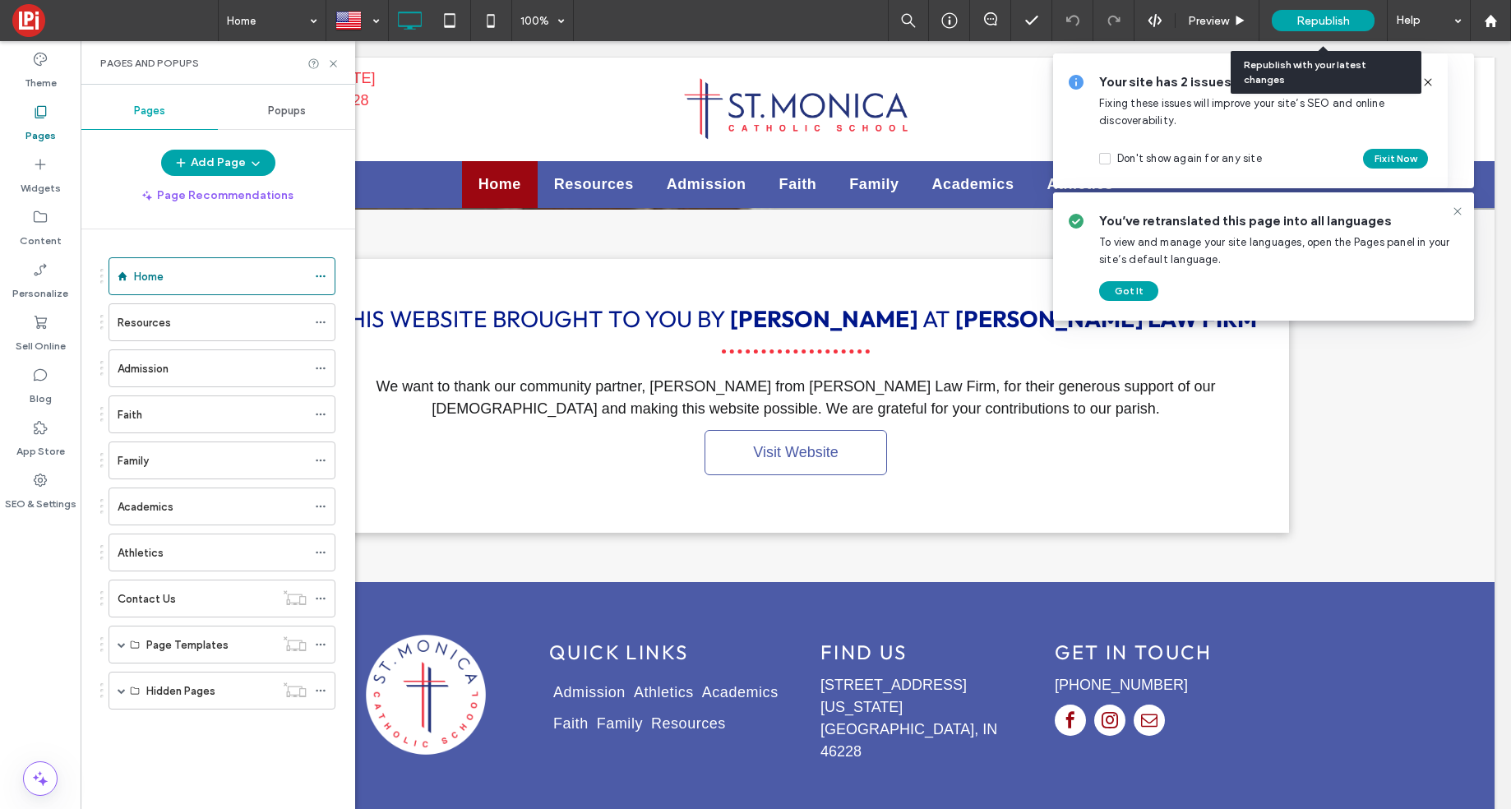
click at [1301, 18] on span "Republish" at bounding box center [1322, 21] width 53 height 14
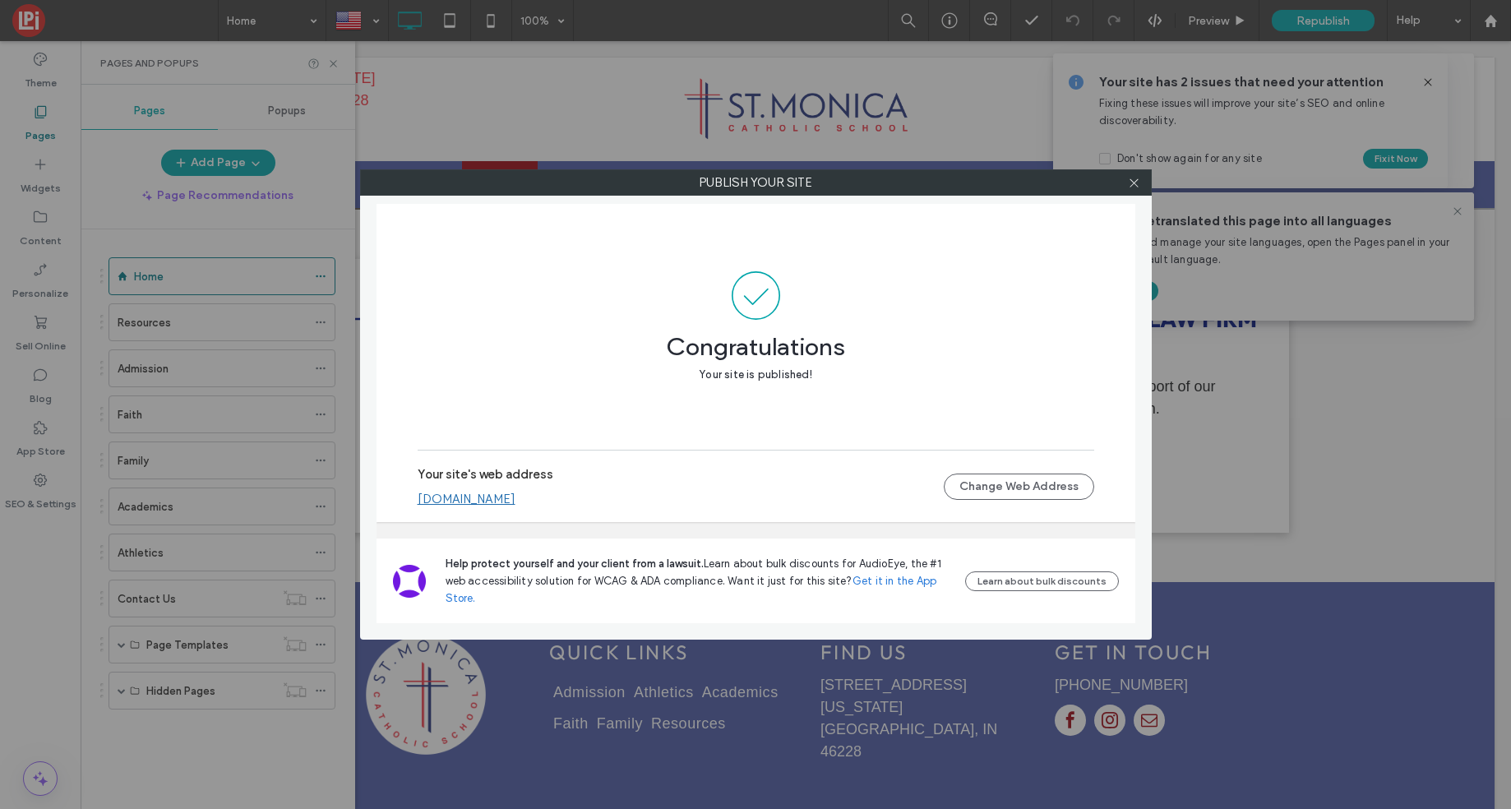
click at [1132, 187] on icon at bounding box center [1134, 183] width 12 height 12
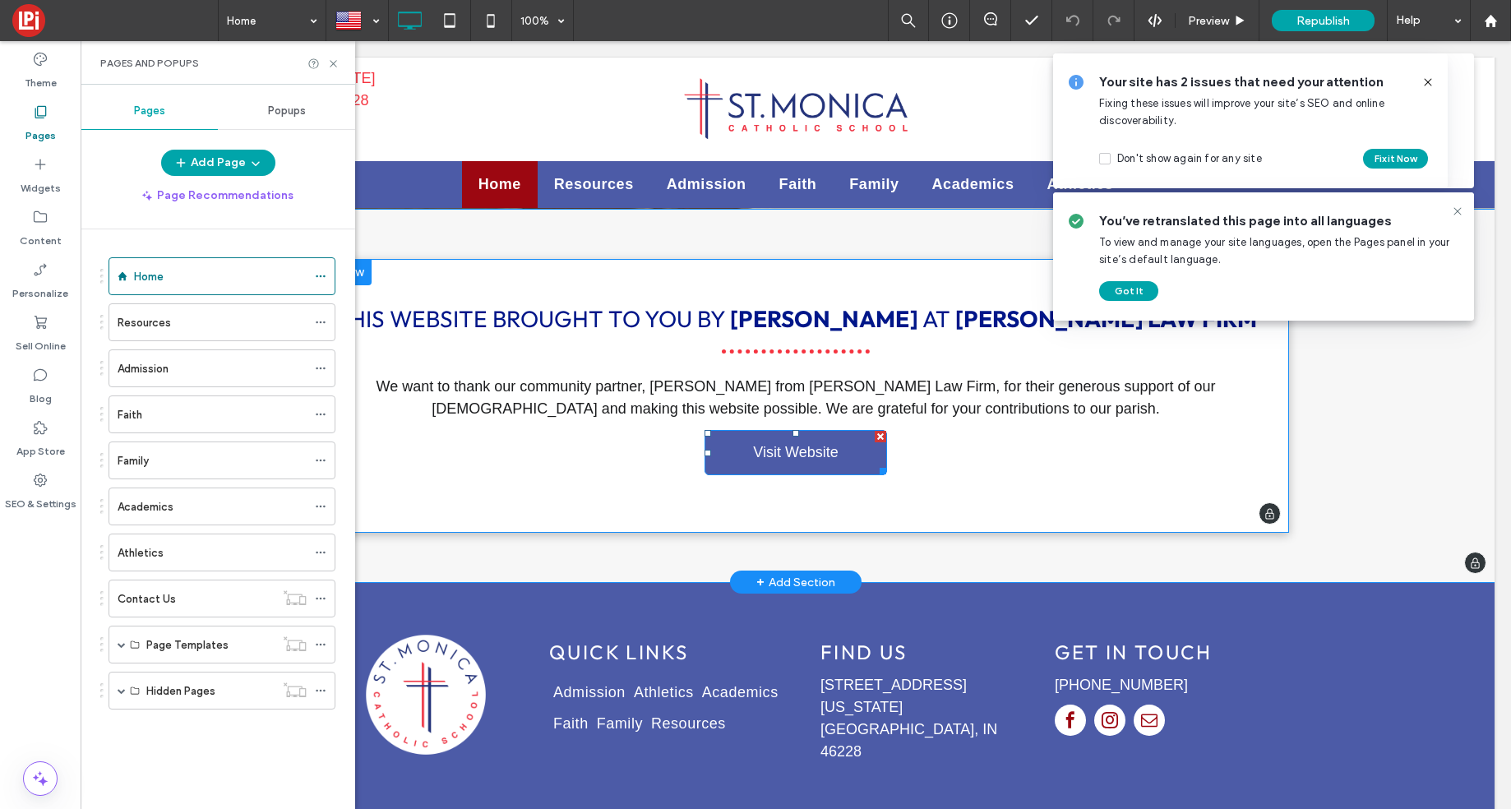
click at [772, 444] on span "Visit Website" at bounding box center [795, 452] width 85 height 17
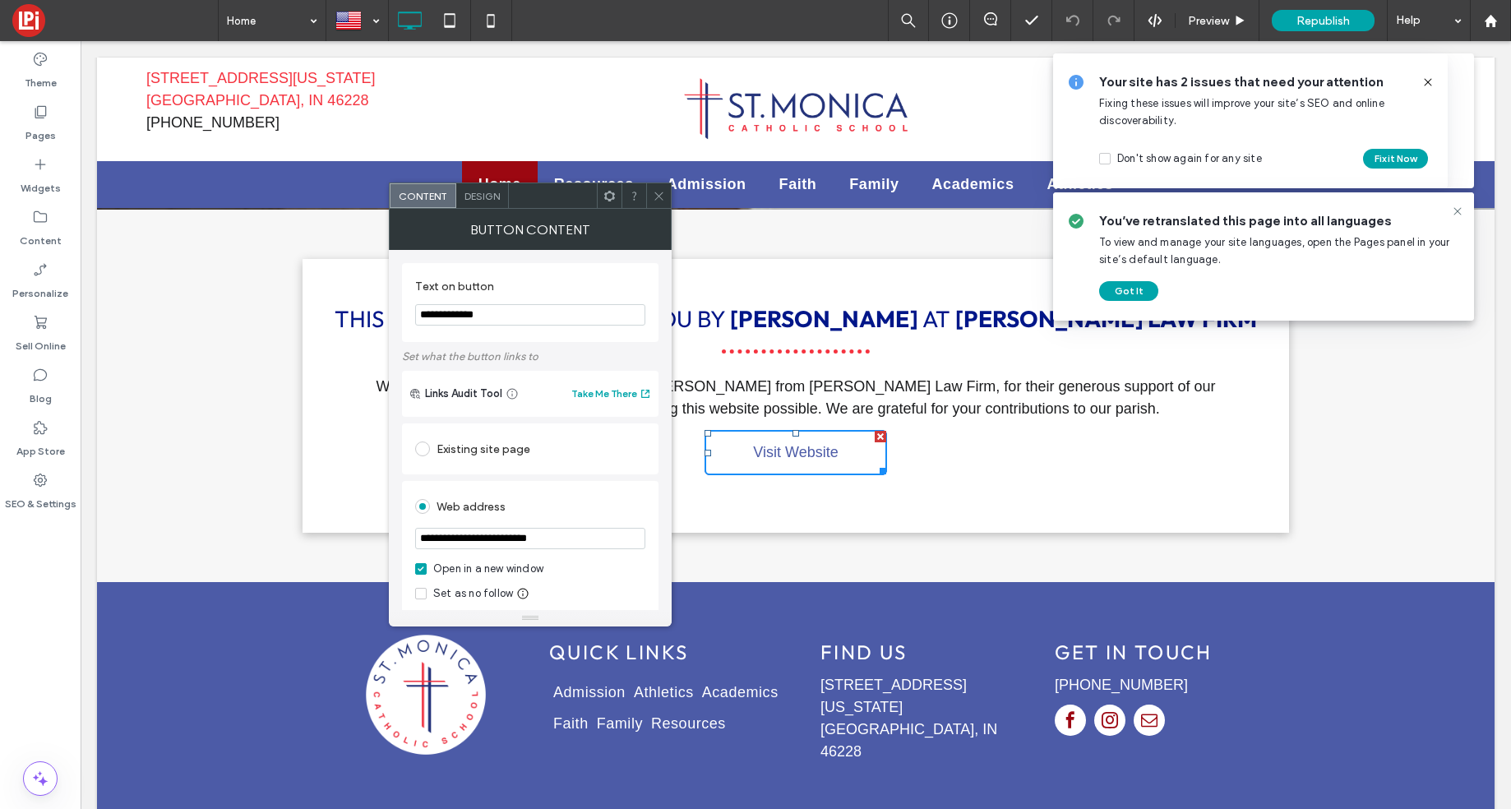
drag, startPoint x: 658, startPoint y: 201, endPoint x: 1099, endPoint y: 63, distance: 462.5
click at [658, 201] on icon at bounding box center [659, 196] width 12 height 12
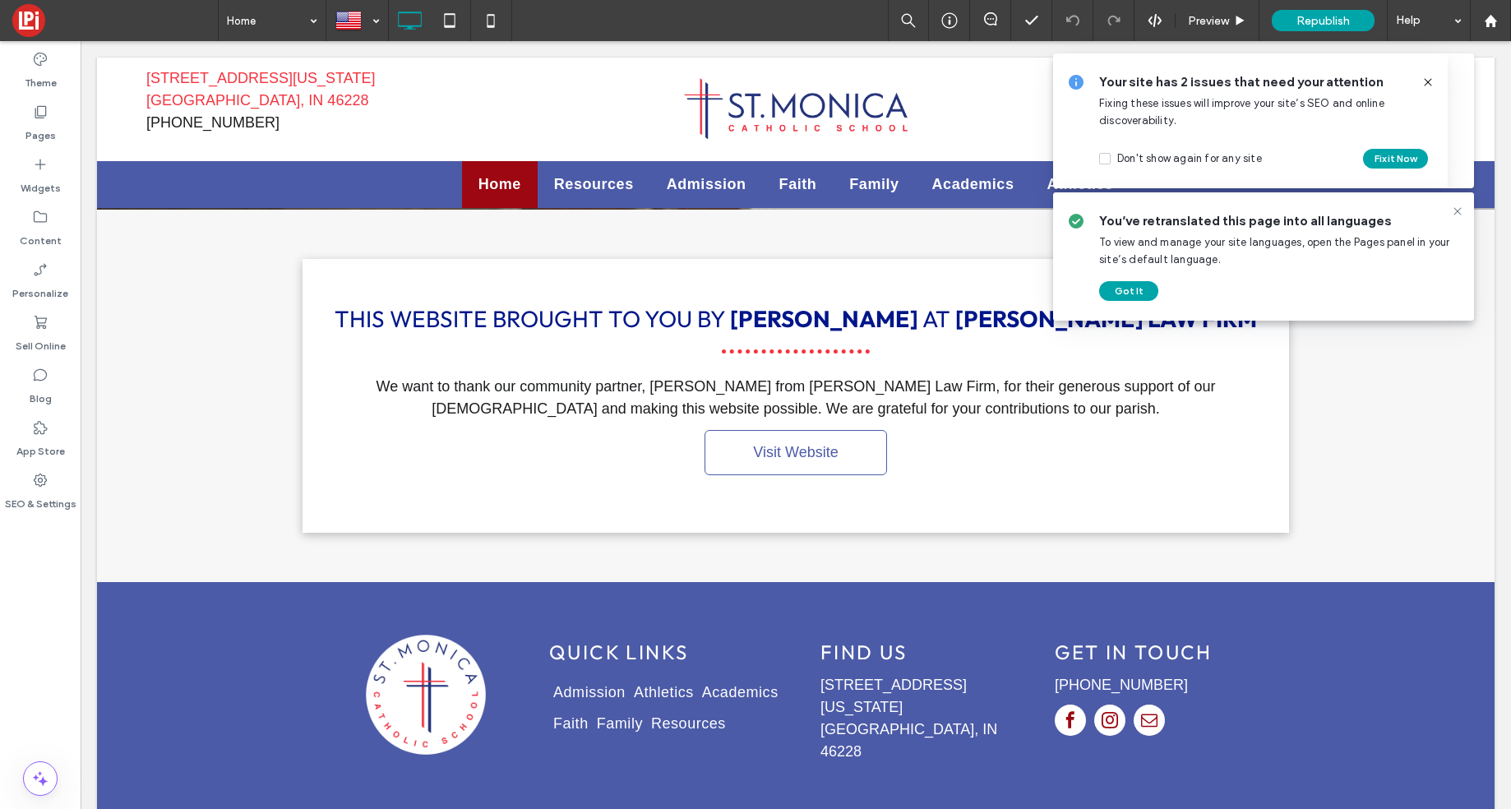
click at [1426, 79] on icon at bounding box center [1427, 82] width 13 height 13
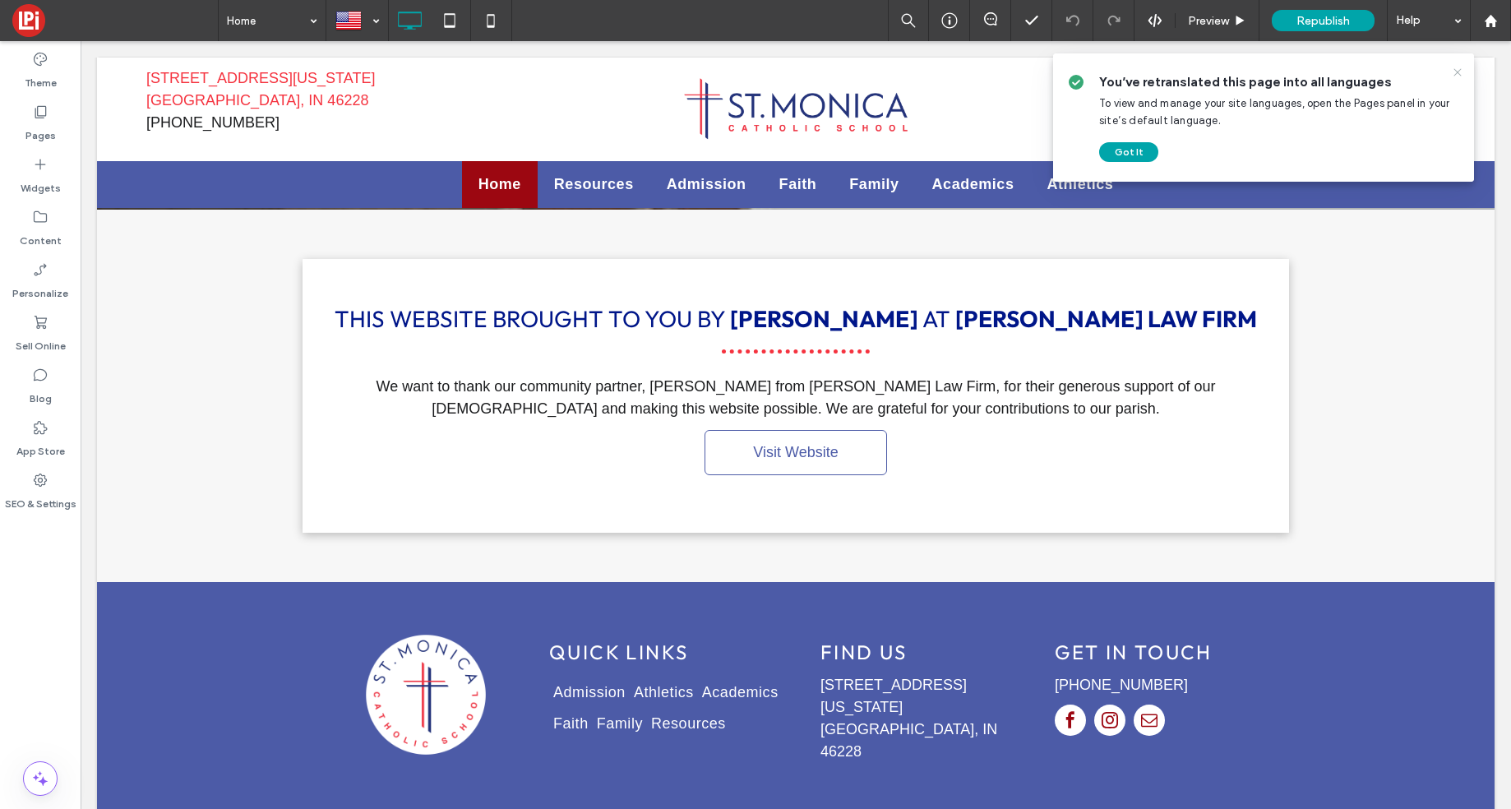
click at [1456, 66] on icon at bounding box center [1457, 72] width 13 height 13
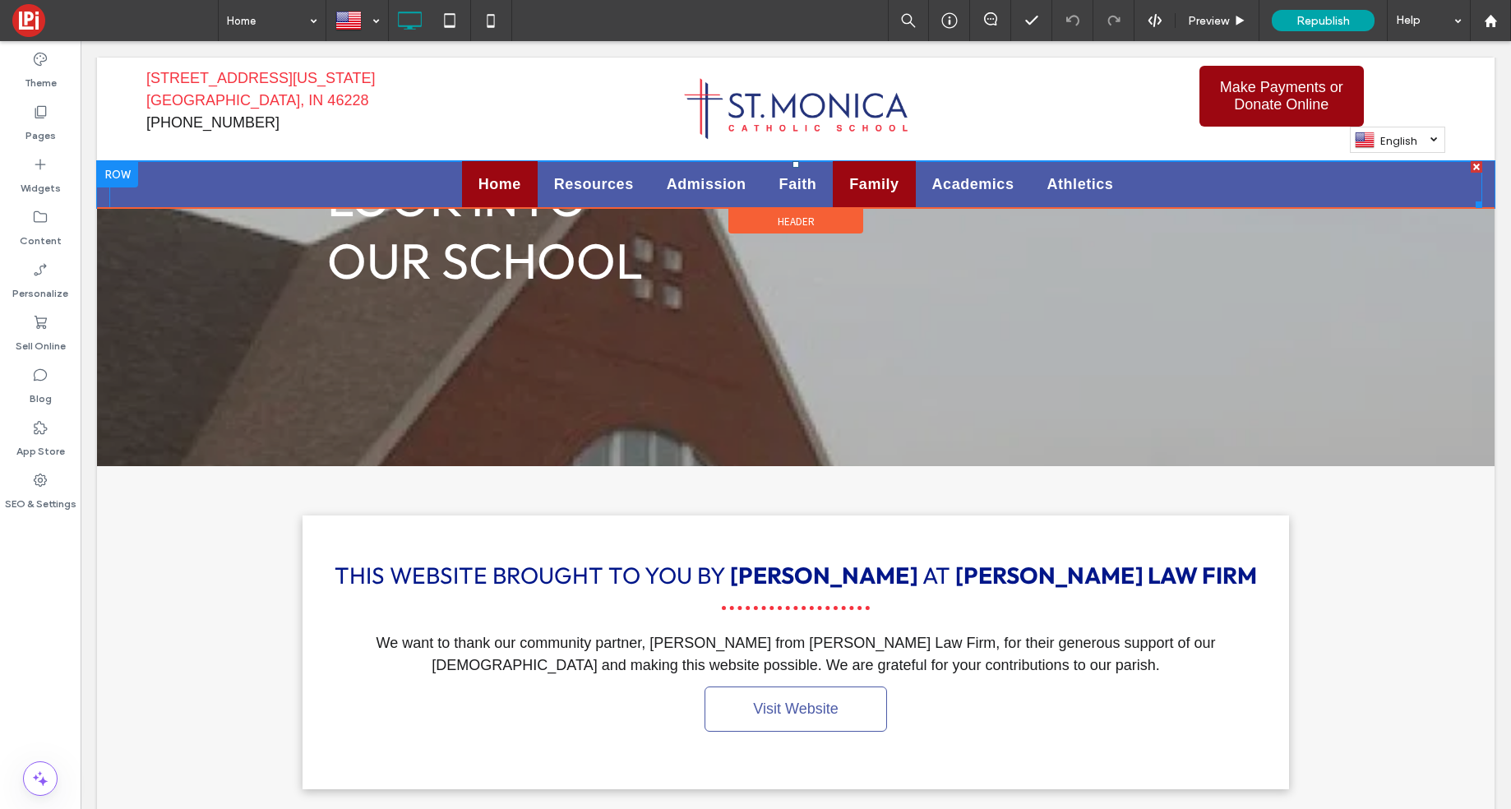
scroll to position [2869, 0]
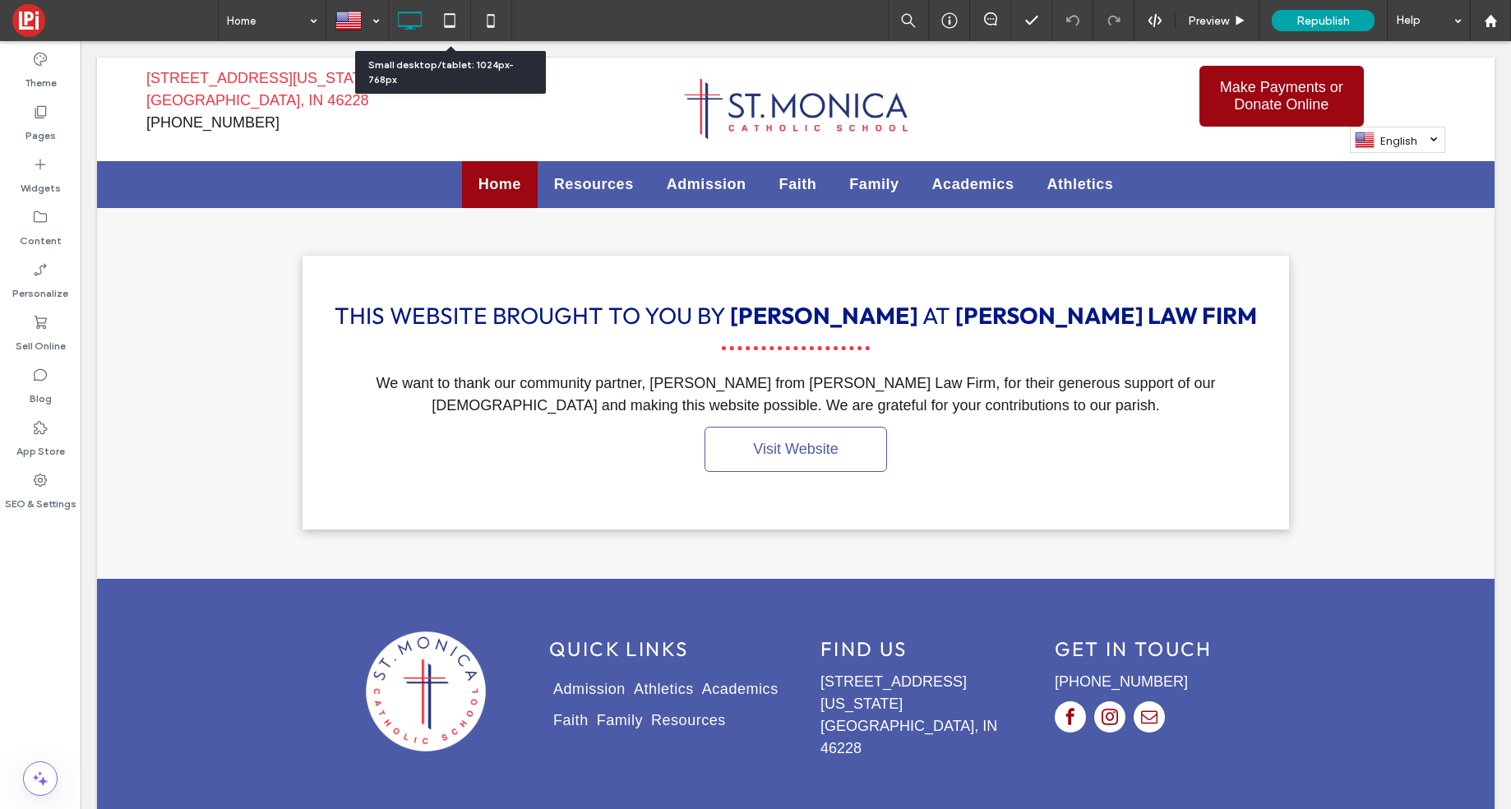
drag, startPoint x: 438, startPoint y: 19, endPoint x: 414, endPoint y: 20, distance: 23.9
click at [438, 19] on icon at bounding box center [449, 20] width 33 height 33
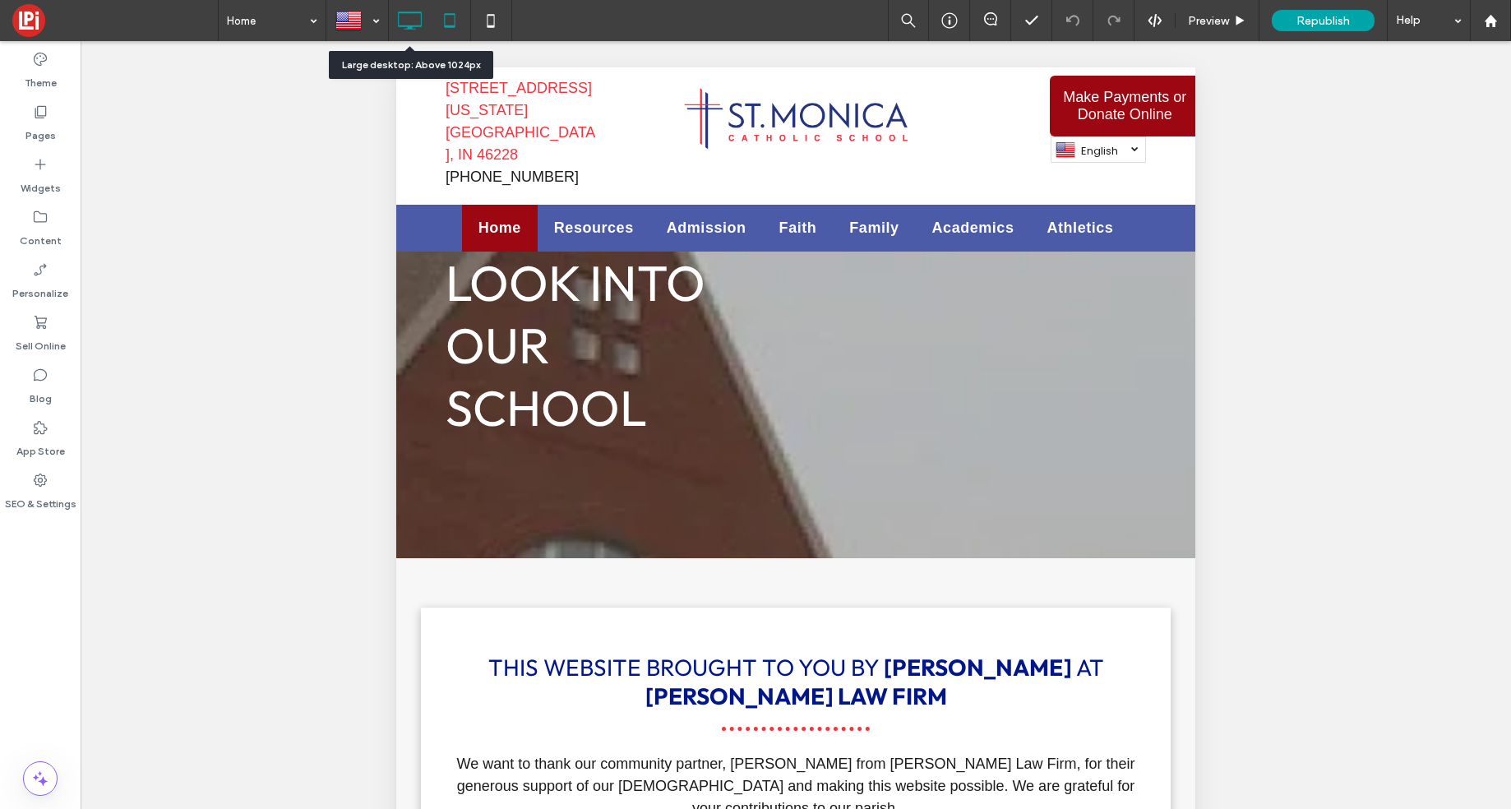
click at [406, 20] on icon at bounding box center [409, 20] width 33 height 33
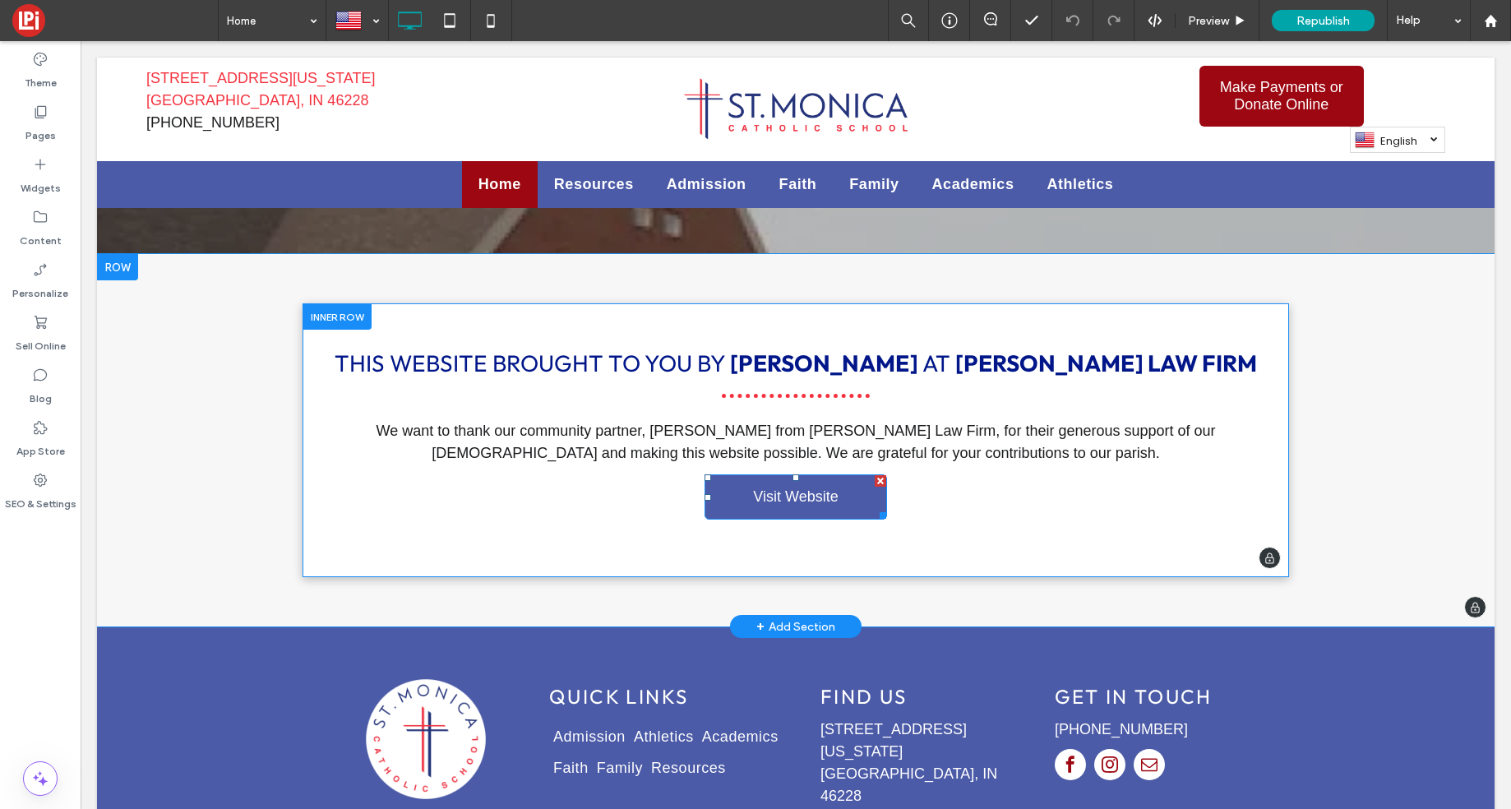
click at [796, 488] on span "Visit Website" at bounding box center [795, 496] width 85 height 17
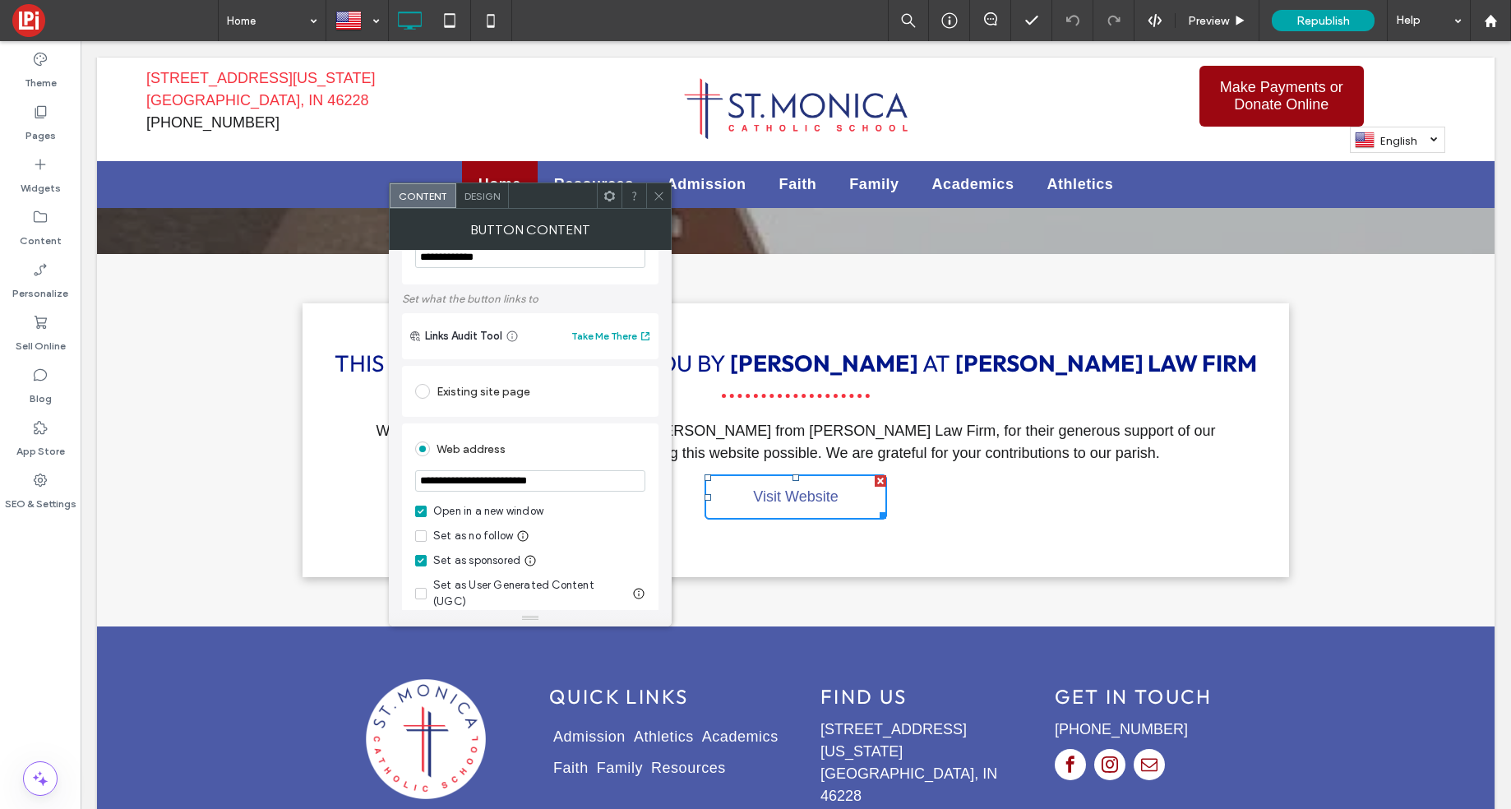
scroll to position [65, 0]
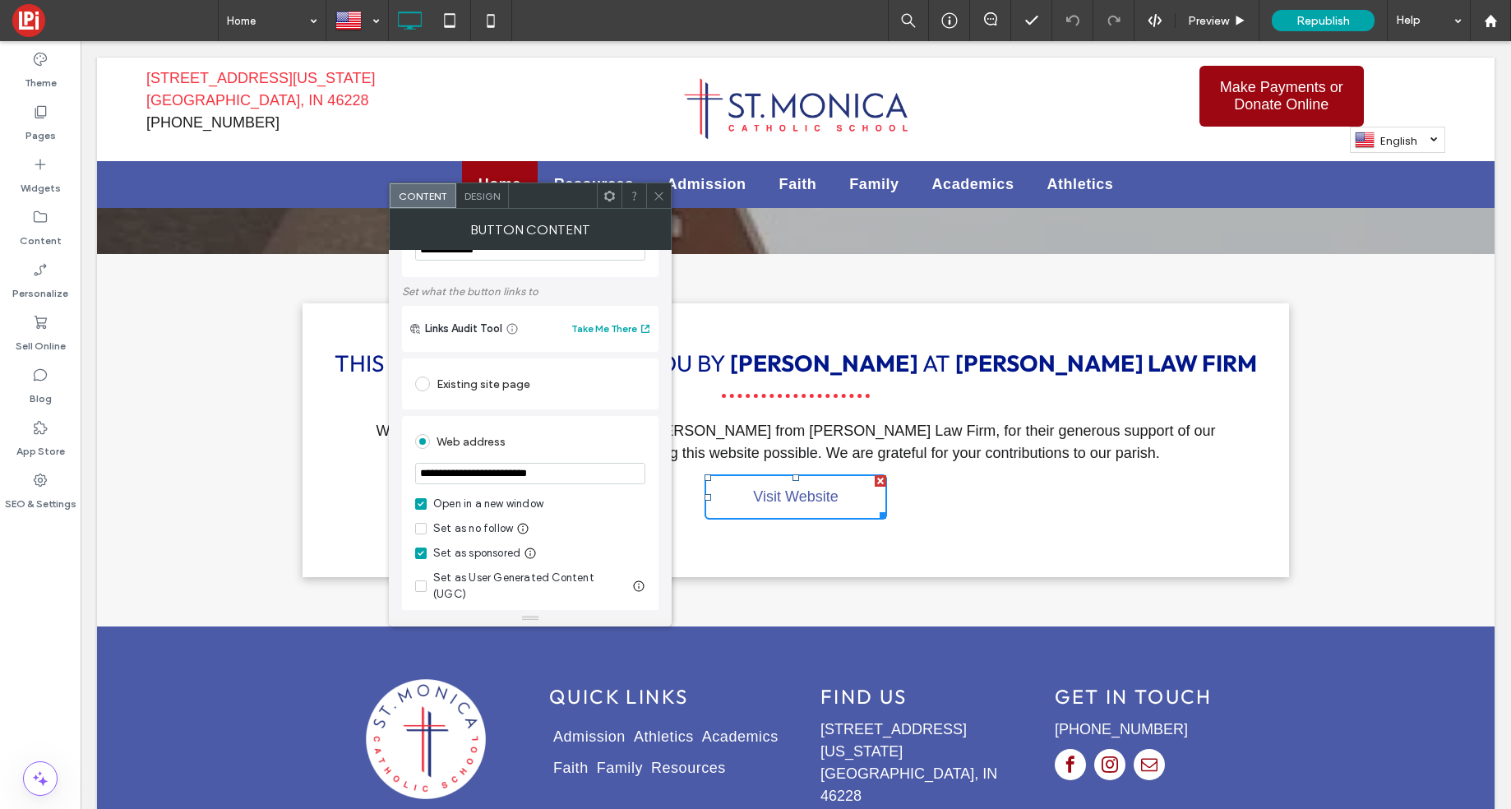
click at [546, 425] on div "Web address" at bounding box center [530, 439] width 230 height 30
click at [620, 328] on button "Take Me There" at bounding box center [611, 329] width 81 height 20
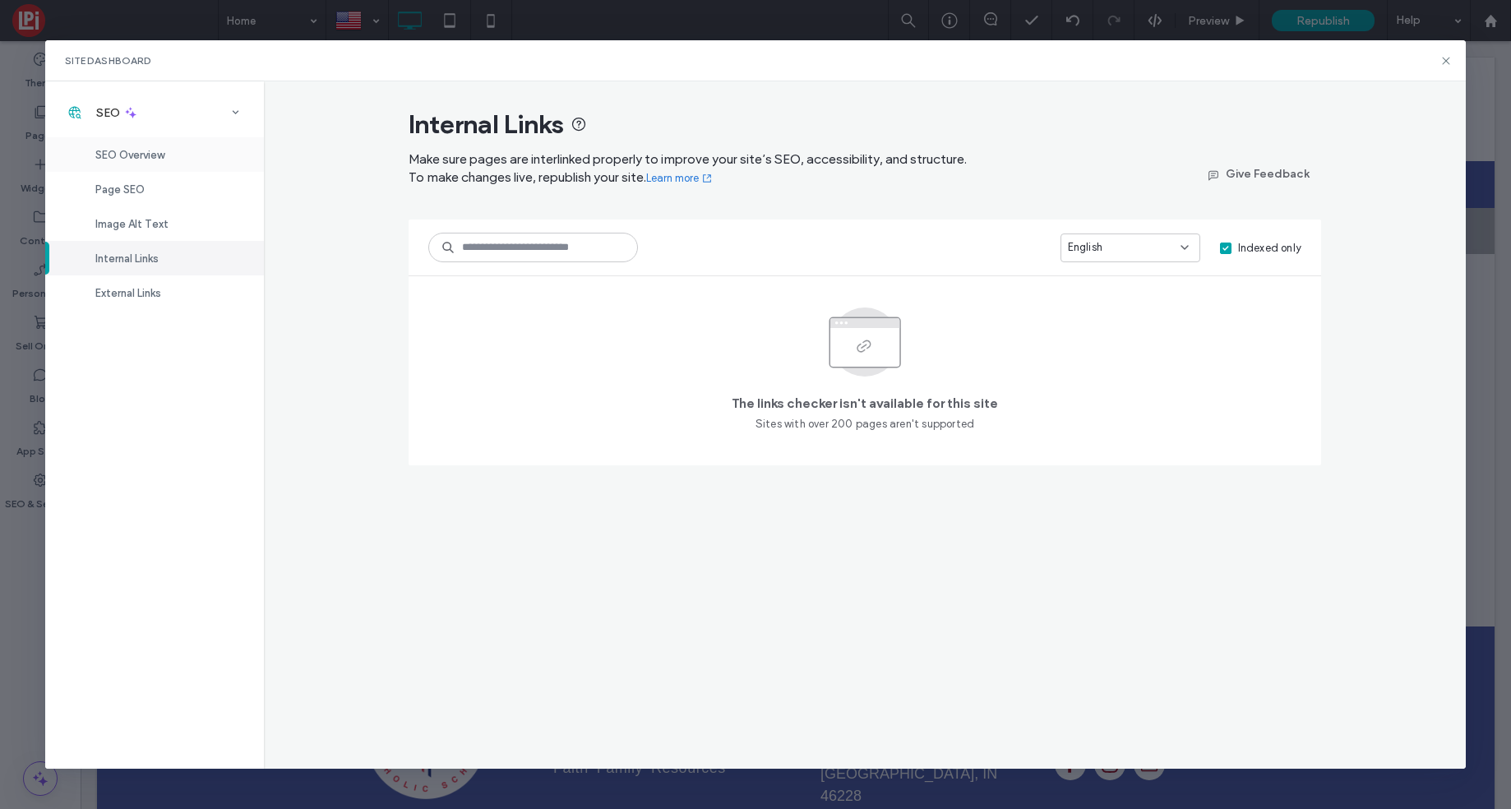
click at [136, 157] on span "SEO Overview" at bounding box center [129, 155] width 69 height 12
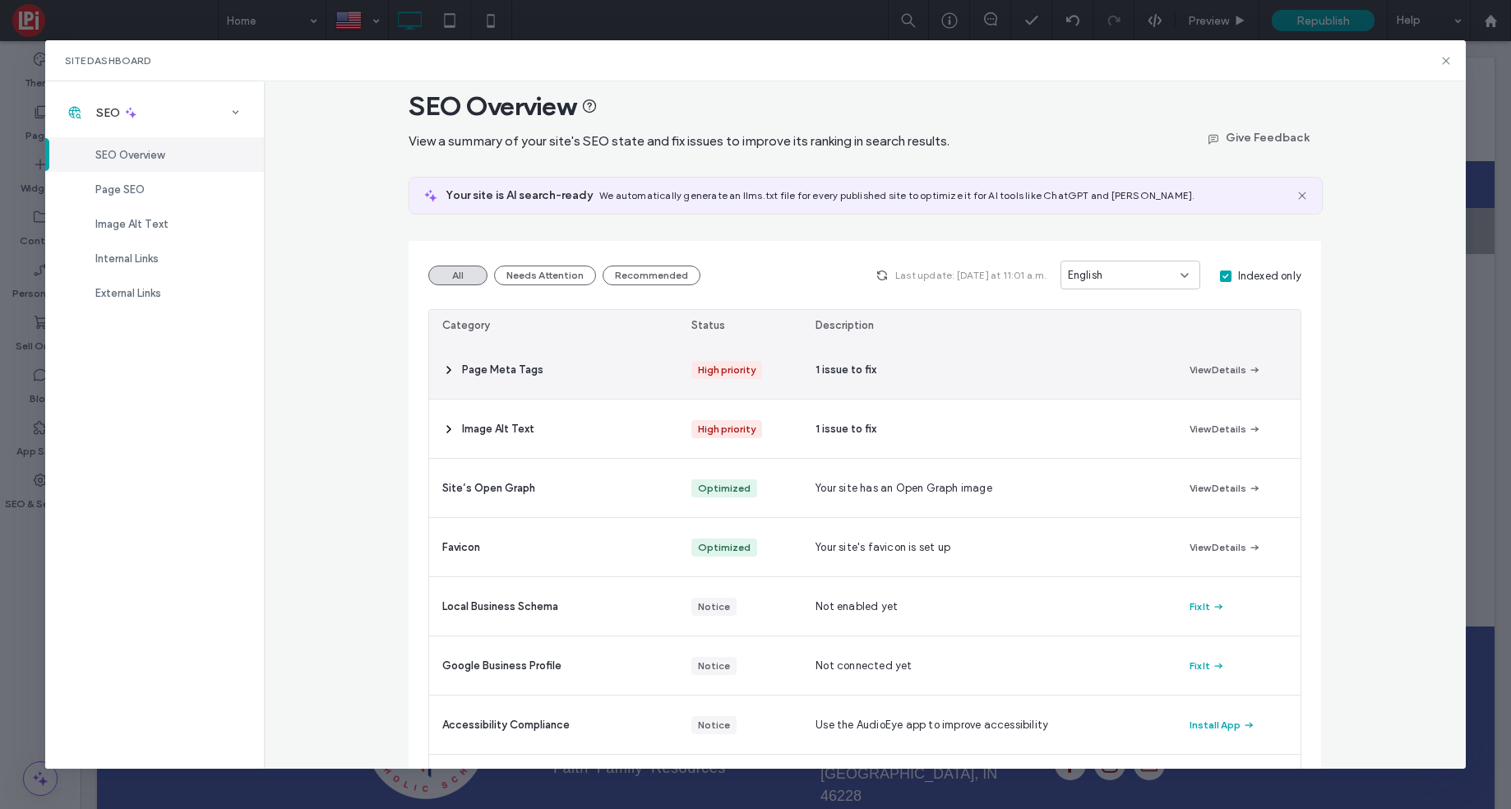
scroll to position [84, 0]
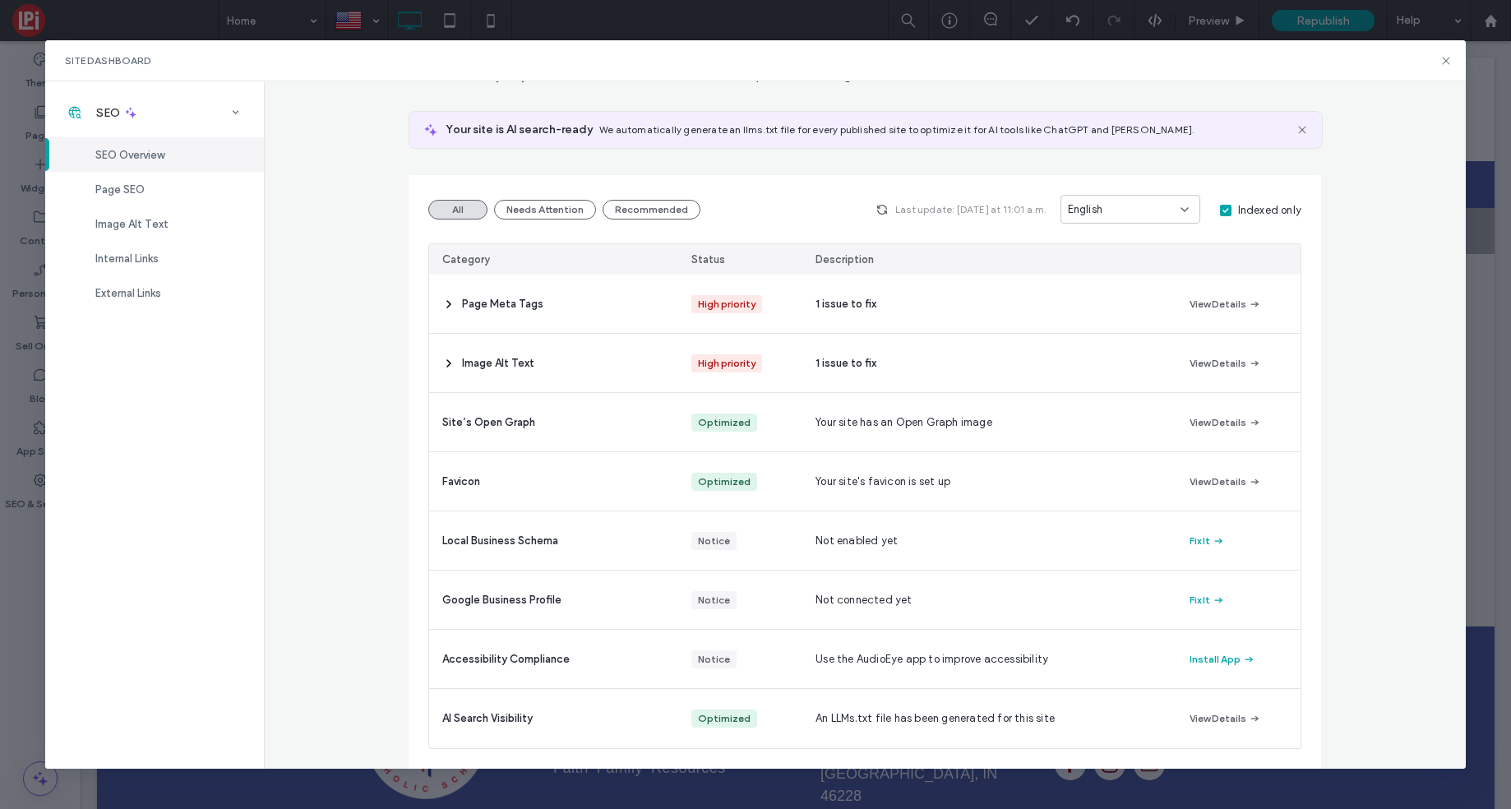
click at [1452, 54] on div "Site Dashboard" at bounding box center [755, 60] width 1420 height 41
click at [1443, 57] on icon at bounding box center [1445, 60] width 13 height 13
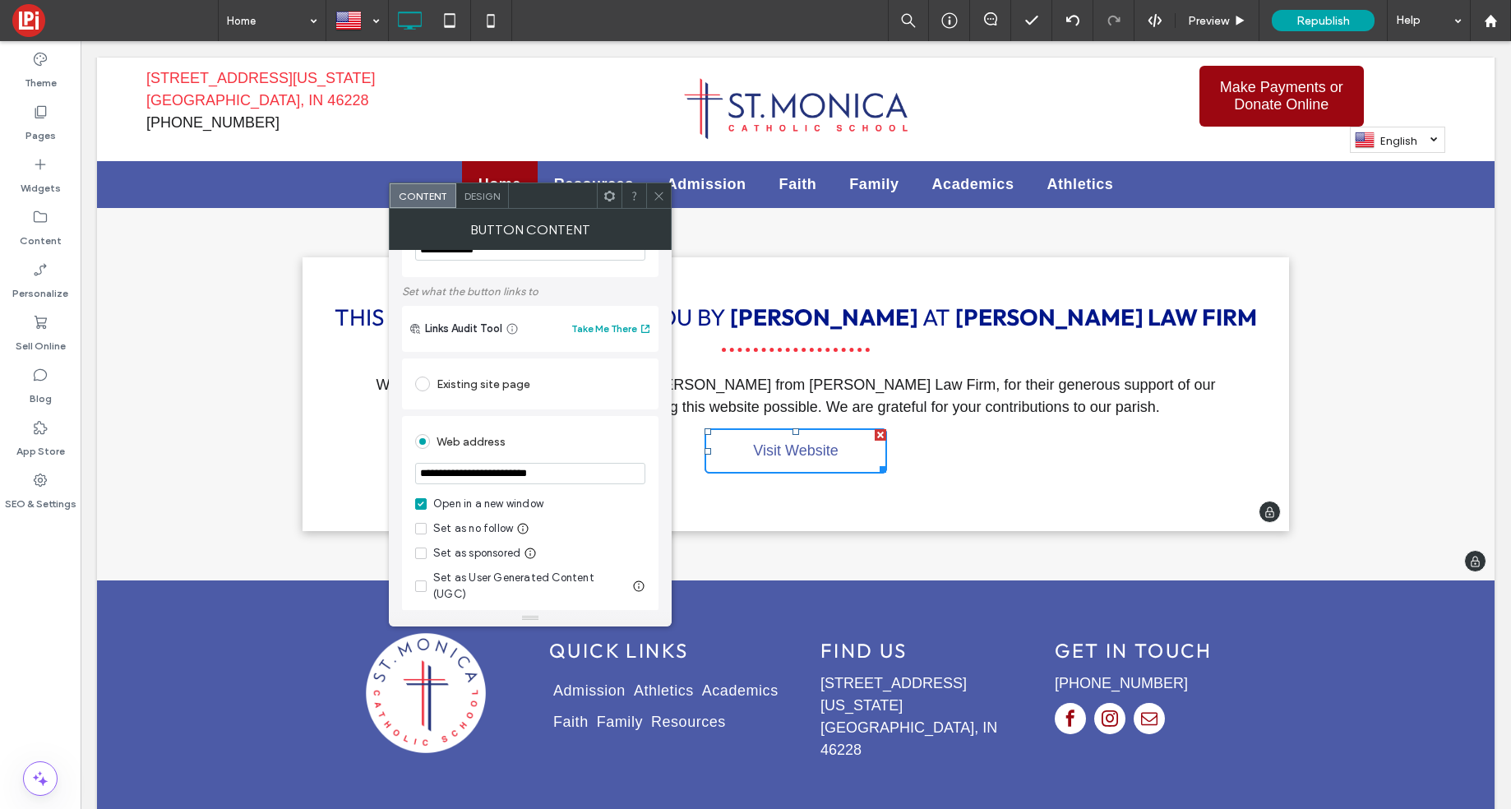
scroll to position [2869, 0]
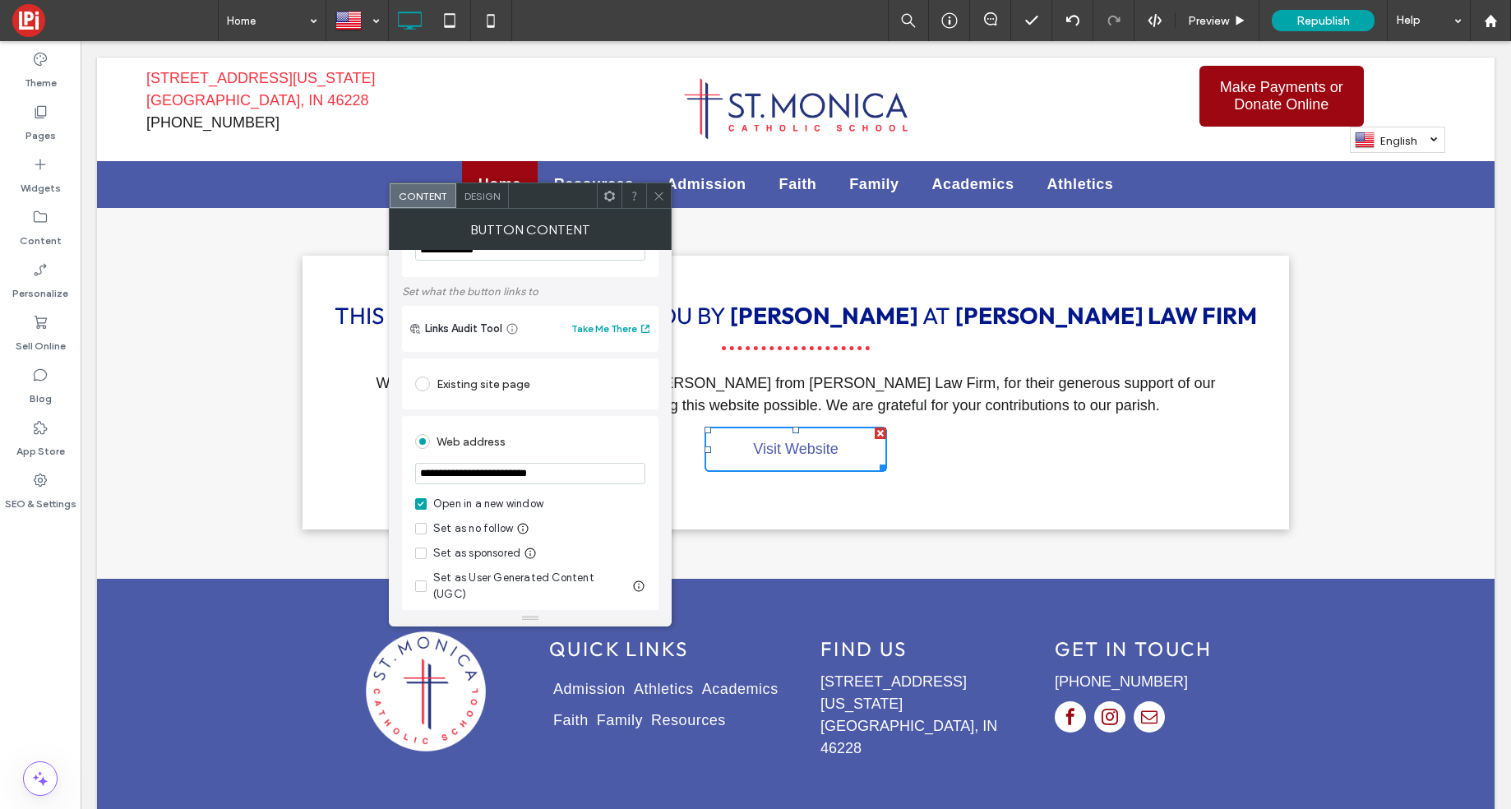
click at [426, 550] on span at bounding box center [421, 553] width 12 height 12
drag, startPoint x: 572, startPoint y: 436, endPoint x: 557, endPoint y: 436, distance: 14.8
click at [572, 436] on div "Web address" at bounding box center [530, 441] width 230 height 26
drag, startPoint x: 419, startPoint y: 559, endPoint x: 445, endPoint y: 546, distance: 28.7
click at [418, 559] on span at bounding box center [421, 553] width 12 height 12
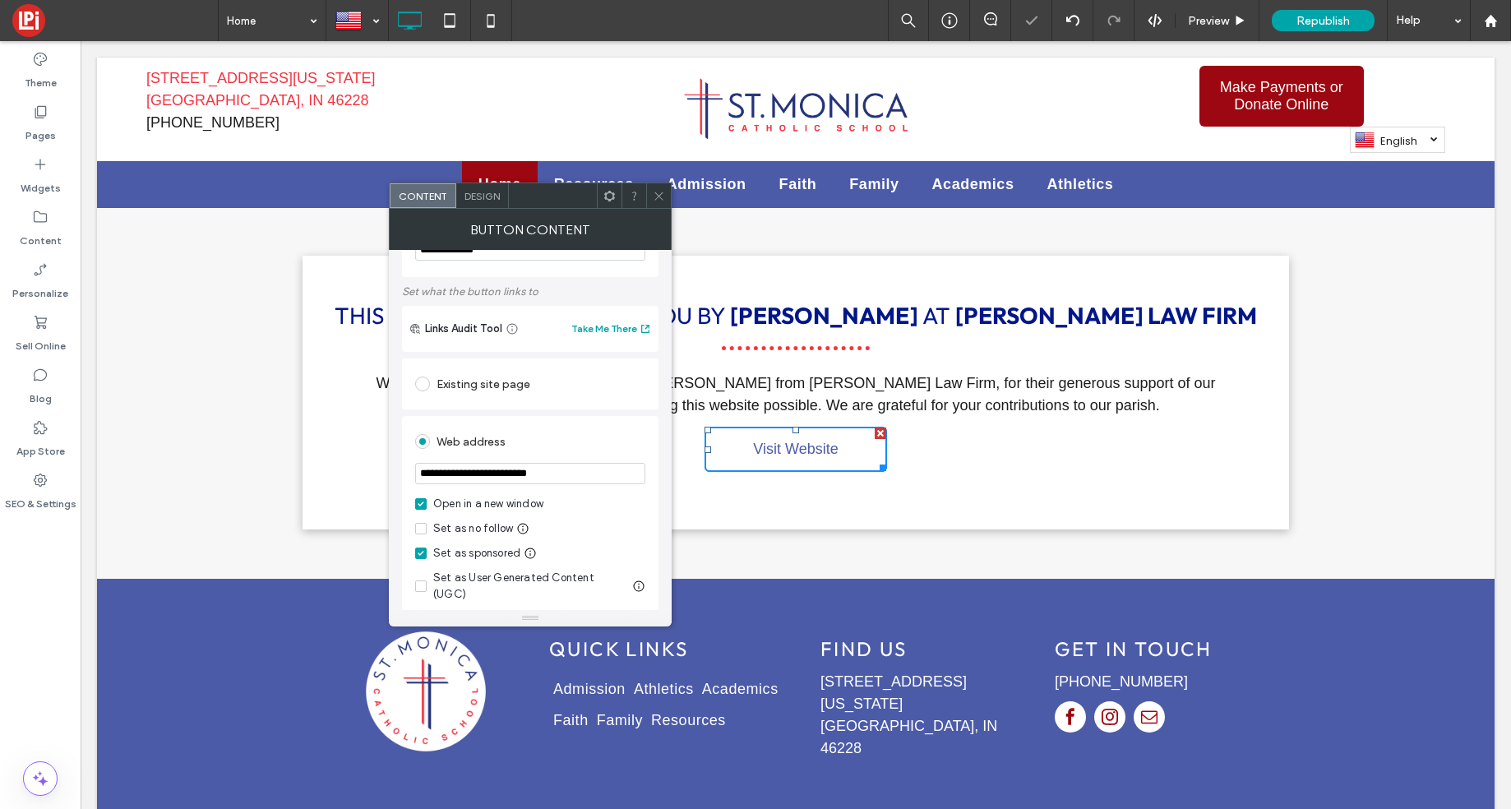
click at [585, 435] on div "Web address" at bounding box center [530, 441] width 230 height 26
click at [424, 556] on span at bounding box center [421, 553] width 12 height 12
click at [561, 479] on input "**********" at bounding box center [530, 473] width 230 height 21
drag, startPoint x: 658, startPoint y: 198, endPoint x: 633, endPoint y: 197, distance: 25.5
click at [658, 198] on icon at bounding box center [659, 196] width 12 height 12
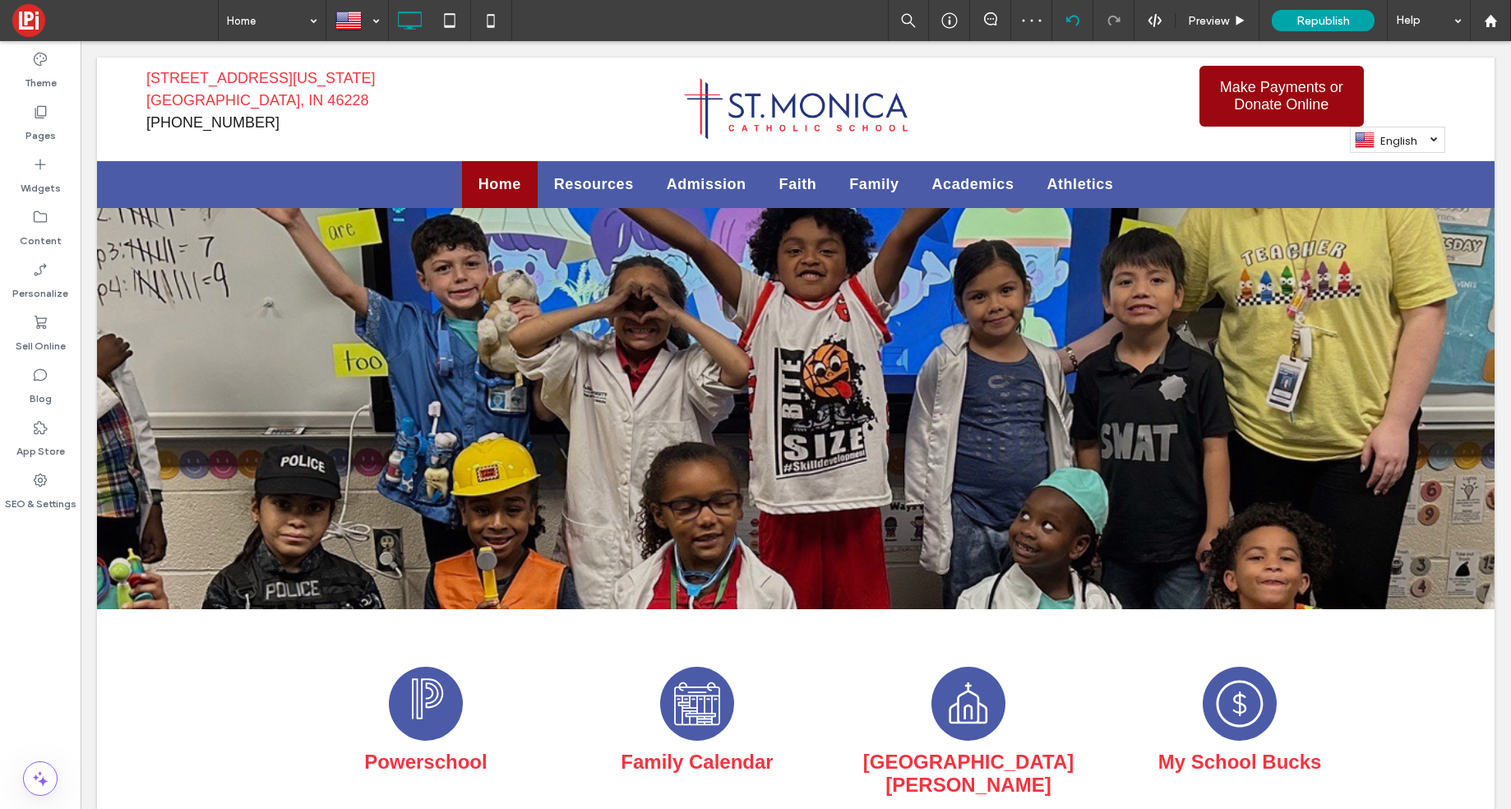
scroll to position [0, 0]
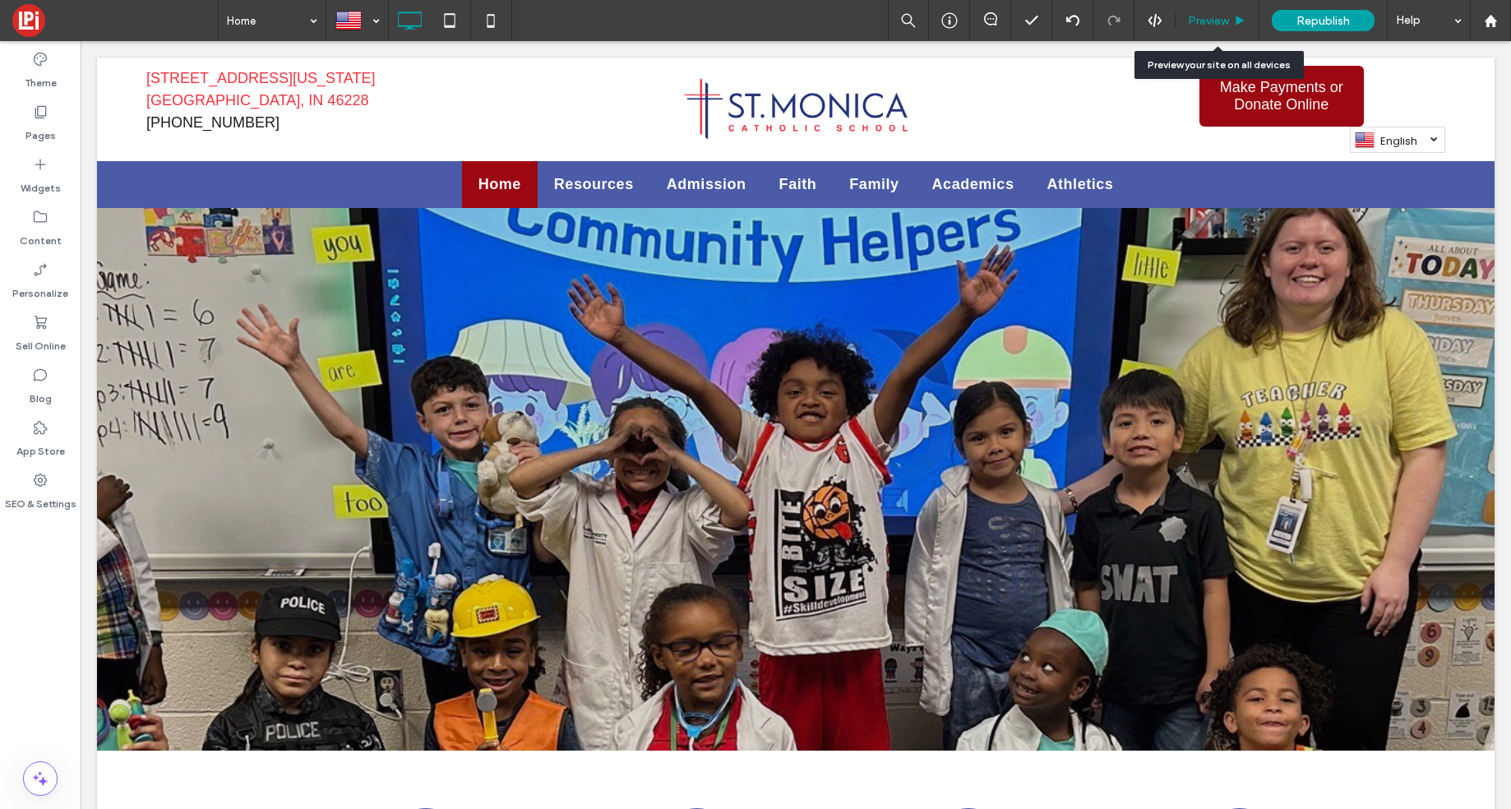
click at [1212, 14] on span "Preview" at bounding box center [1208, 21] width 41 height 14
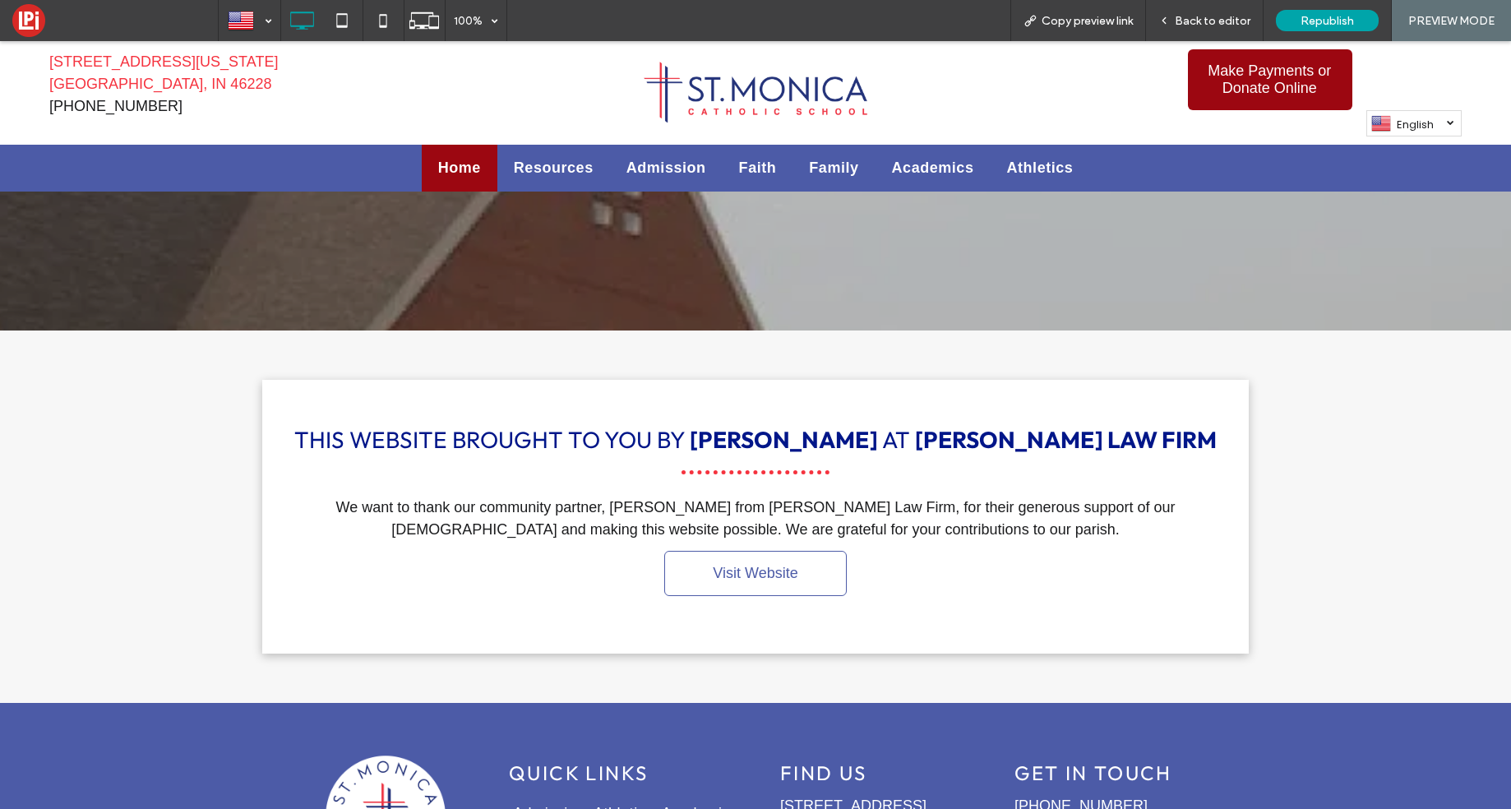
scroll to position [2836, 0]
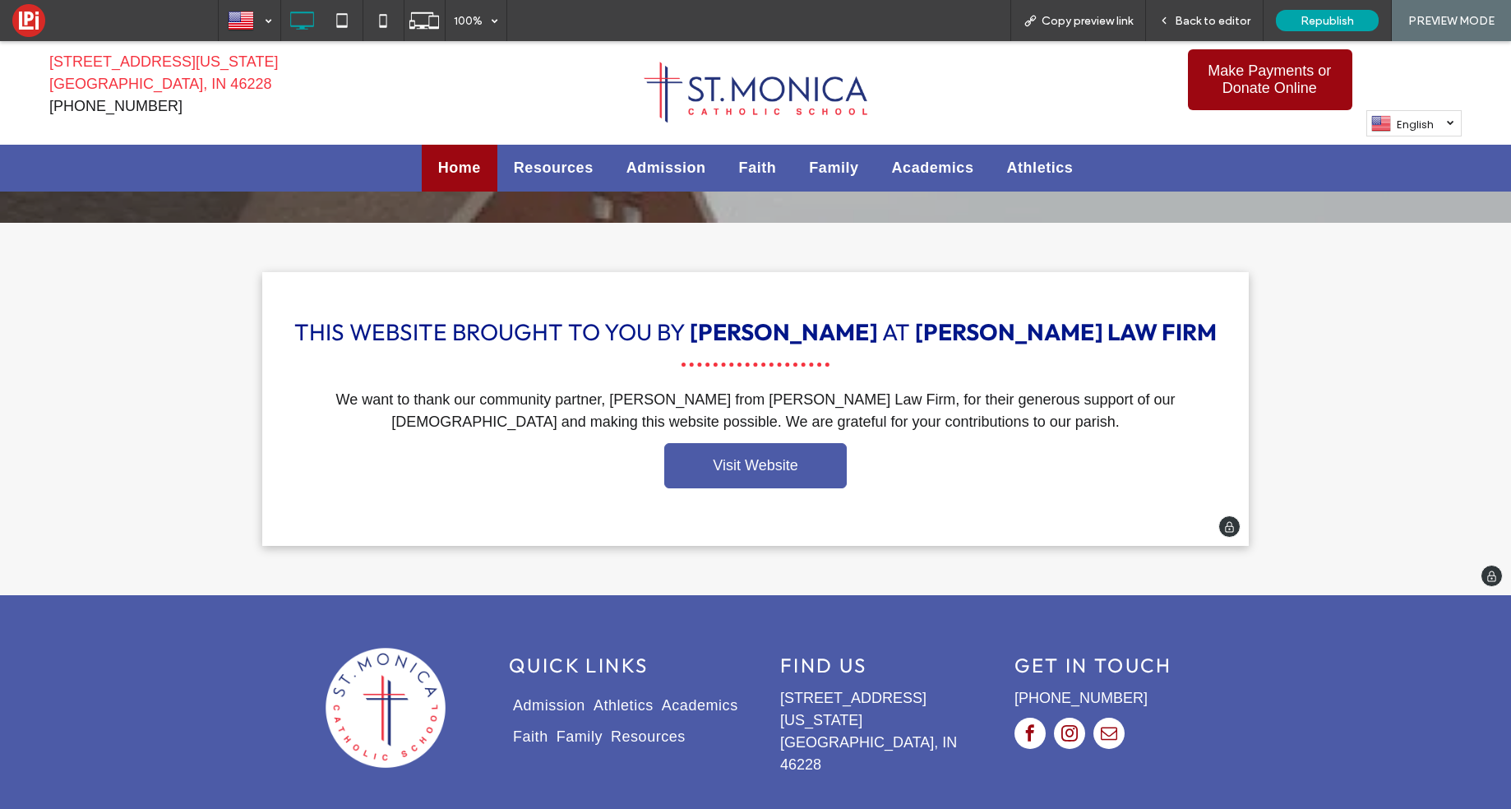
click at [763, 443] on link "Visit Website" at bounding box center [755, 465] width 182 height 45
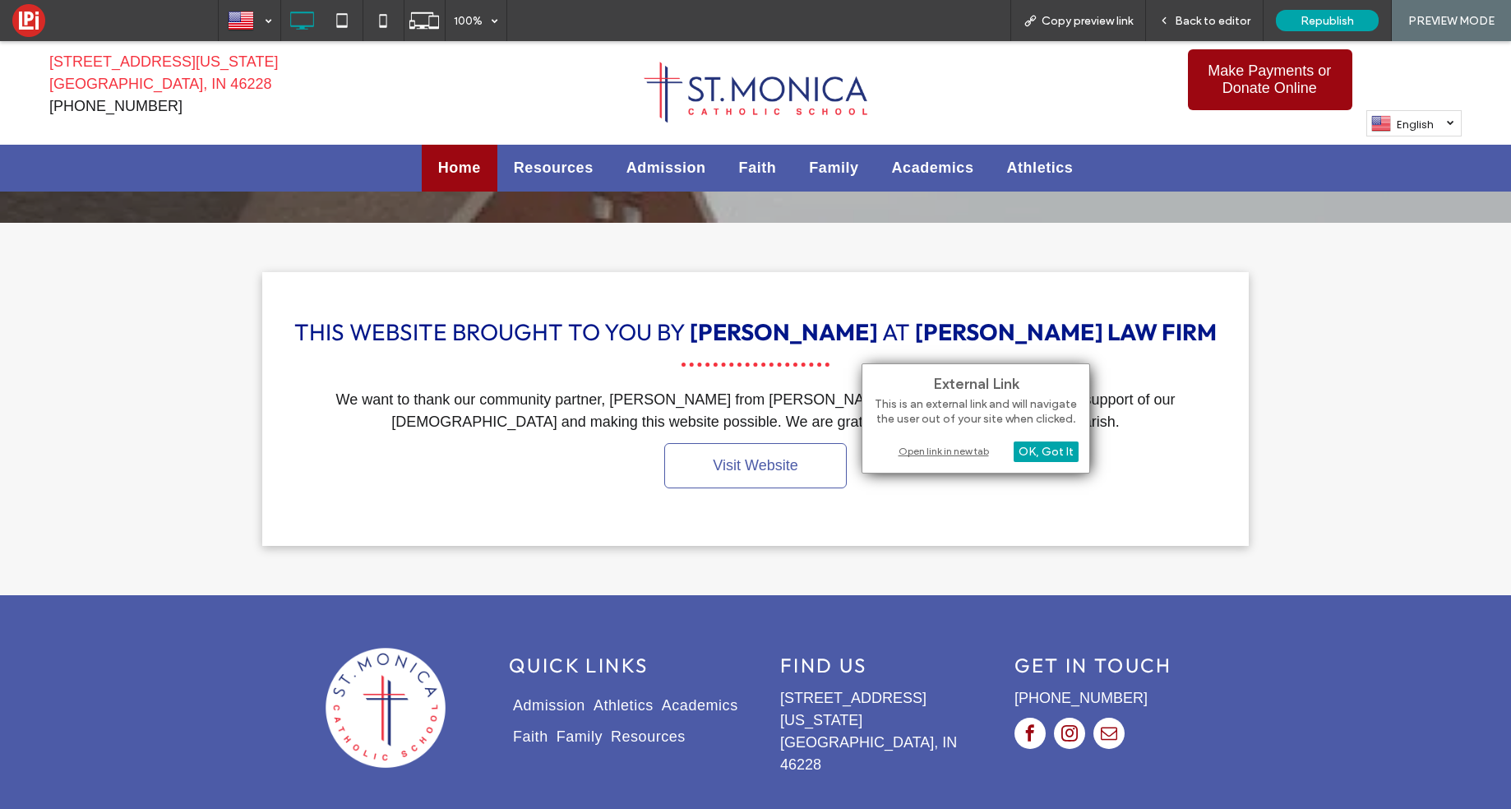
click at [953, 455] on div "Open link in new tab" at bounding box center [975, 450] width 205 height 17
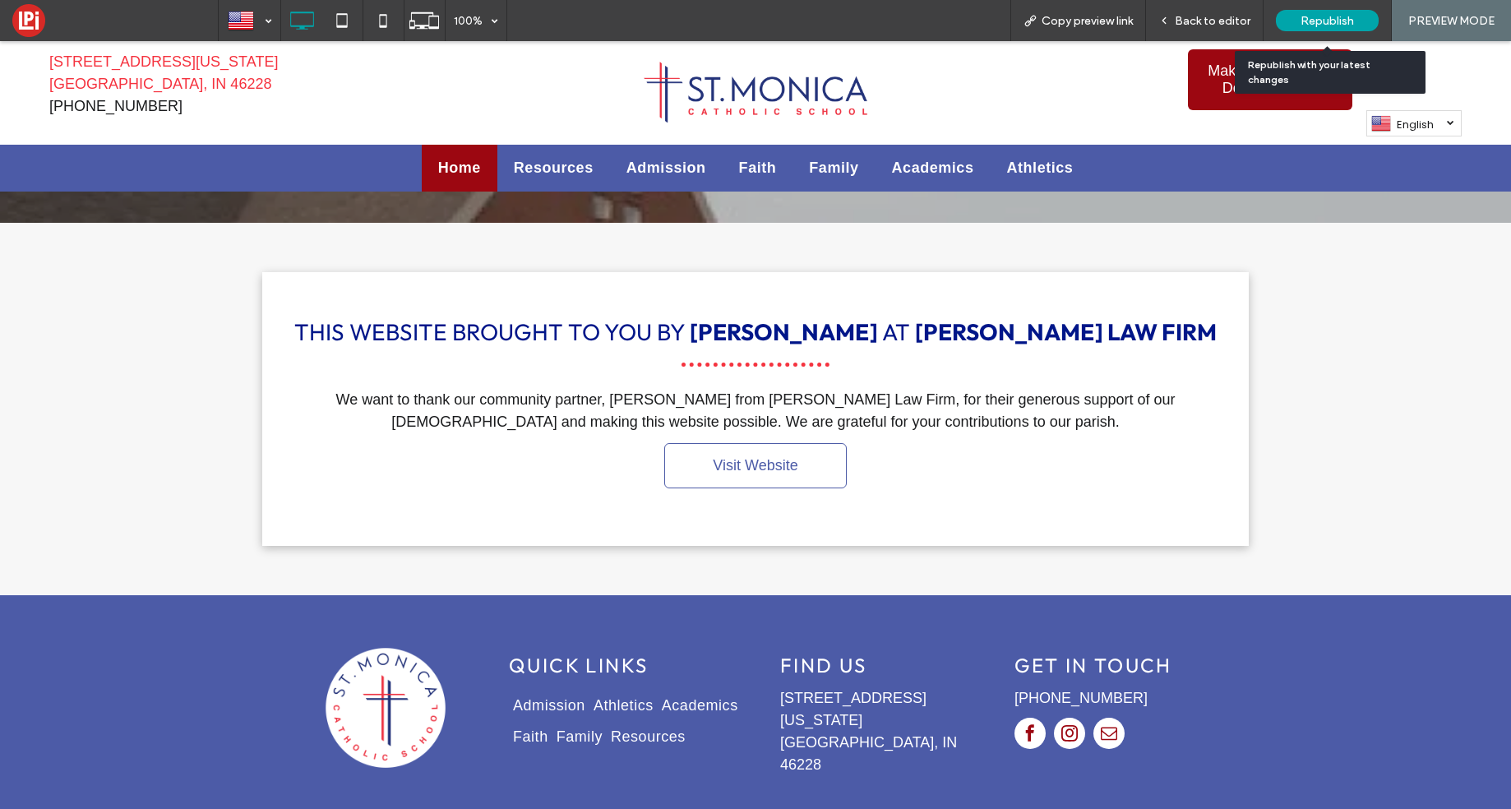
drag, startPoint x: 1311, startPoint y: 23, endPoint x: 1309, endPoint y: 37, distance: 14.2
click at [1311, 23] on span "Republish" at bounding box center [1326, 21] width 53 height 14
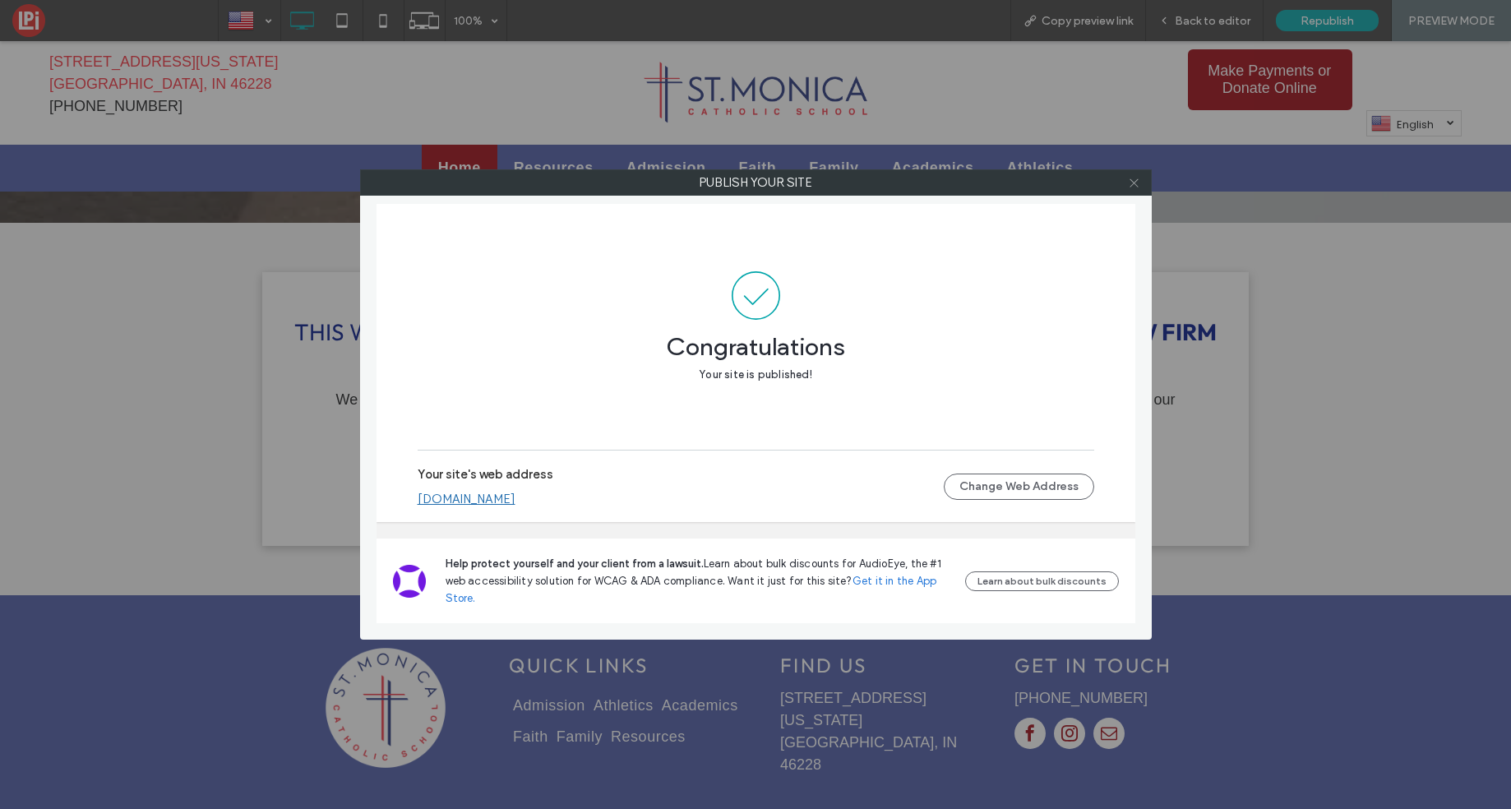
click at [1129, 182] on icon at bounding box center [1134, 183] width 12 height 12
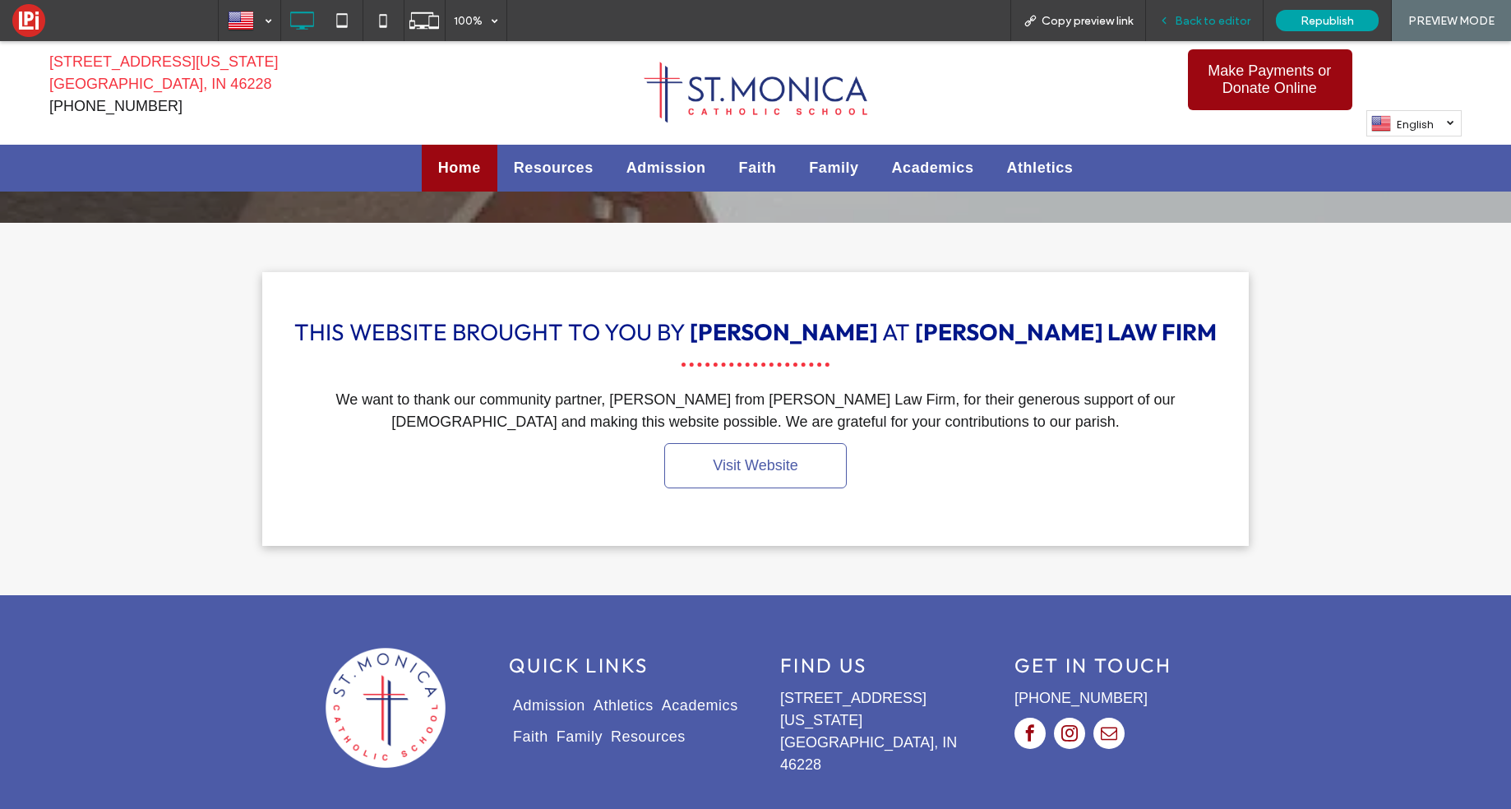
click at [1215, 25] on span "Back to editor" at bounding box center [1213, 21] width 76 height 14
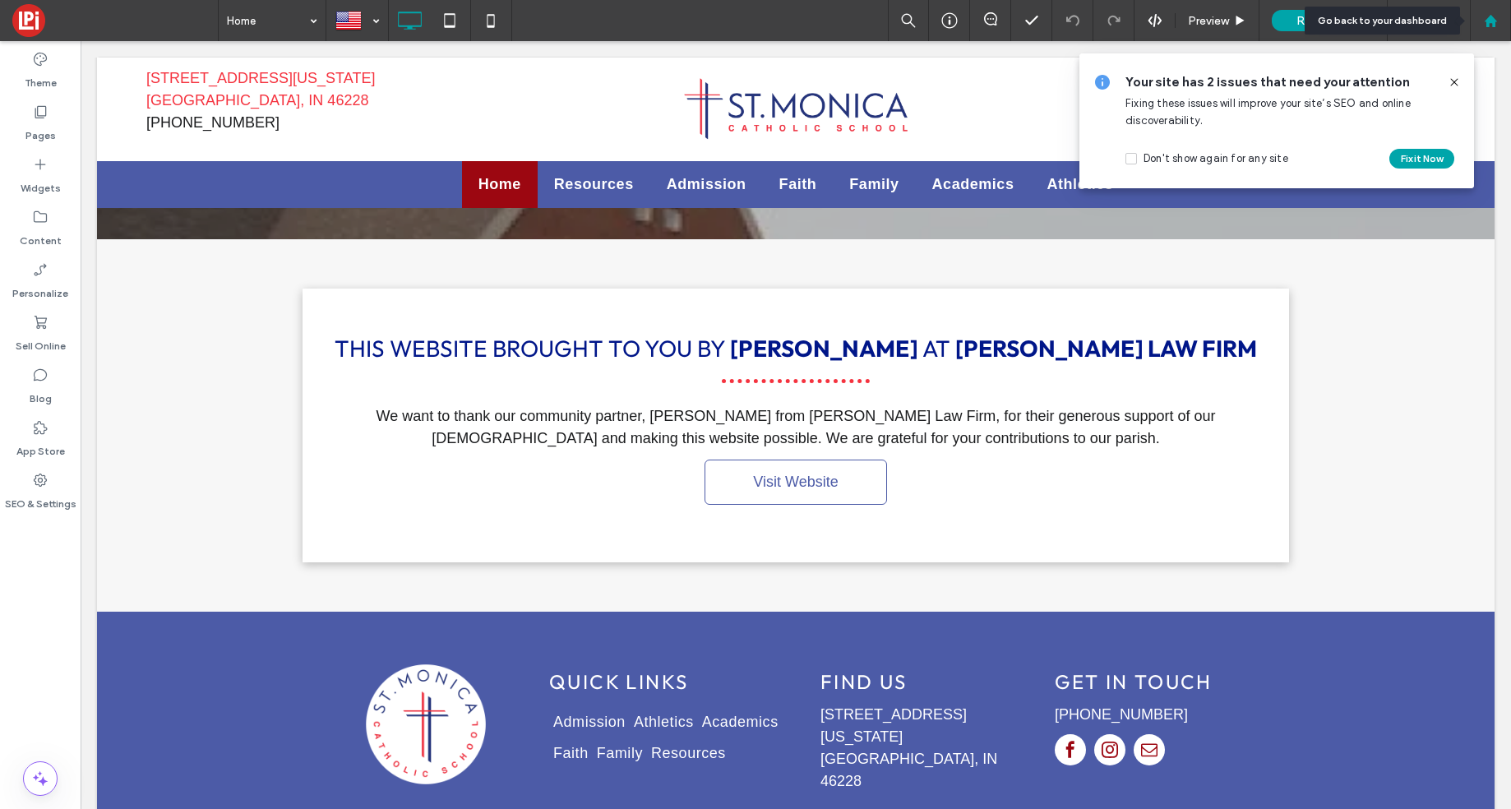
click at [1499, 21] on div at bounding box center [1489, 21] width 39 height 14
